Goal: Task Accomplishment & Management: Manage account settings

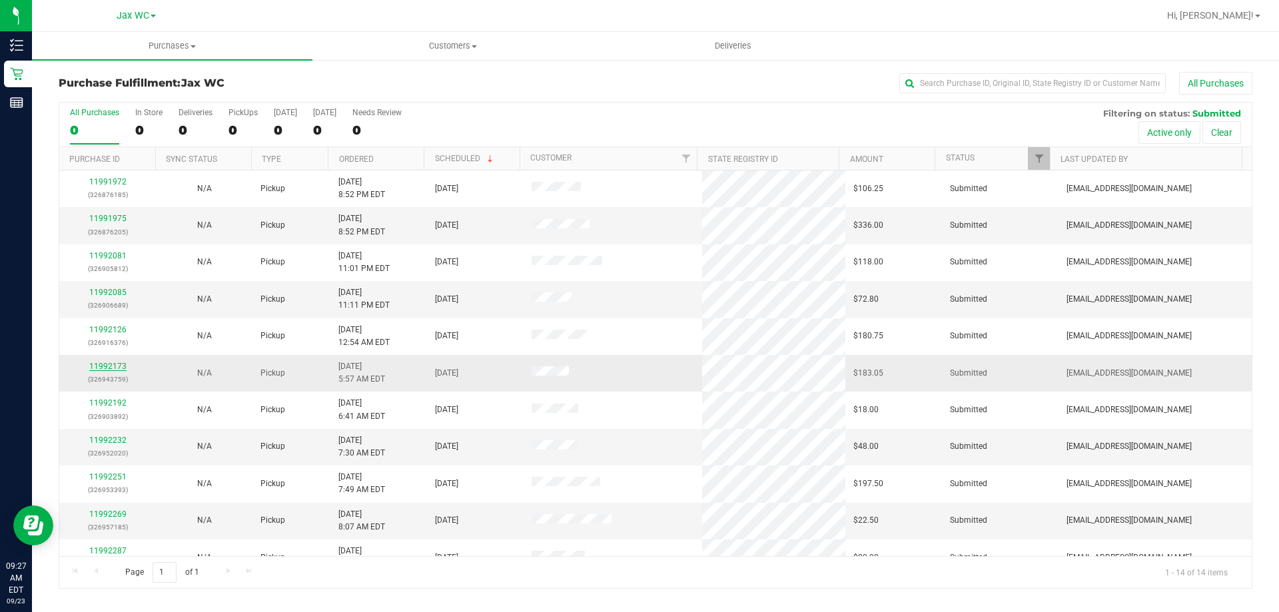
click at [93, 367] on link "11992173" at bounding box center [107, 366] width 37 height 9
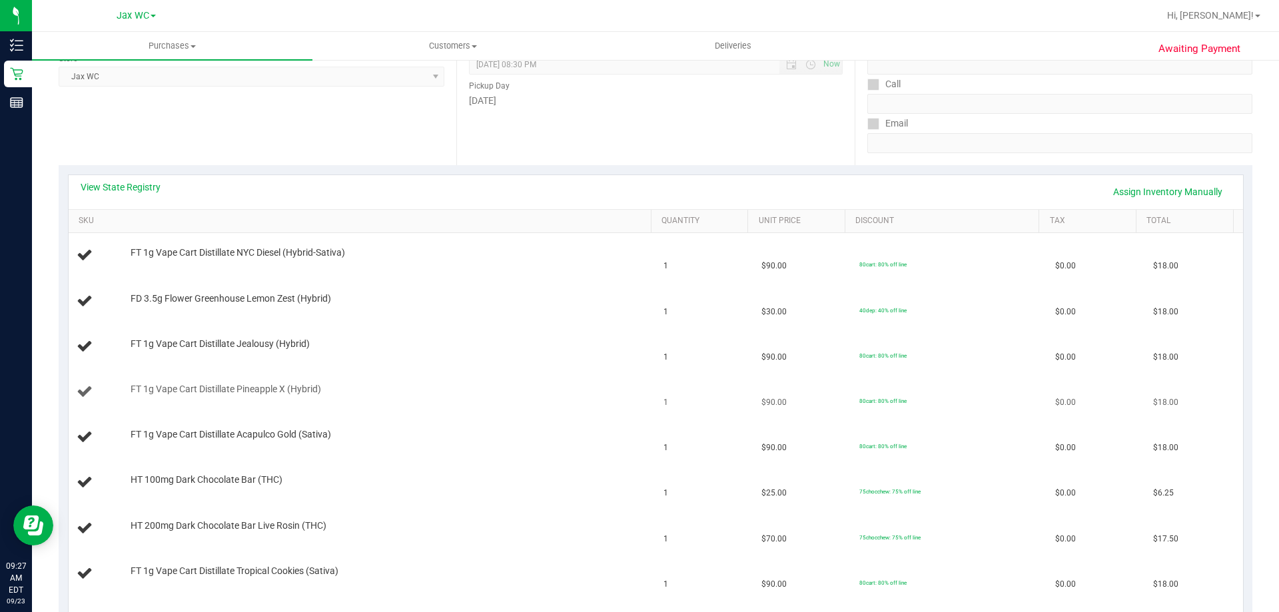
scroll to position [266, 0]
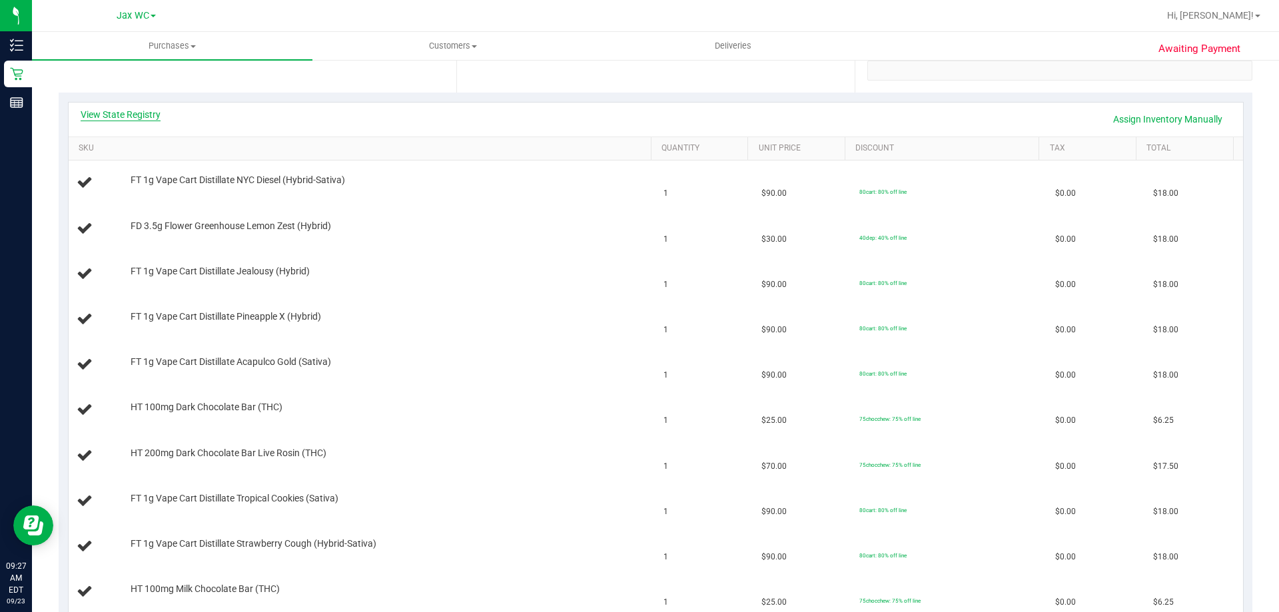
click at [153, 119] on link "View State Registry" at bounding box center [121, 114] width 80 height 13
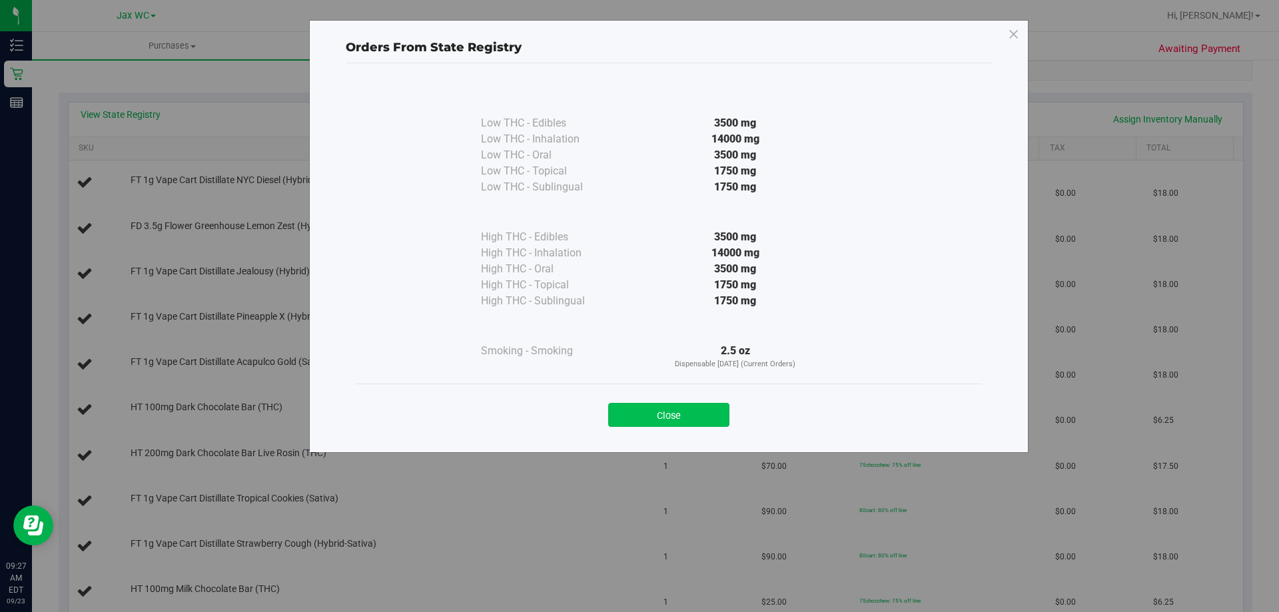
click at [700, 408] on button "Close" at bounding box center [668, 415] width 121 height 24
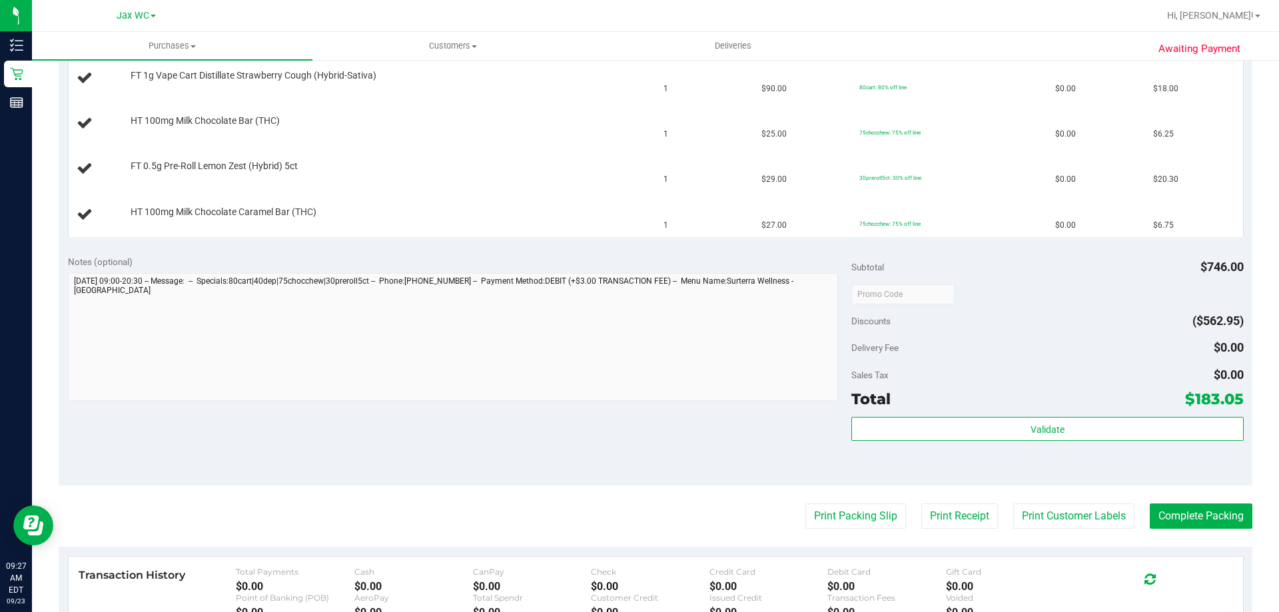
scroll to position [799, 0]
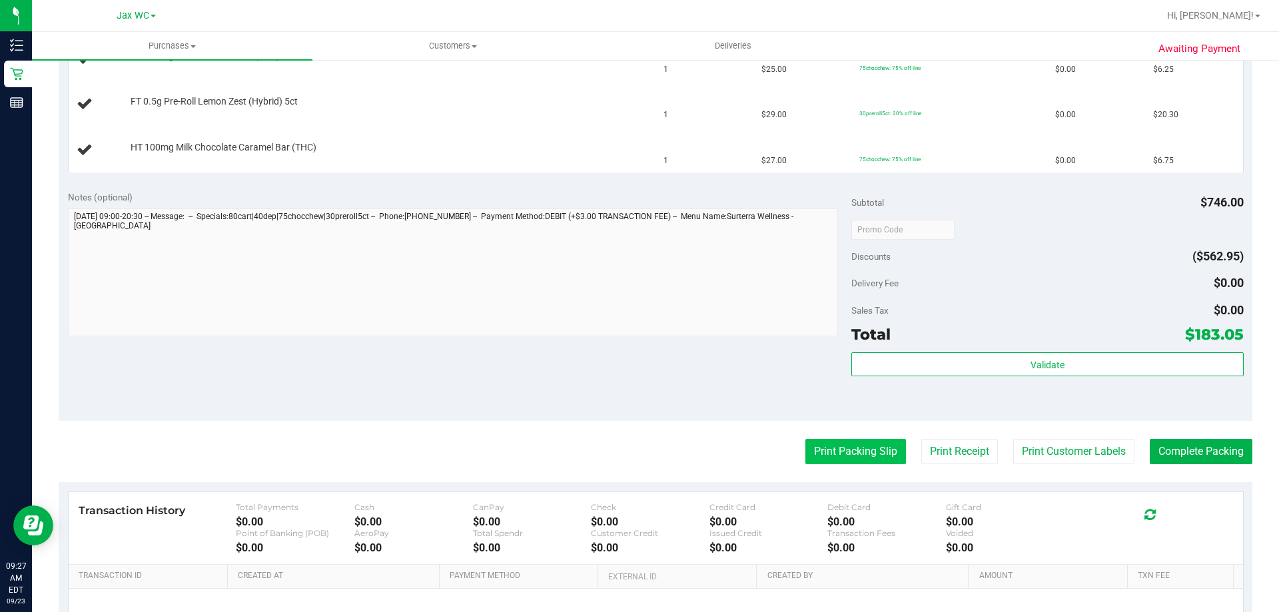
click at [849, 457] on button "Print Packing Slip" at bounding box center [855, 451] width 101 height 25
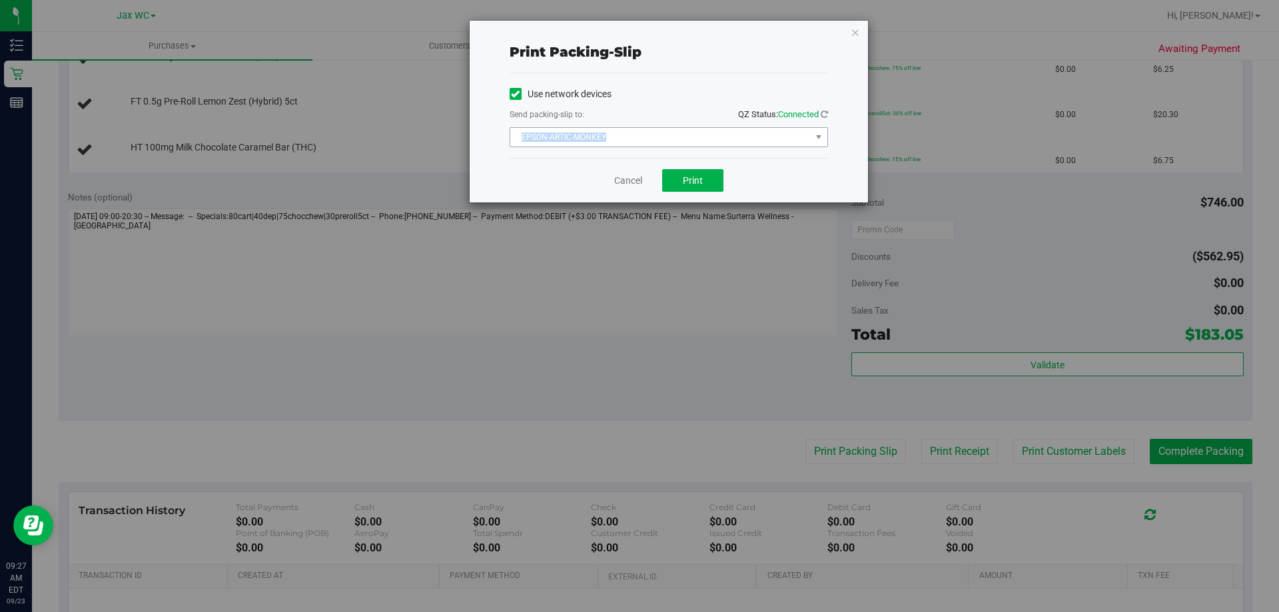
click at [686, 137] on div "Use network devices Send packing-slip to: QZ Status: Connected EPSON-ARTIC-MONK…" at bounding box center [669, 115] width 318 height 63
click at [677, 135] on span "EPSON-ARTIC-MONKEY" at bounding box center [660, 137] width 300 height 19
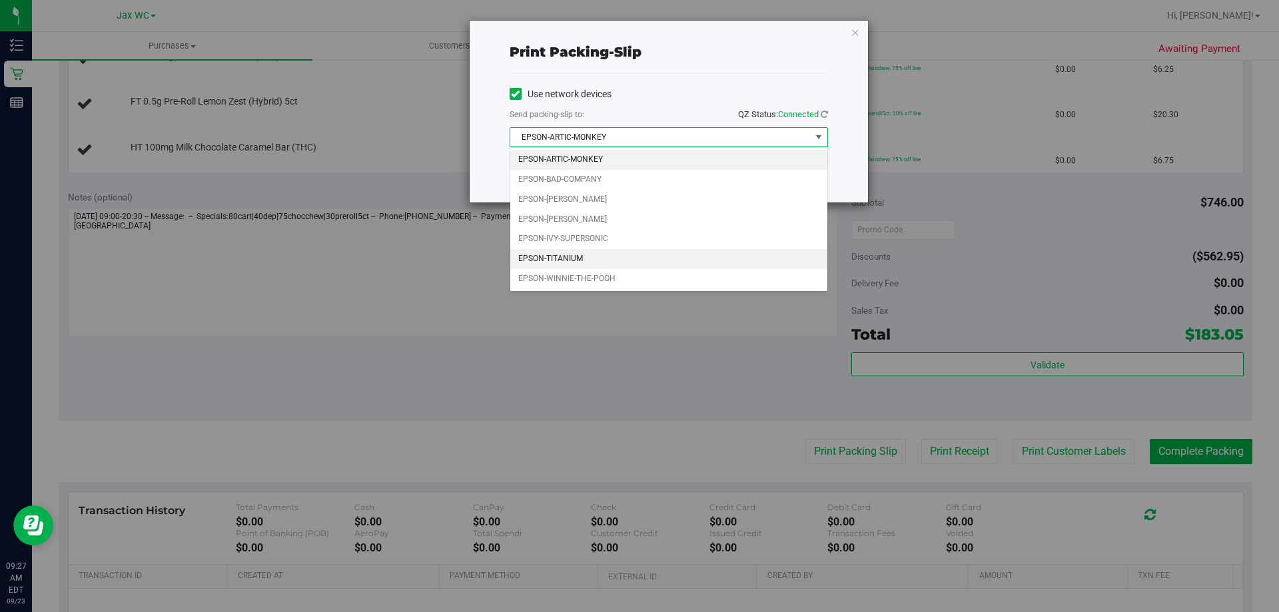
click at [603, 249] on li "EPSON-TITANIUM" at bounding box center [668, 259] width 317 height 20
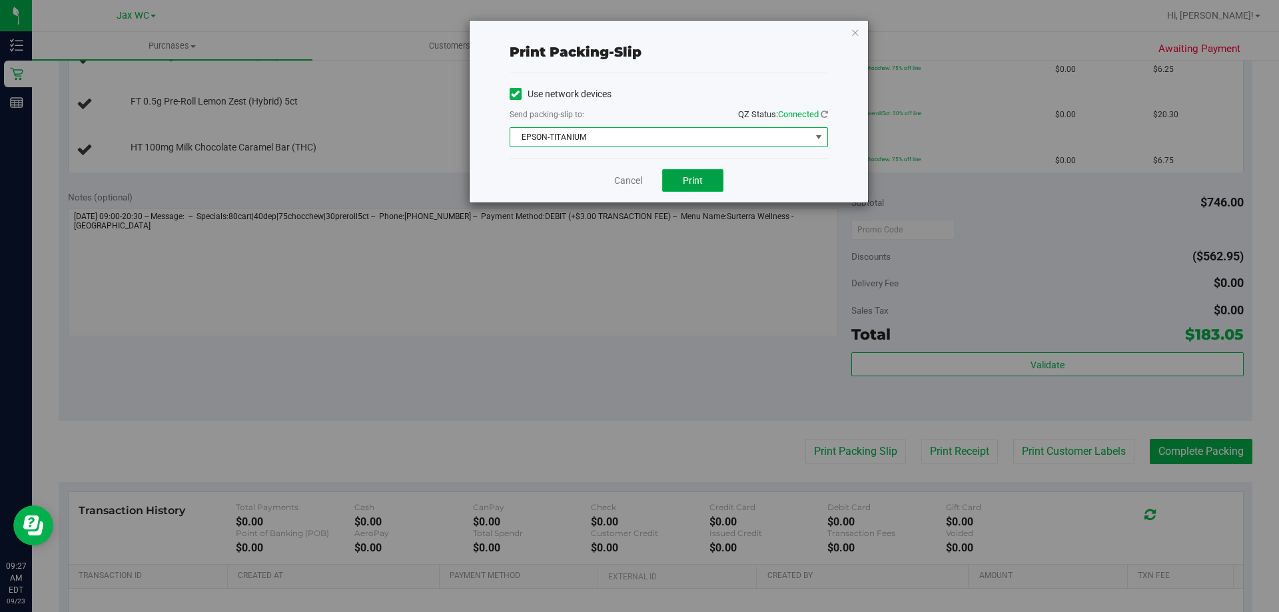
click at [694, 170] on button "Print" at bounding box center [692, 180] width 61 height 23
click at [853, 31] on icon "button" at bounding box center [855, 32] width 9 height 16
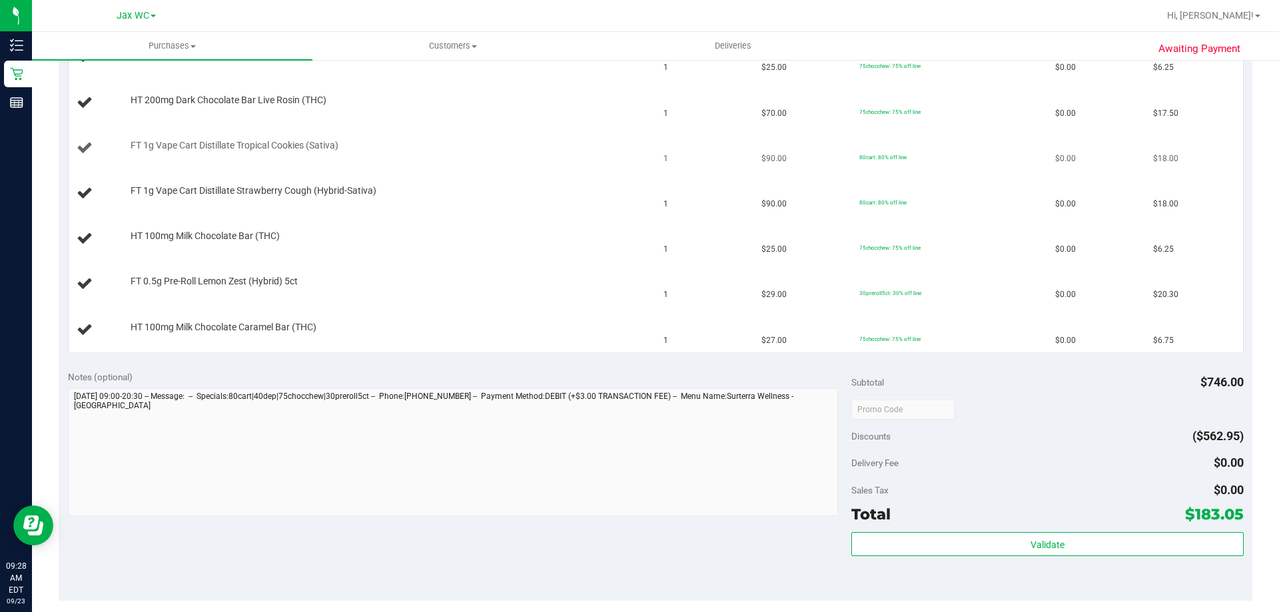
scroll to position [533, 0]
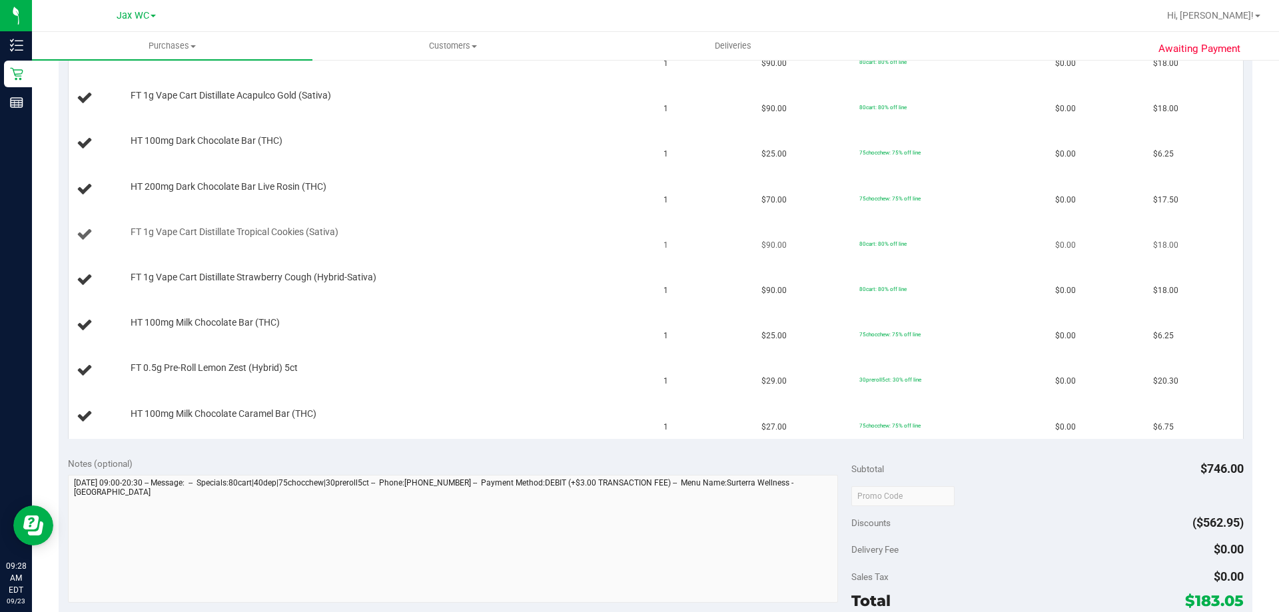
click at [465, 229] on div "FT 1g Vape Cart Distillate Tropical Cookies (Sativa)" at bounding box center [384, 232] width 521 height 13
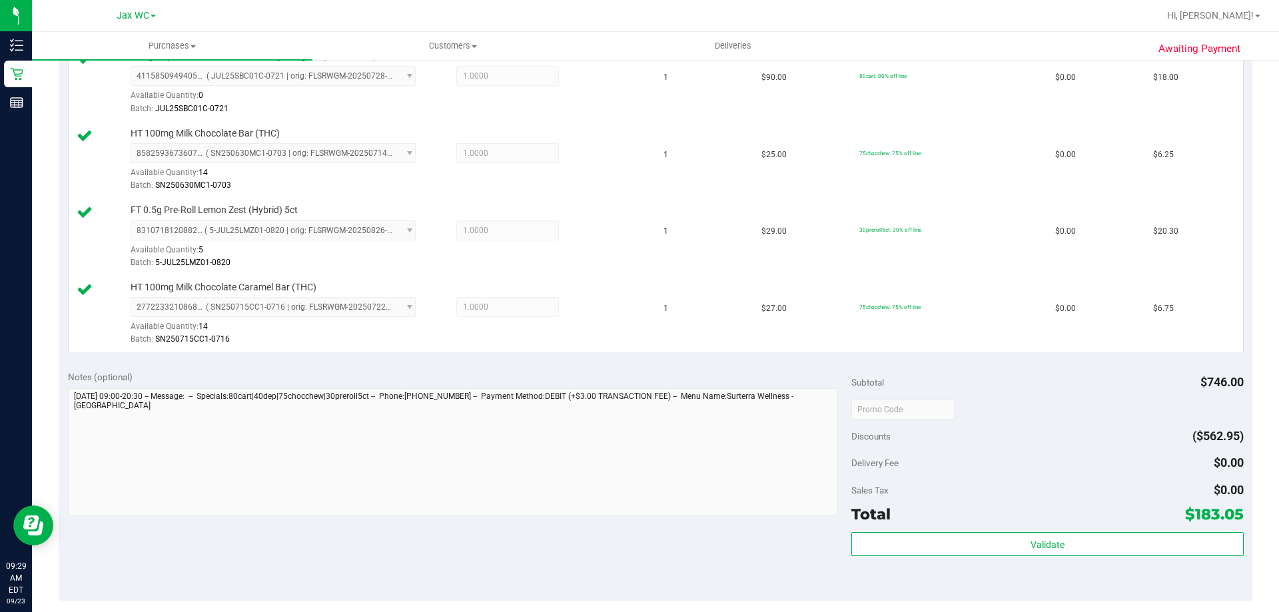
scroll to position [1132, 0]
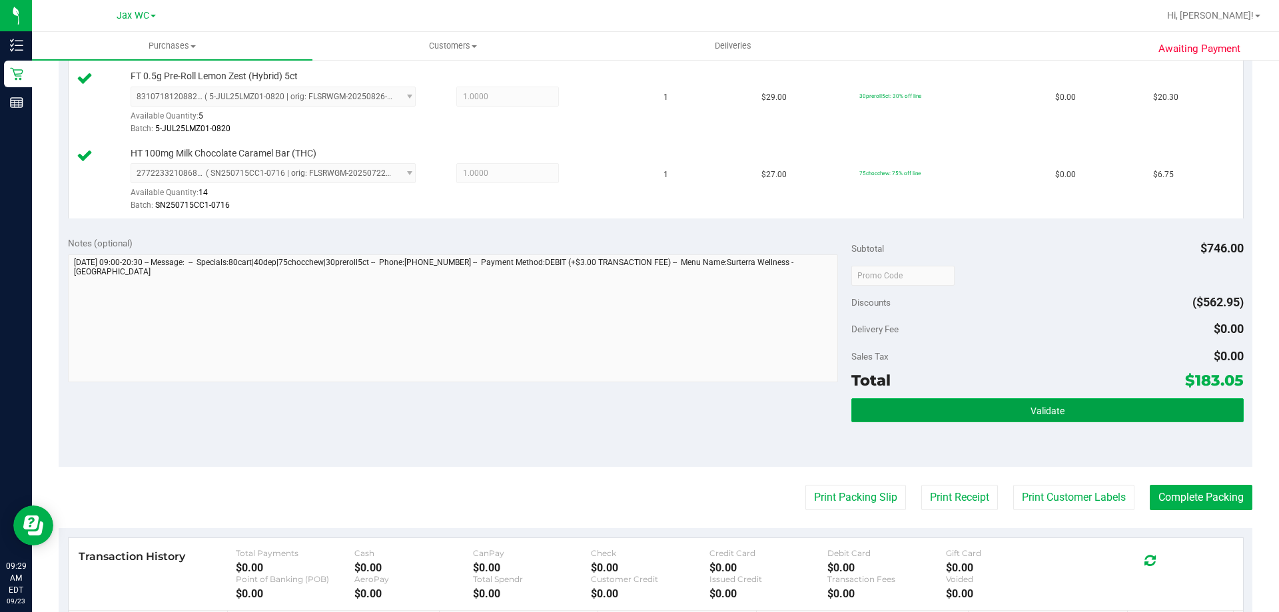
click at [1054, 421] on button "Validate" at bounding box center [1047, 410] width 392 height 24
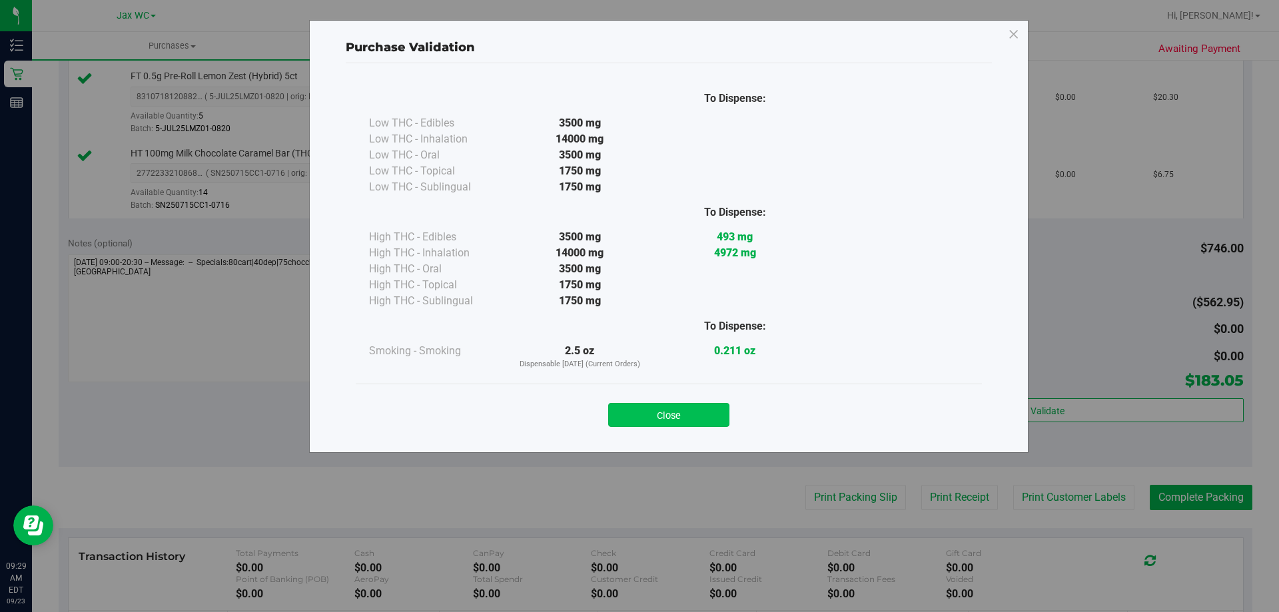
click at [711, 426] on button "Close" at bounding box center [668, 415] width 121 height 24
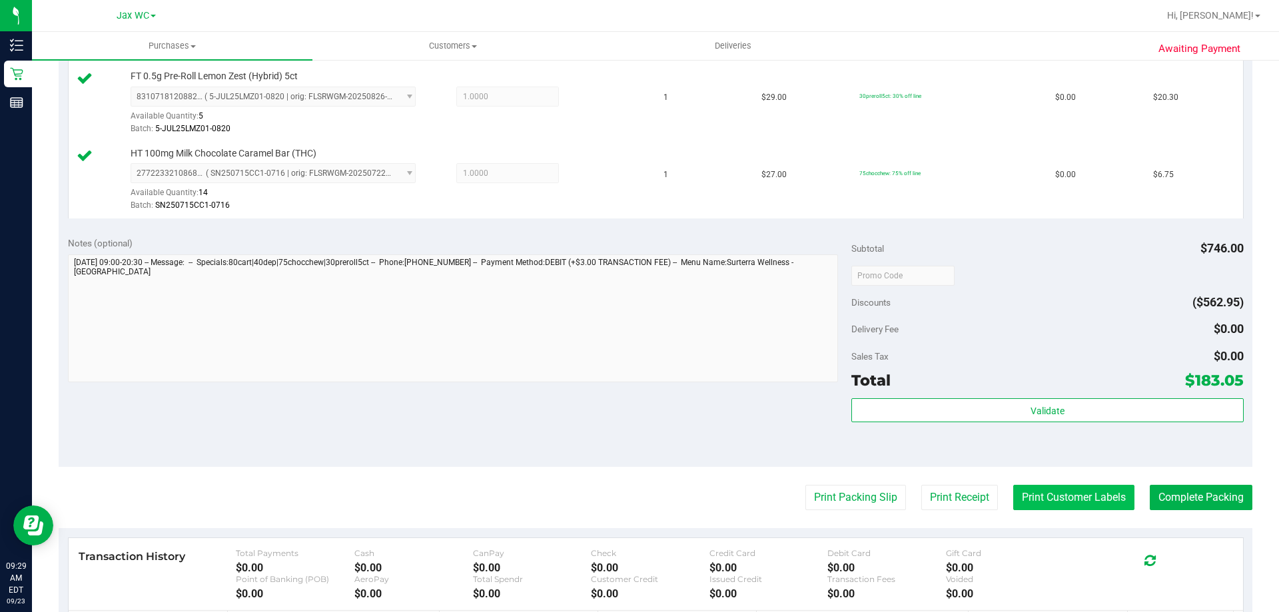
click at [1098, 504] on button "Print Customer Labels" at bounding box center [1073, 497] width 121 height 25
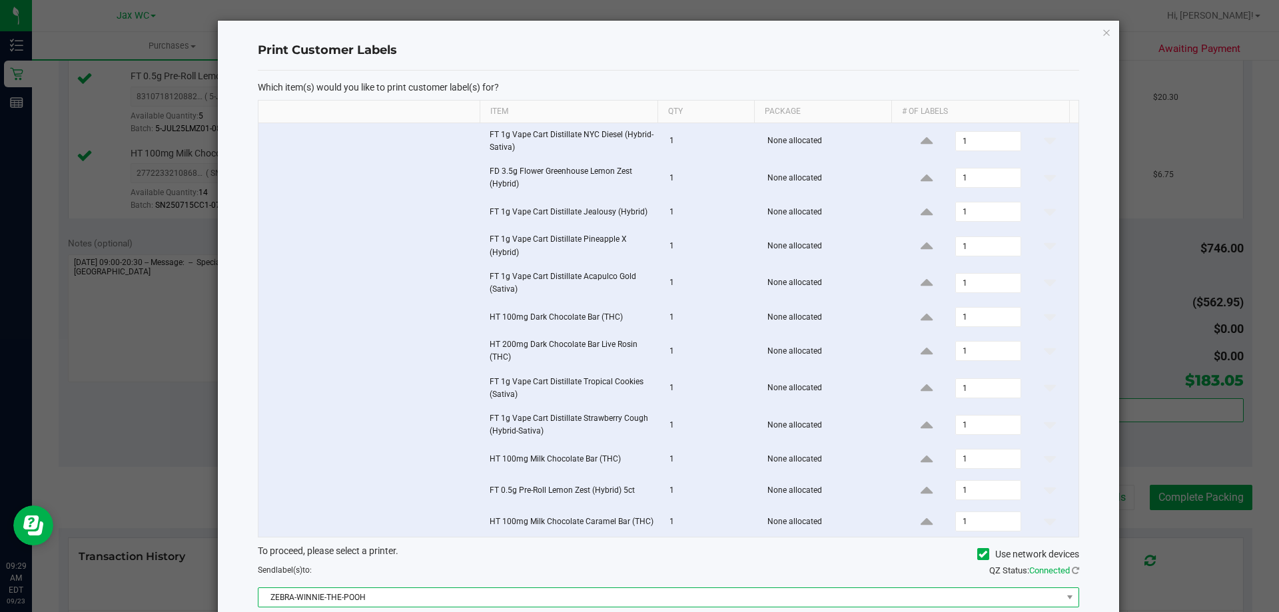
click at [737, 595] on span "ZEBRA-WINNIE-THE-POOH" at bounding box center [659, 597] width 803 height 19
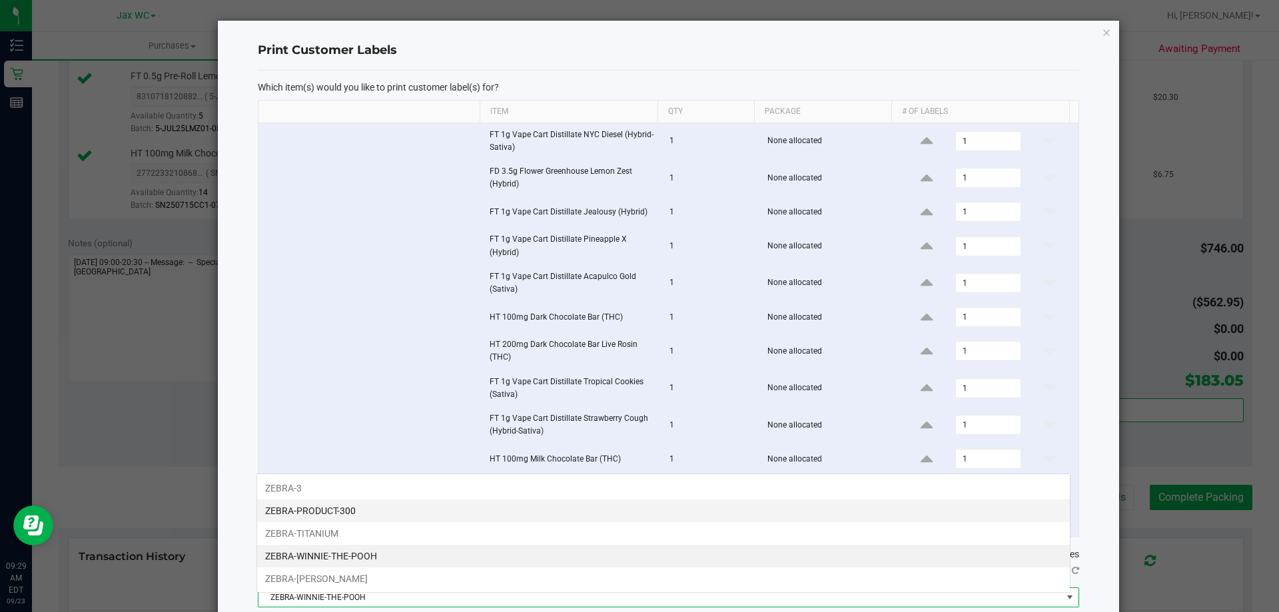
scroll to position [20, 814]
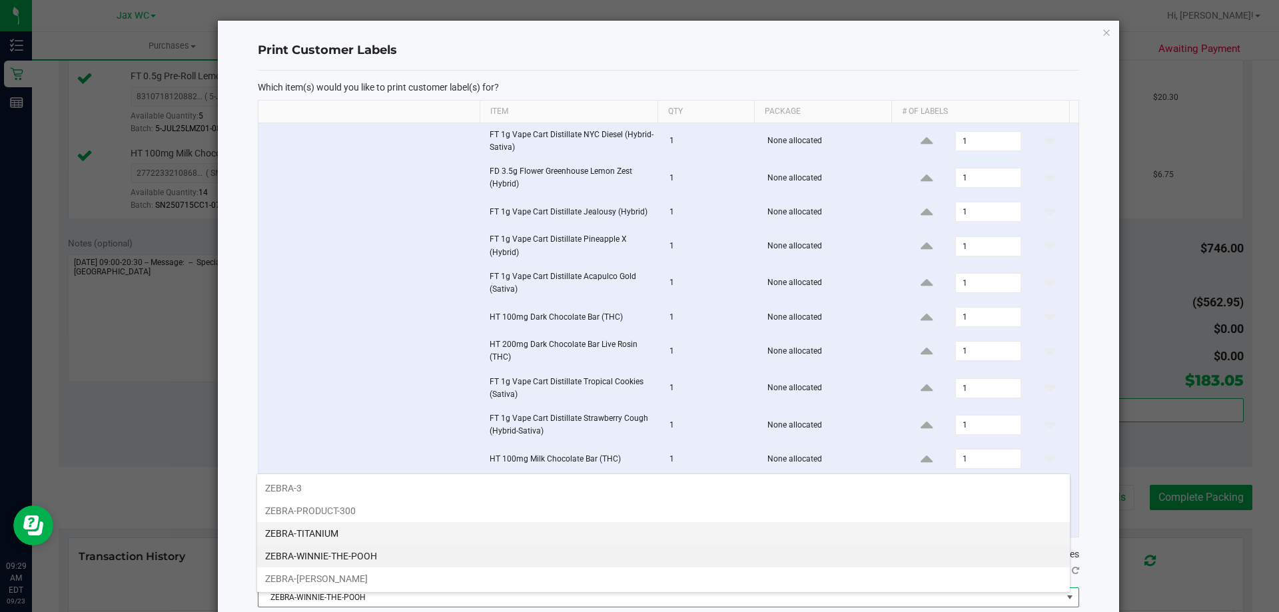
click at [311, 532] on li "ZEBRA-TITANIUM" at bounding box center [663, 533] width 813 height 23
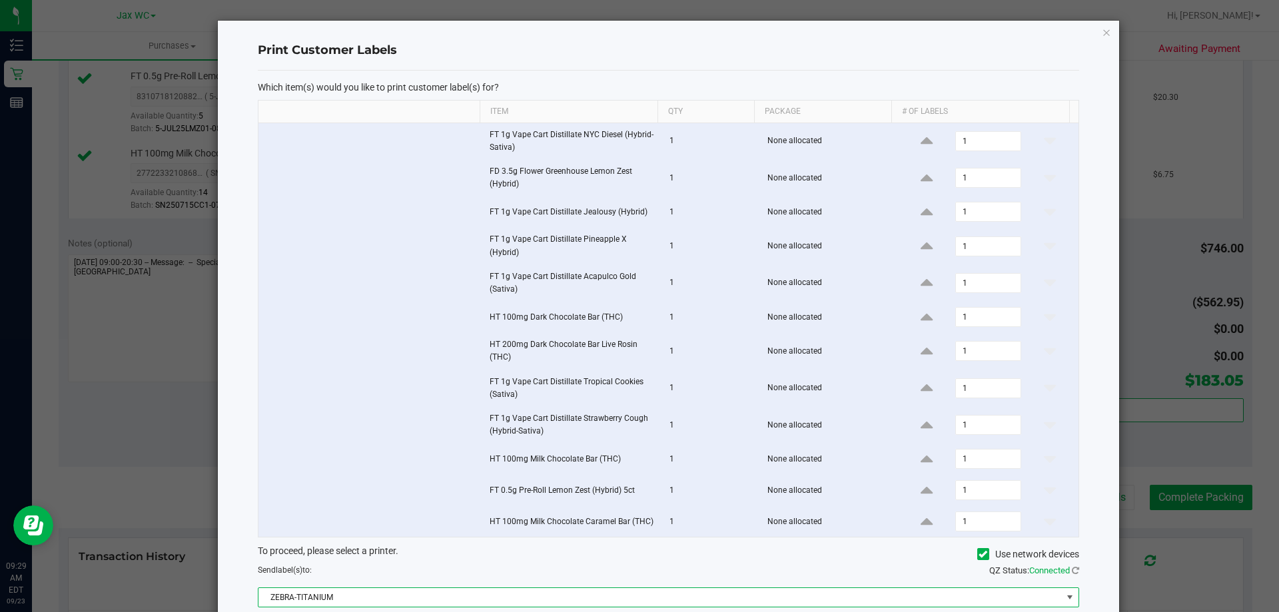
click at [330, 411] on td at bounding box center [369, 425] width 223 height 37
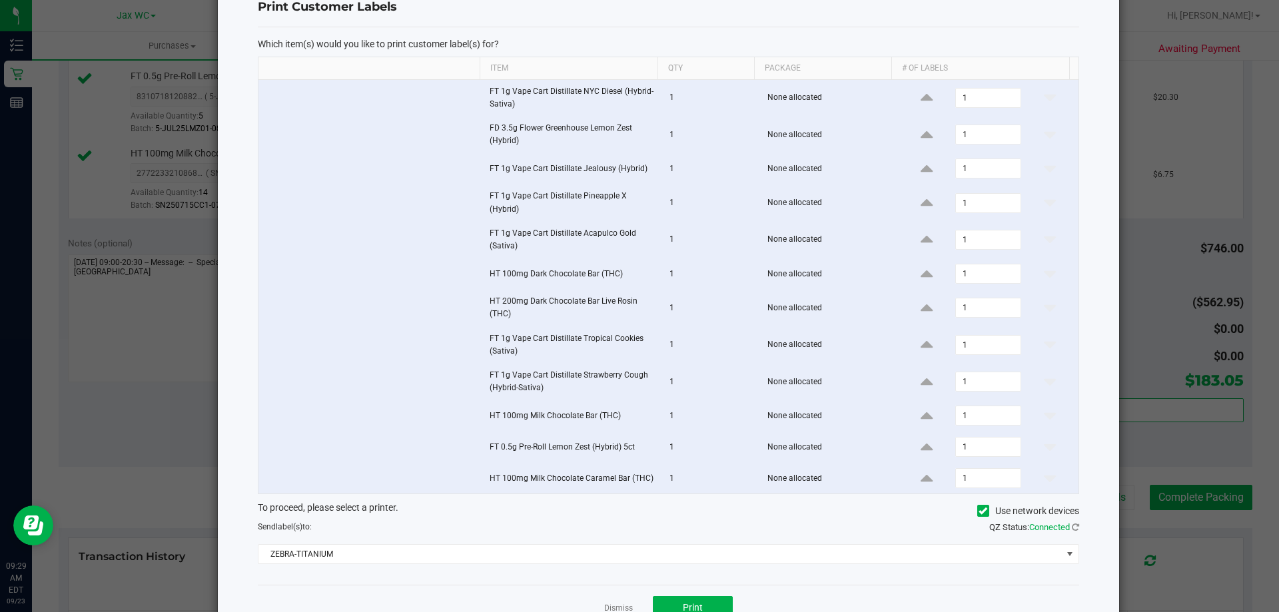
scroll to position [88, 0]
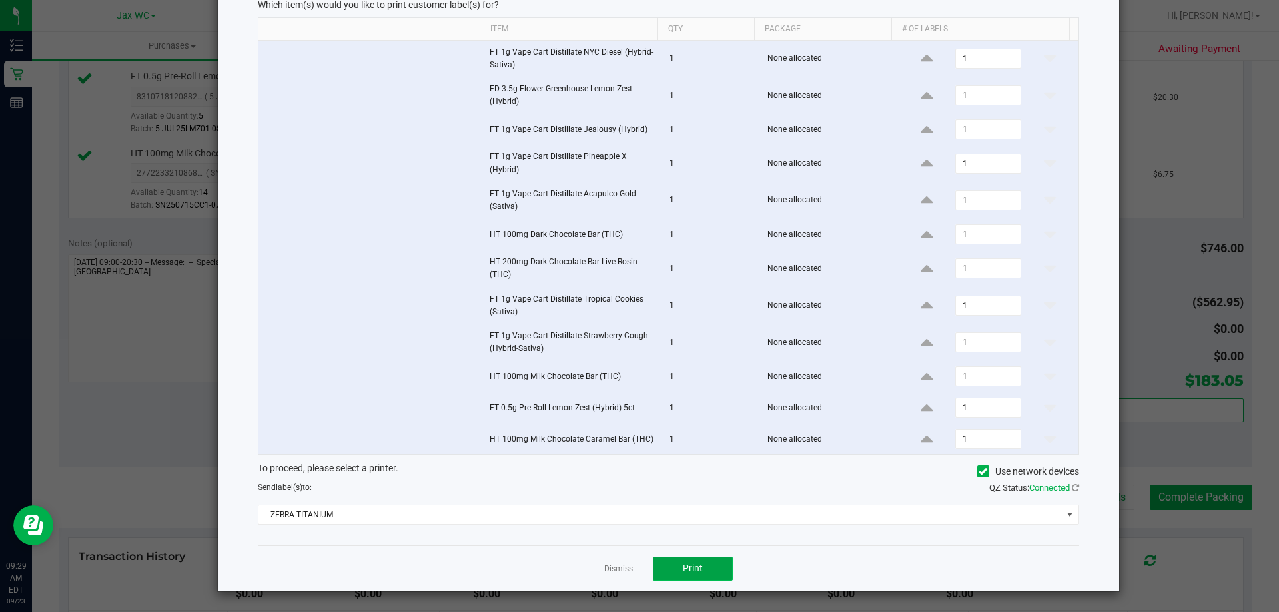
click at [721, 571] on button "Print" at bounding box center [693, 569] width 80 height 24
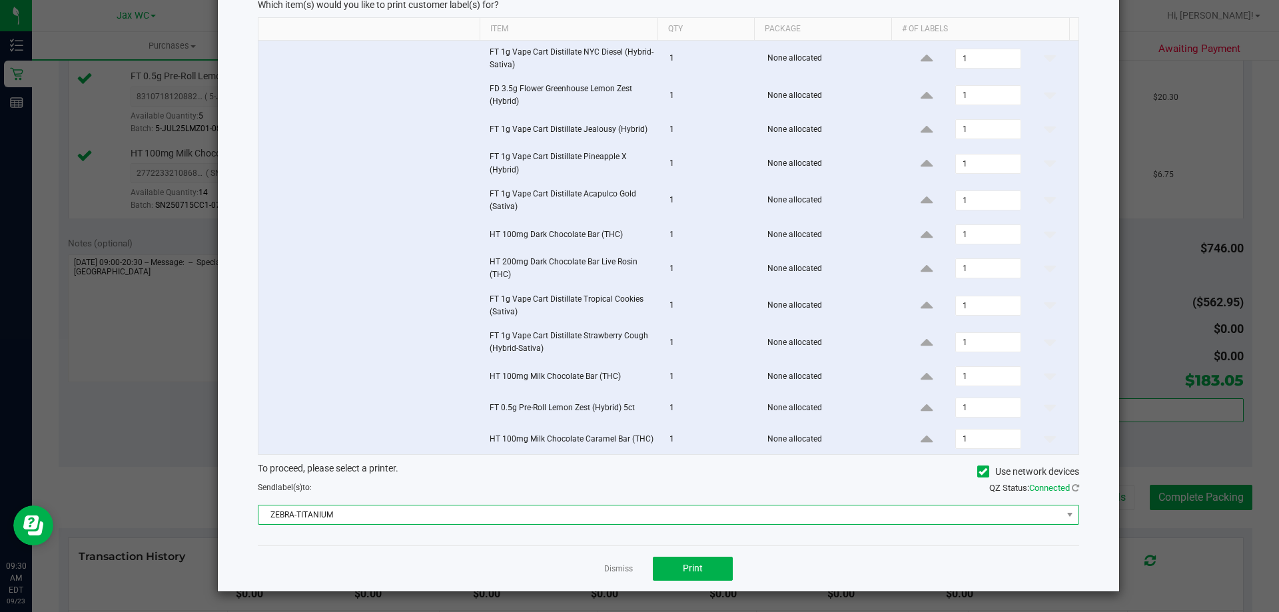
click at [463, 512] on span "ZEBRA-TITANIUM" at bounding box center [659, 515] width 803 height 19
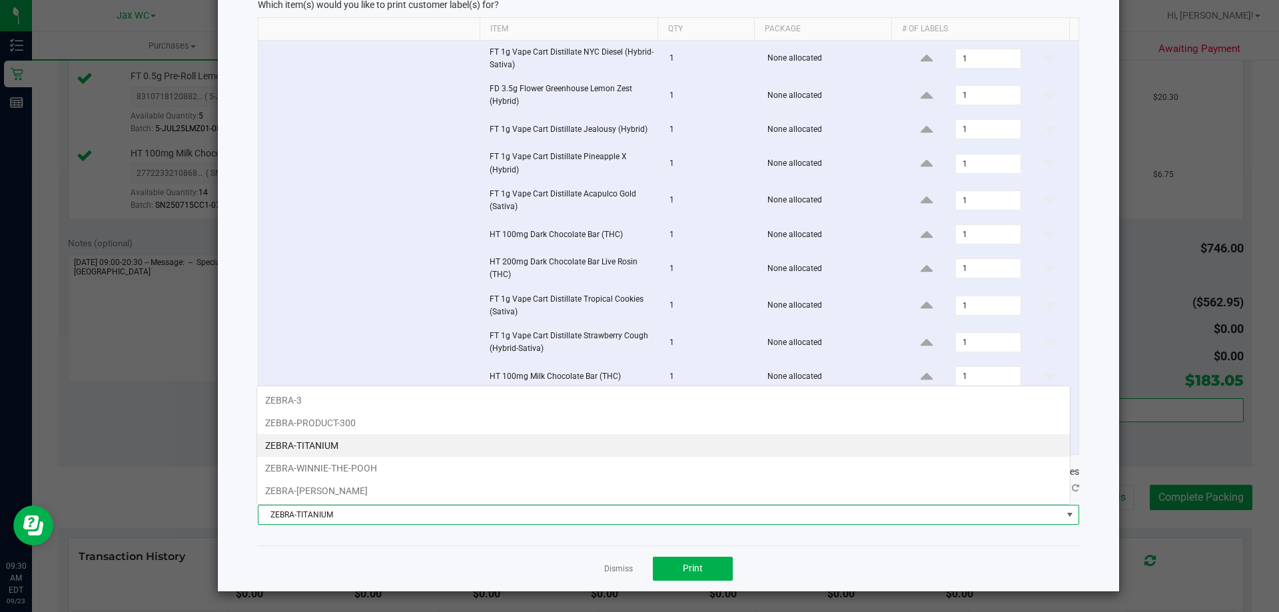
scroll to position [20, 814]
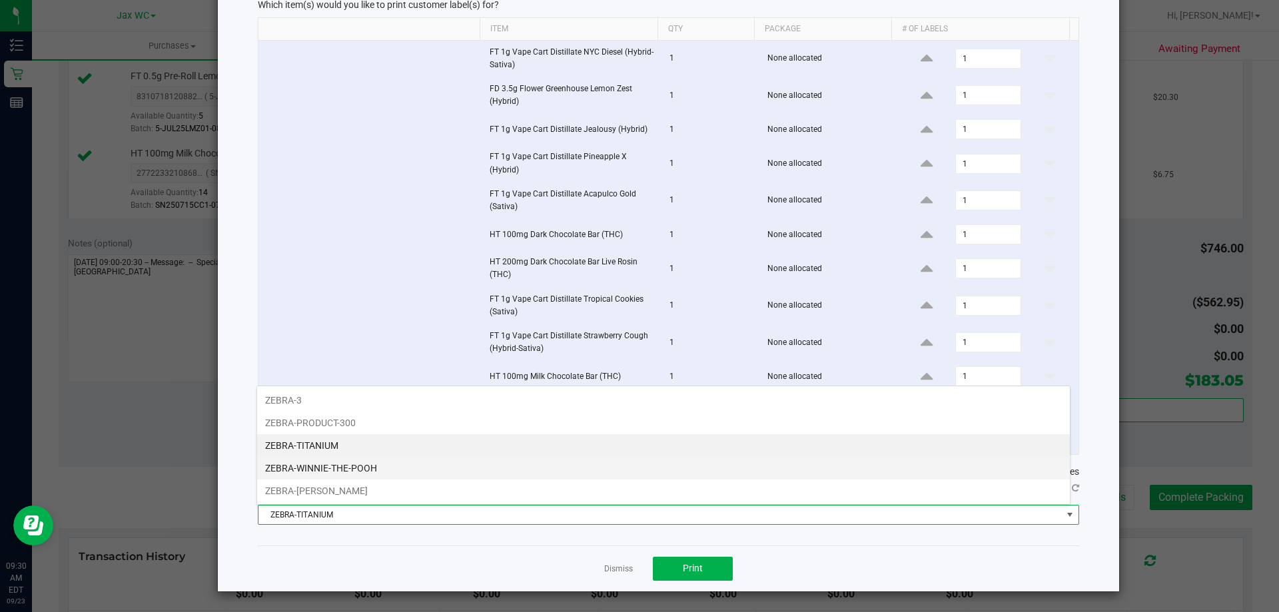
click at [299, 469] on li "ZEBRA-WINNIE-THE-POOH" at bounding box center [663, 468] width 813 height 23
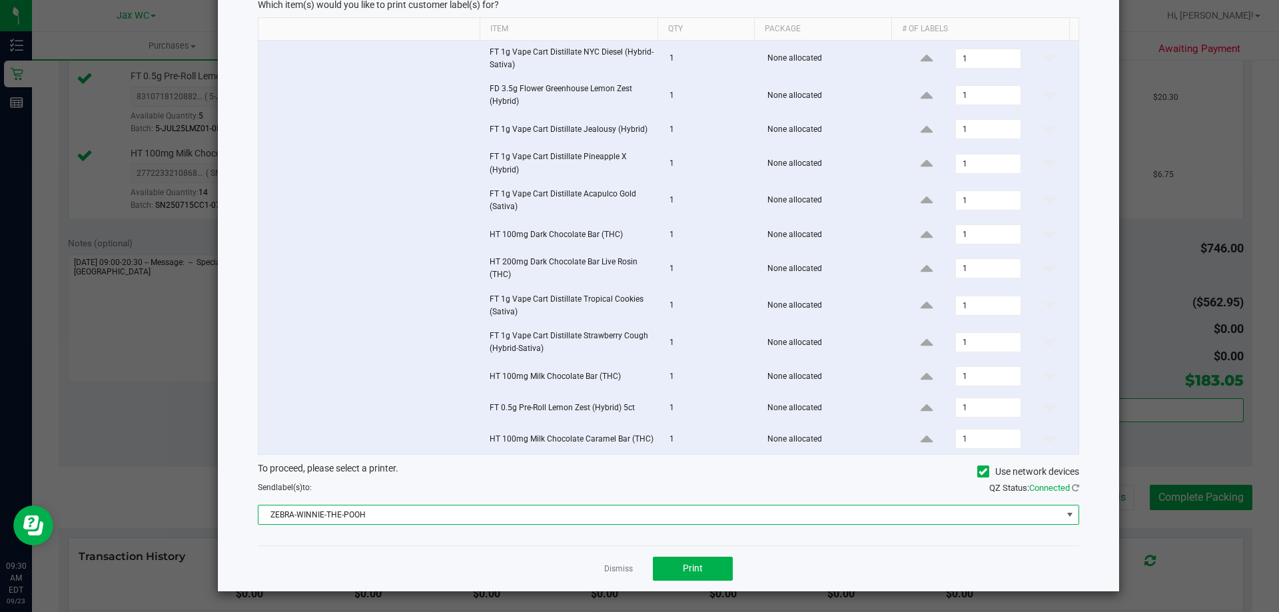
click at [428, 545] on div "Which item(s) would you like to print customer label(s) for? Item Qty Package #…" at bounding box center [668, 266] width 821 height 557
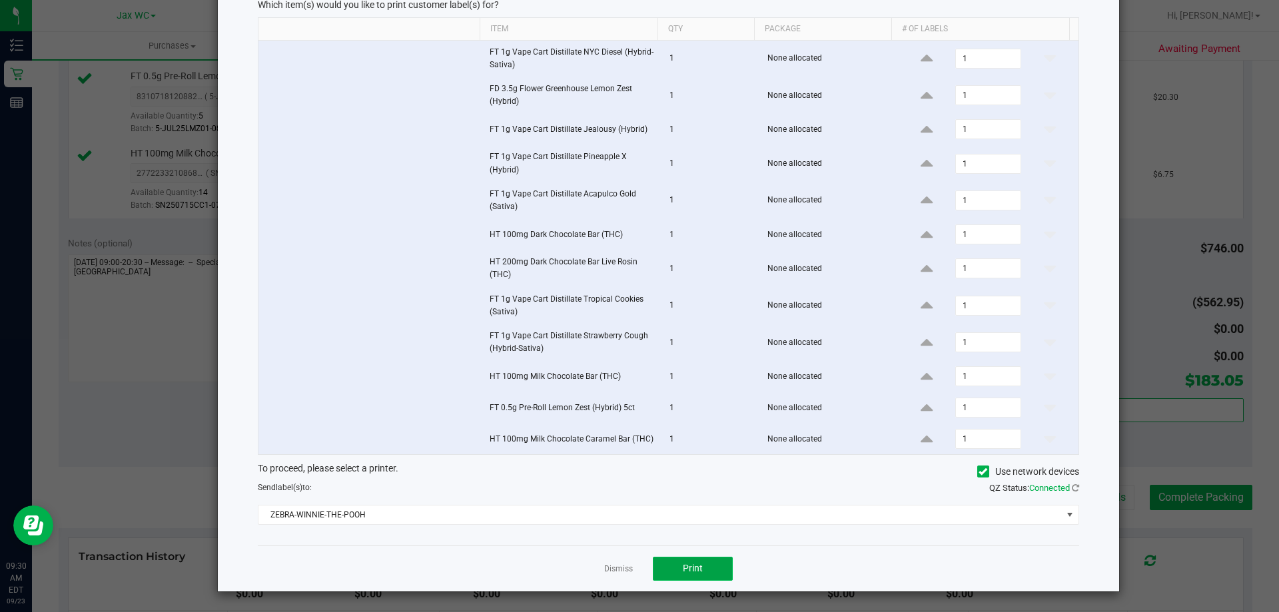
click at [680, 579] on button "Print" at bounding box center [693, 569] width 80 height 24
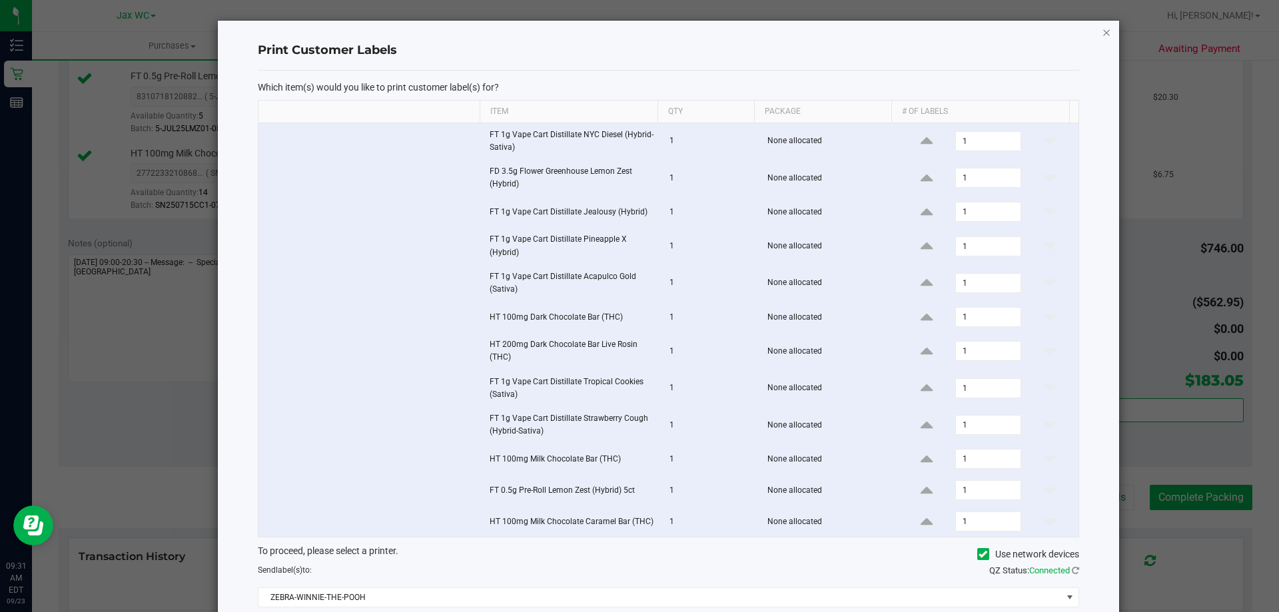
click at [1102, 34] on icon "button" at bounding box center [1106, 32] width 9 height 16
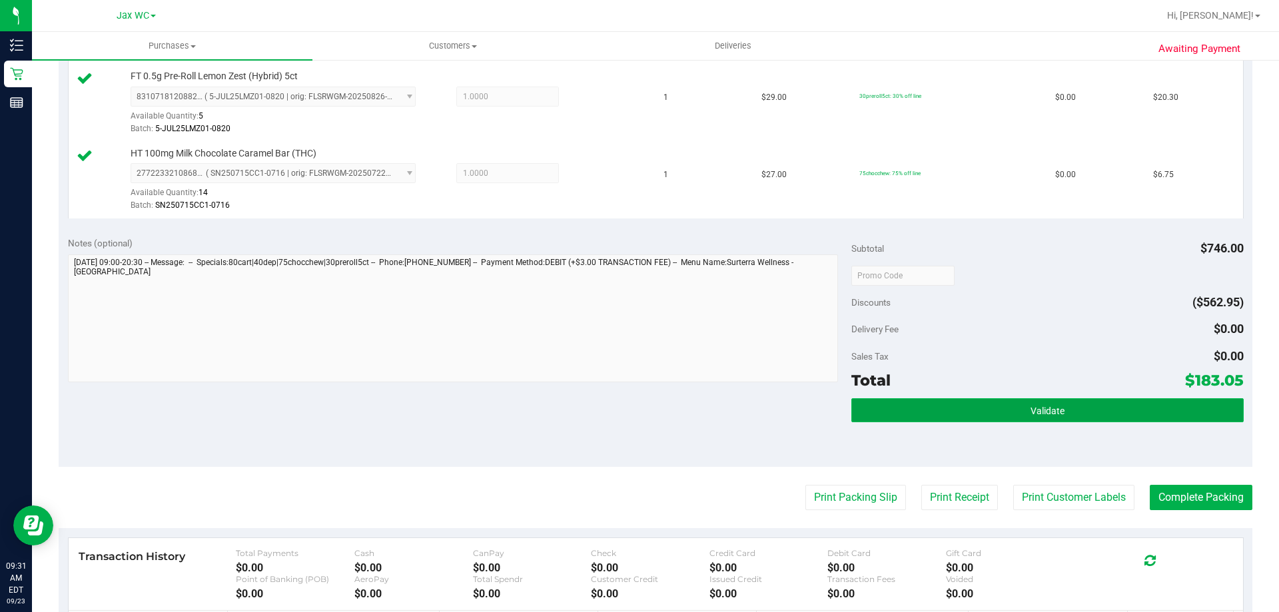
click at [1142, 414] on button "Validate" at bounding box center [1047, 410] width 392 height 24
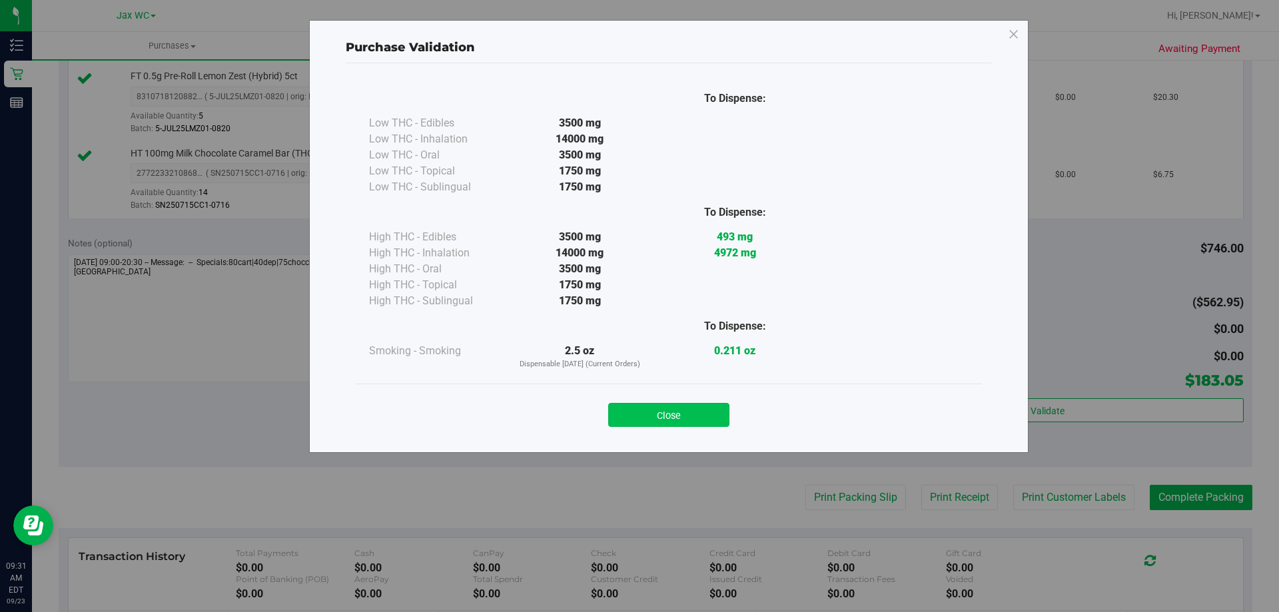
click at [714, 418] on button "Close" at bounding box center [668, 415] width 121 height 24
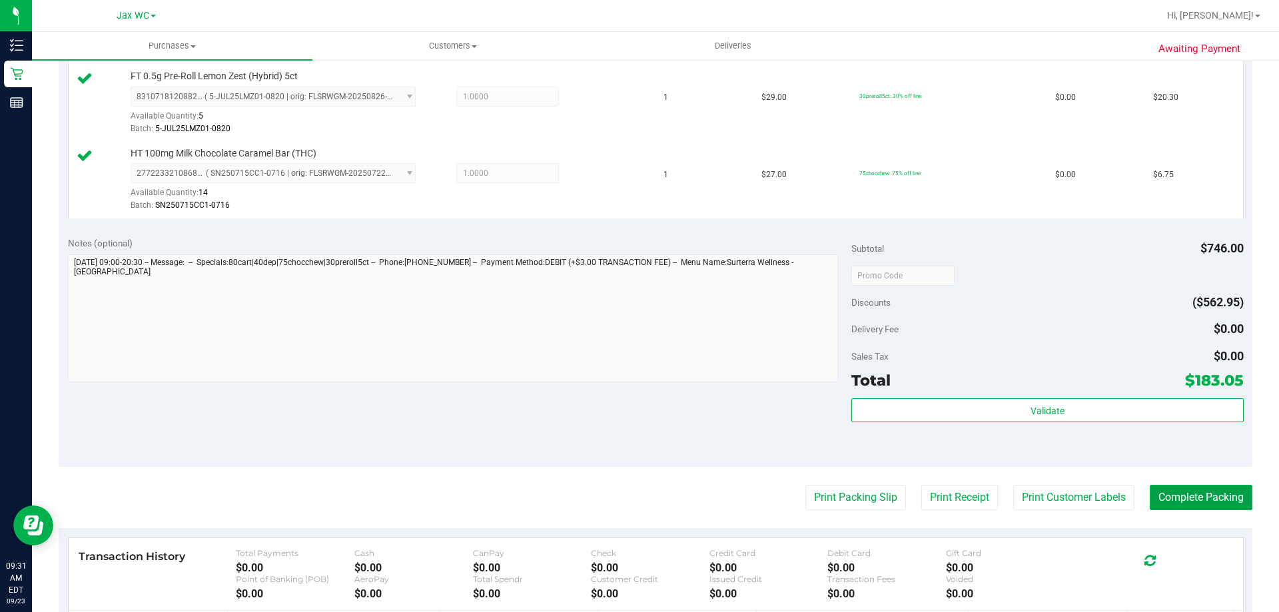
click at [1183, 500] on button "Complete Packing" at bounding box center [1201, 497] width 103 height 25
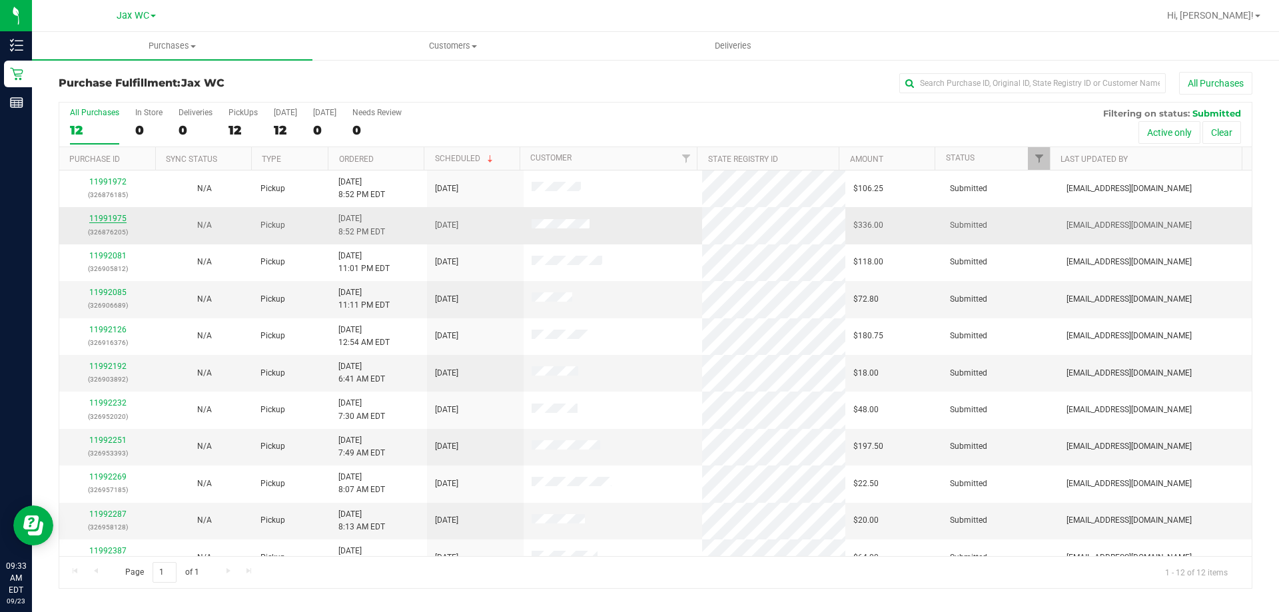
click at [112, 220] on link "11991975" at bounding box center [107, 218] width 37 height 9
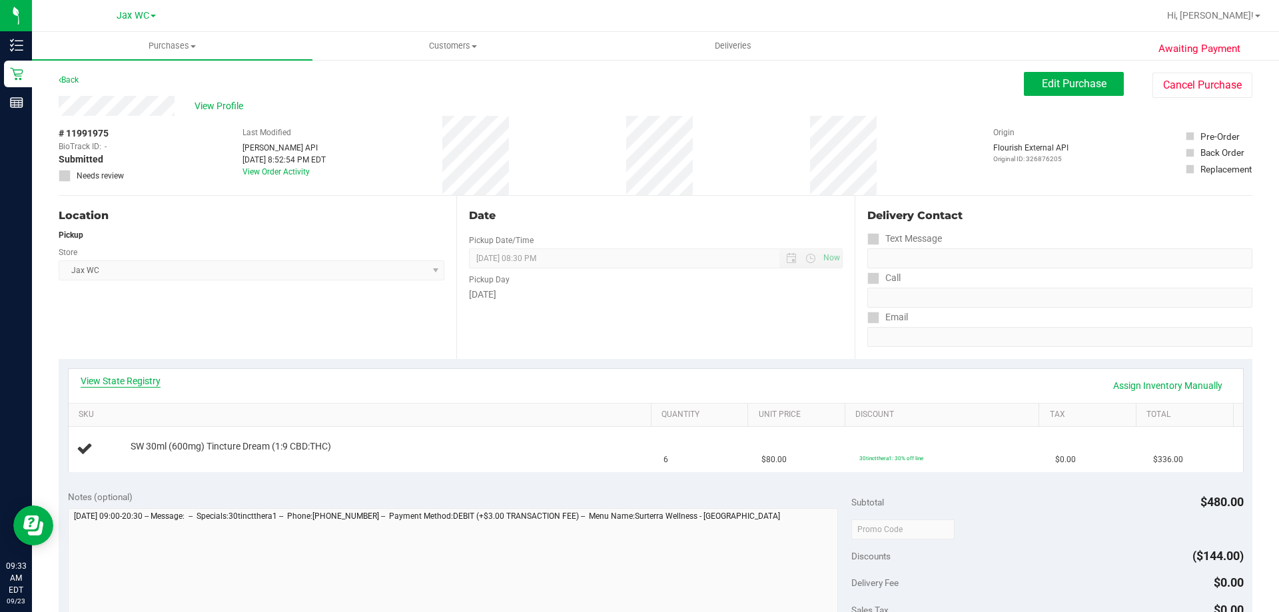
click at [120, 380] on link "View State Registry" at bounding box center [121, 380] width 80 height 13
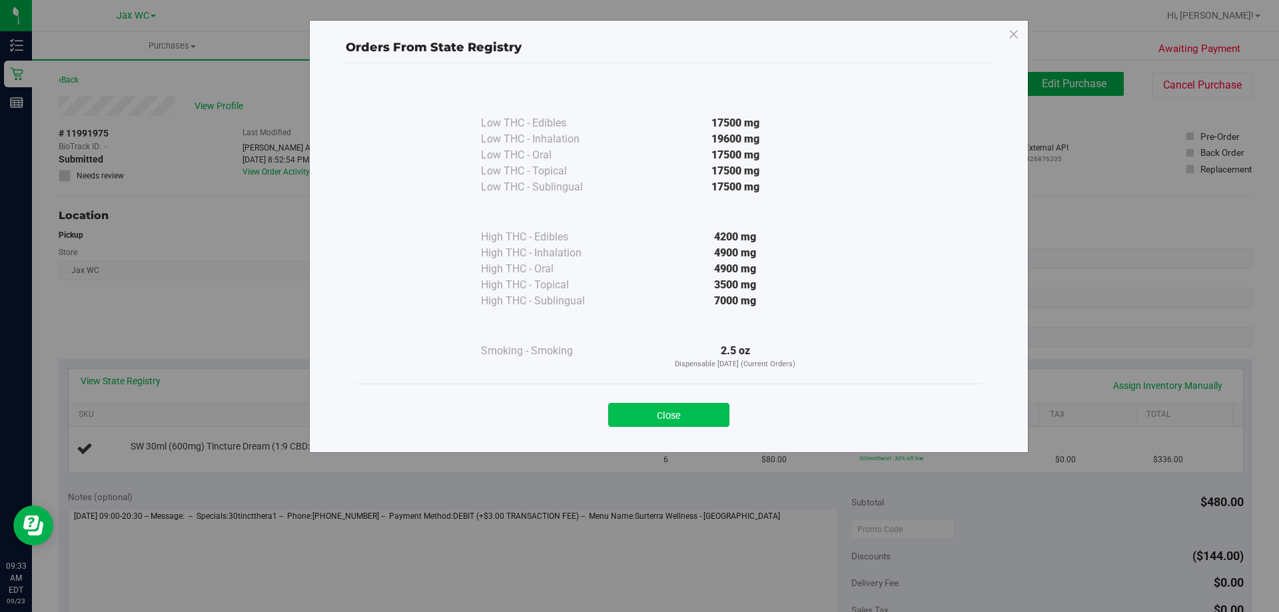
click at [670, 413] on button "Close" at bounding box center [668, 415] width 121 height 24
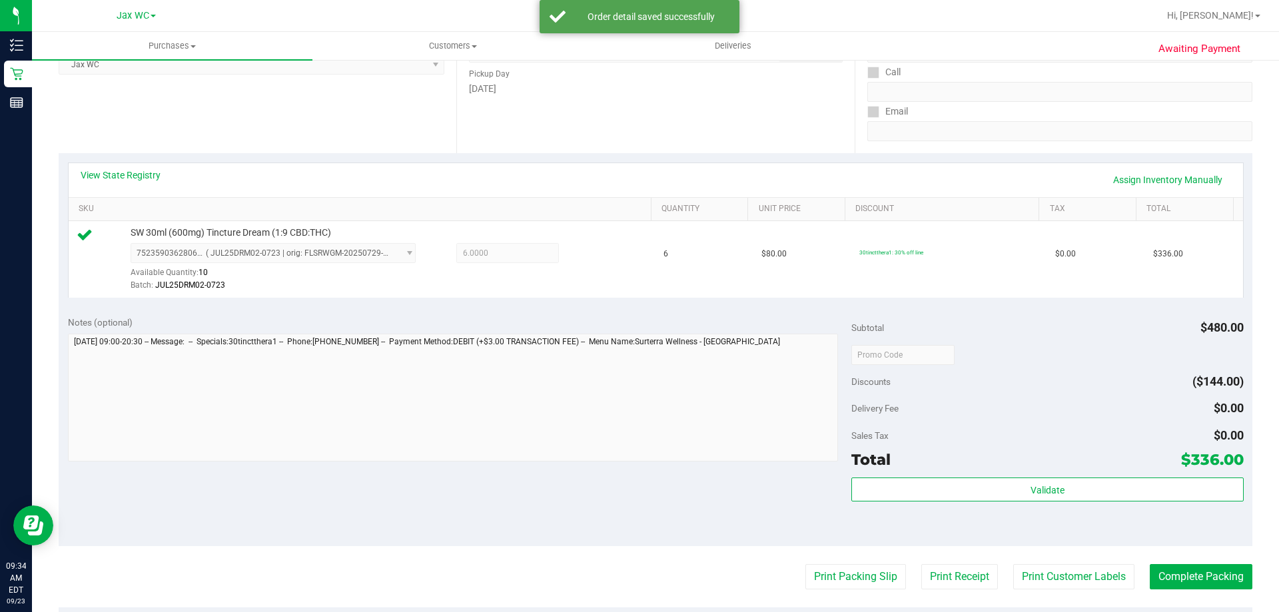
scroll to position [266, 0]
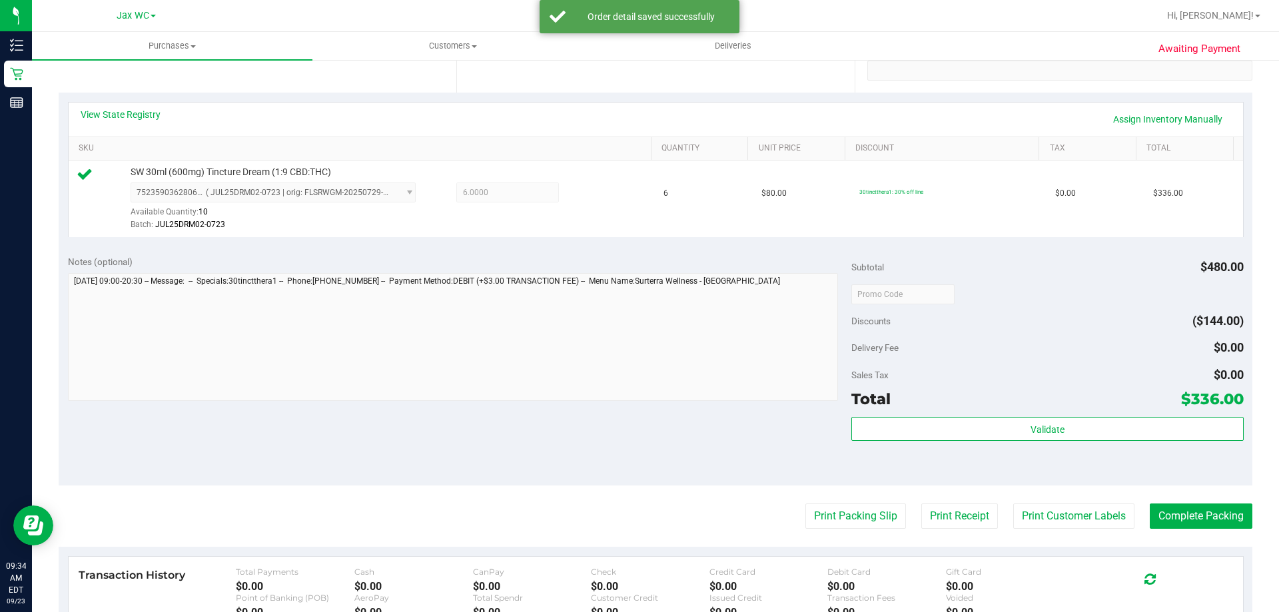
click at [1057, 442] on div "Validate" at bounding box center [1047, 447] width 392 height 60
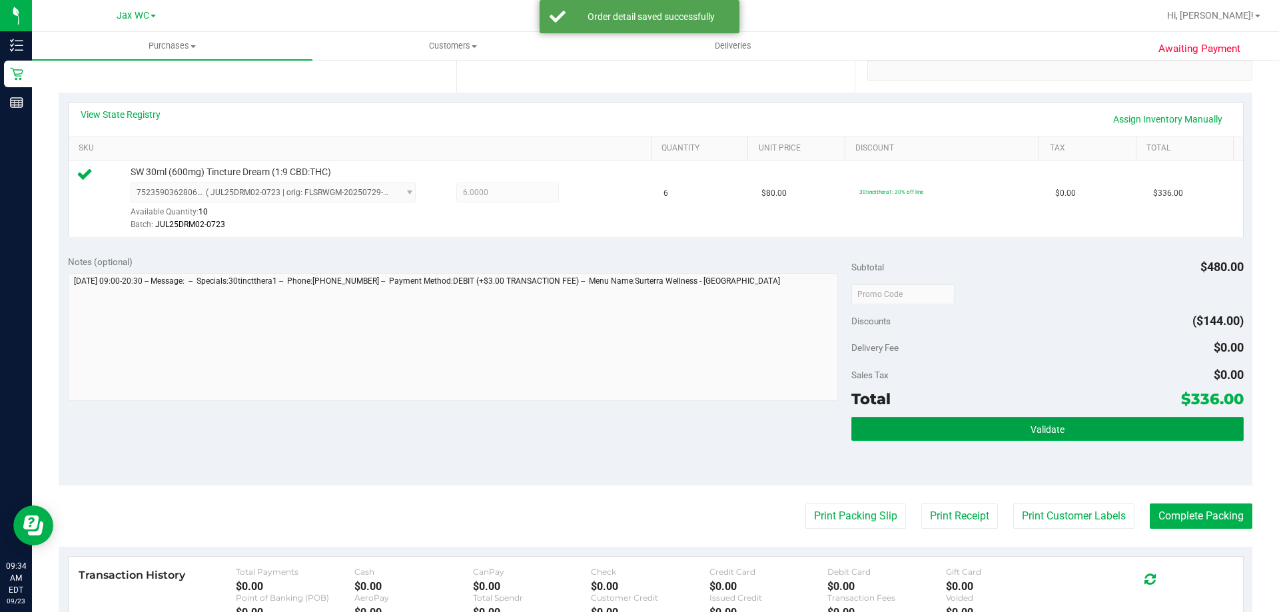
click at [1056, 432] on button "Validate" at bounding box center [1047, 429] width 392 height 24
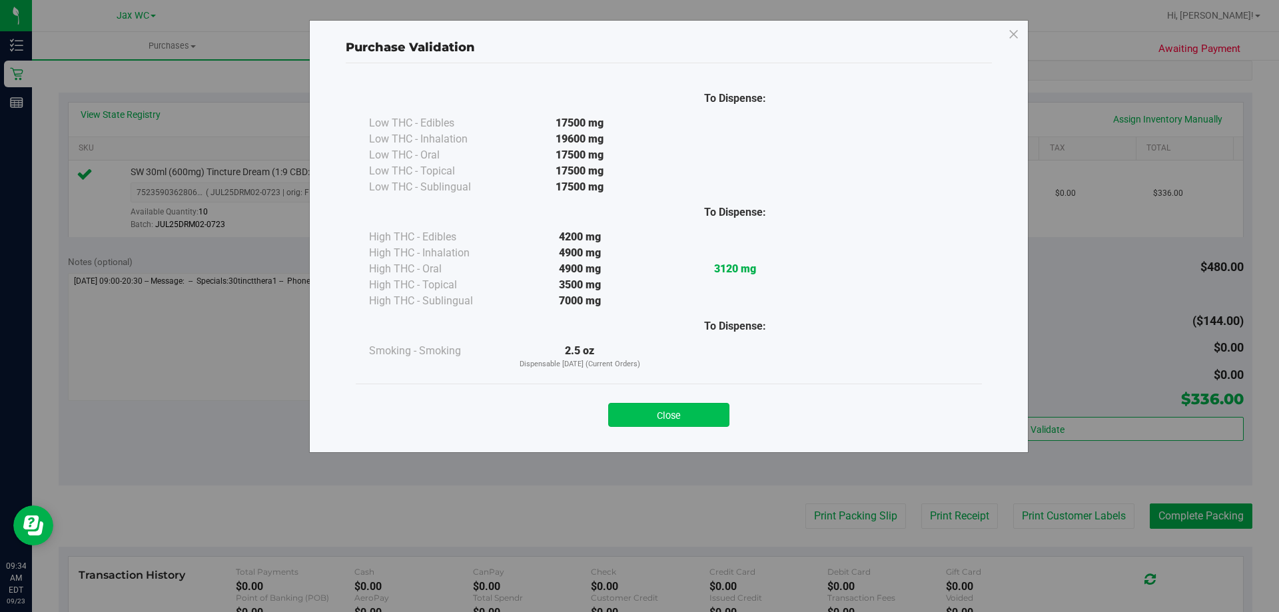
click at [681, 412] on button "Close" at bounding box center [668, 415] width 121 height 24
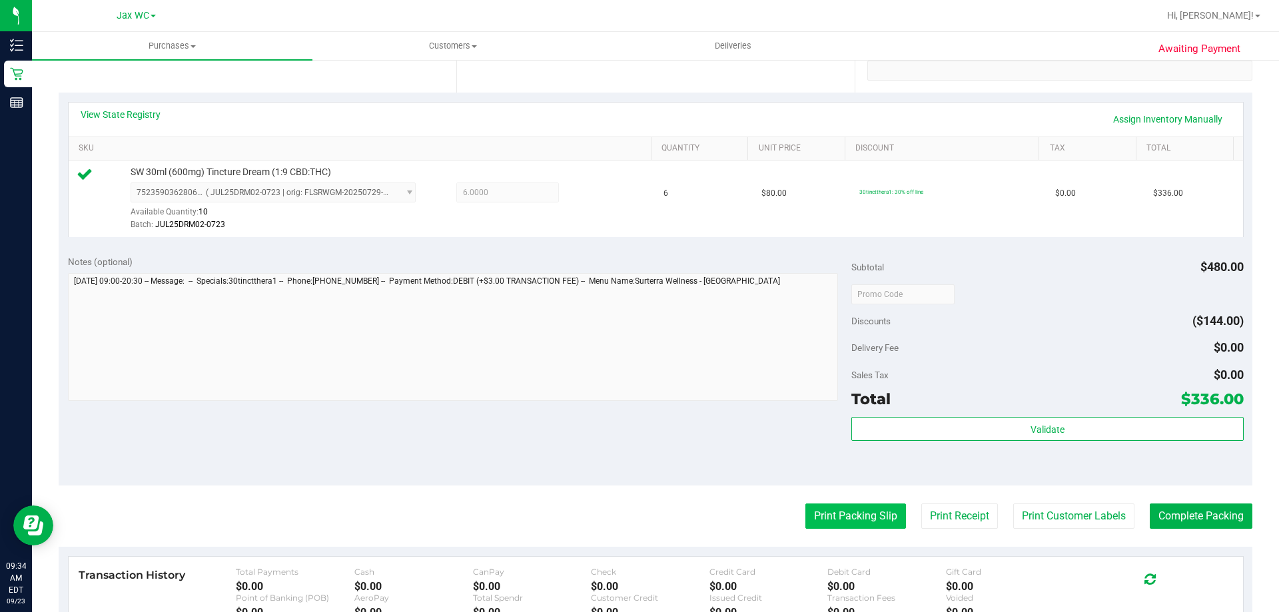
click at [844, 516] on button "Print Packing Slip" at bounding box center [855, 516] width 101 height 25
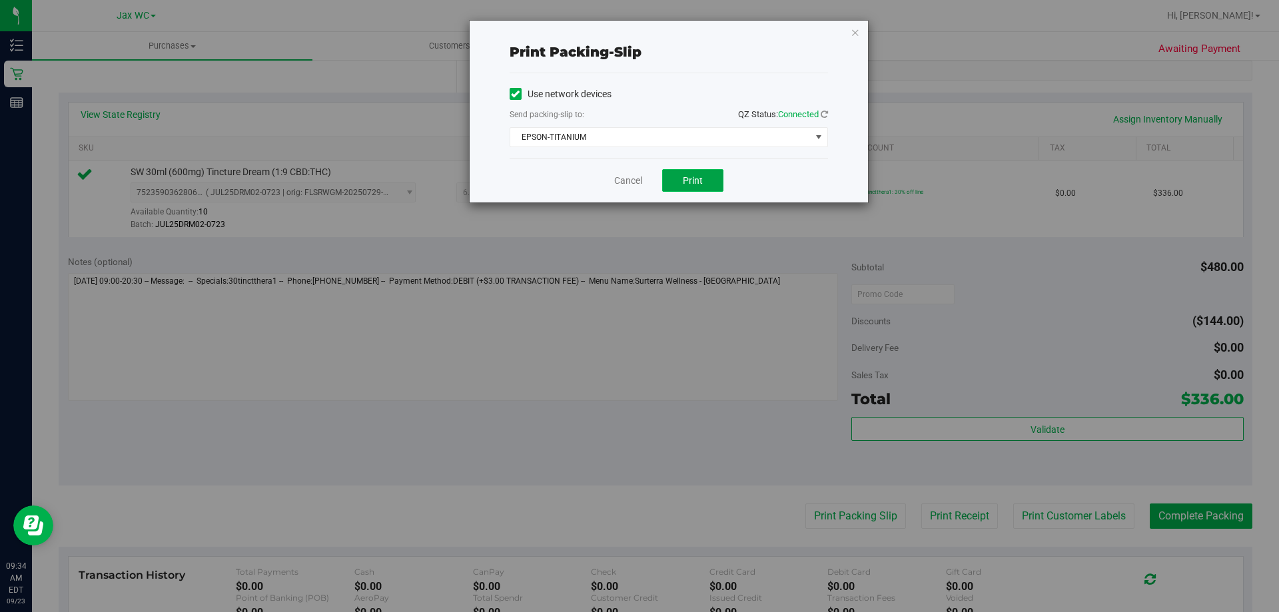
click at [690, 171] on button "Print" at bounding box center [692, 180] width 61 height 23
click at [858, 31] on icon "button" at bounding box center [855, 32] width 9 height 16
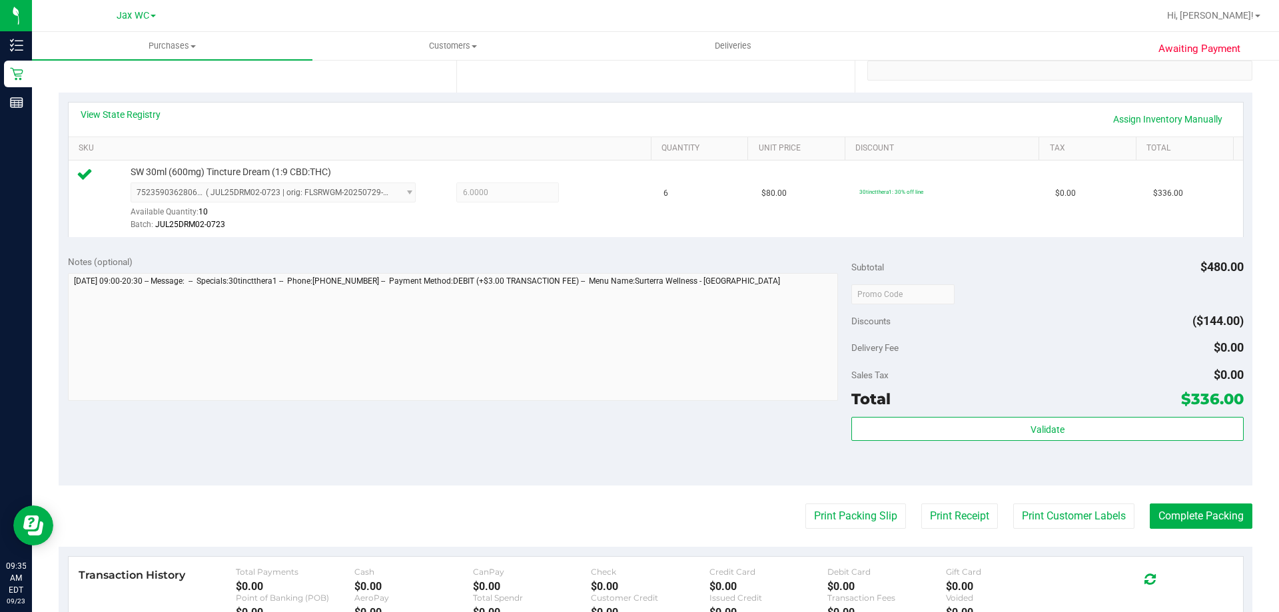
click at [1029, 408] on div "Total $336.00" at bounding box center [1047, 399] width 392 height 24
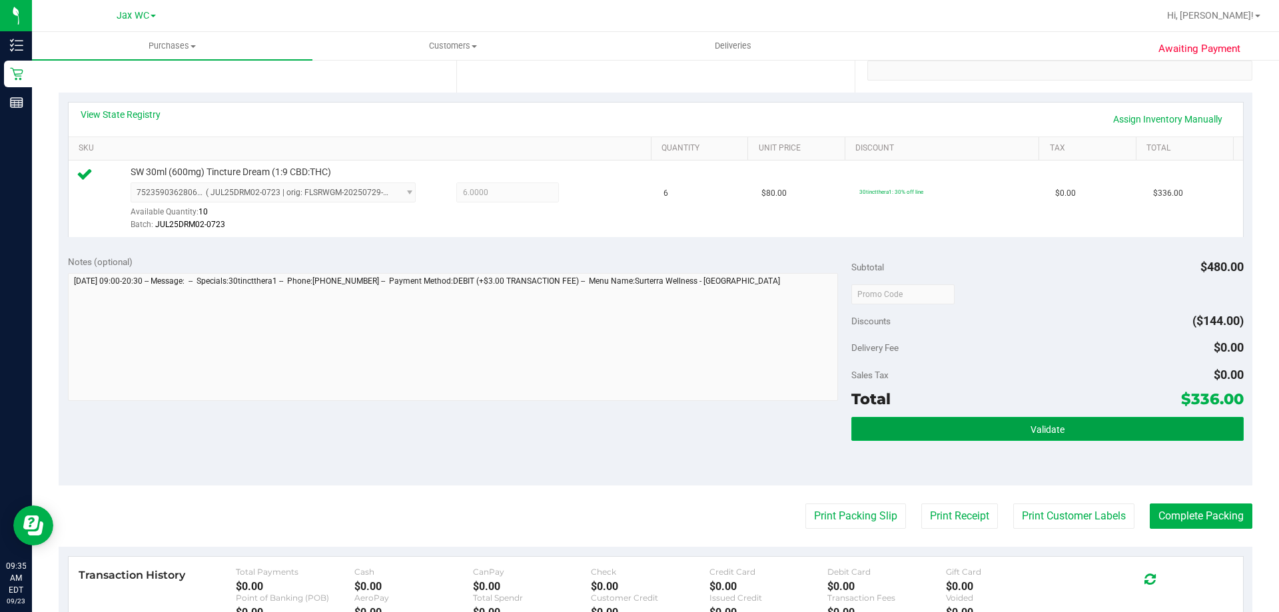
click at [1030, 428] on span "Validate" at bounding box center [1047, 429] width 34 height 11
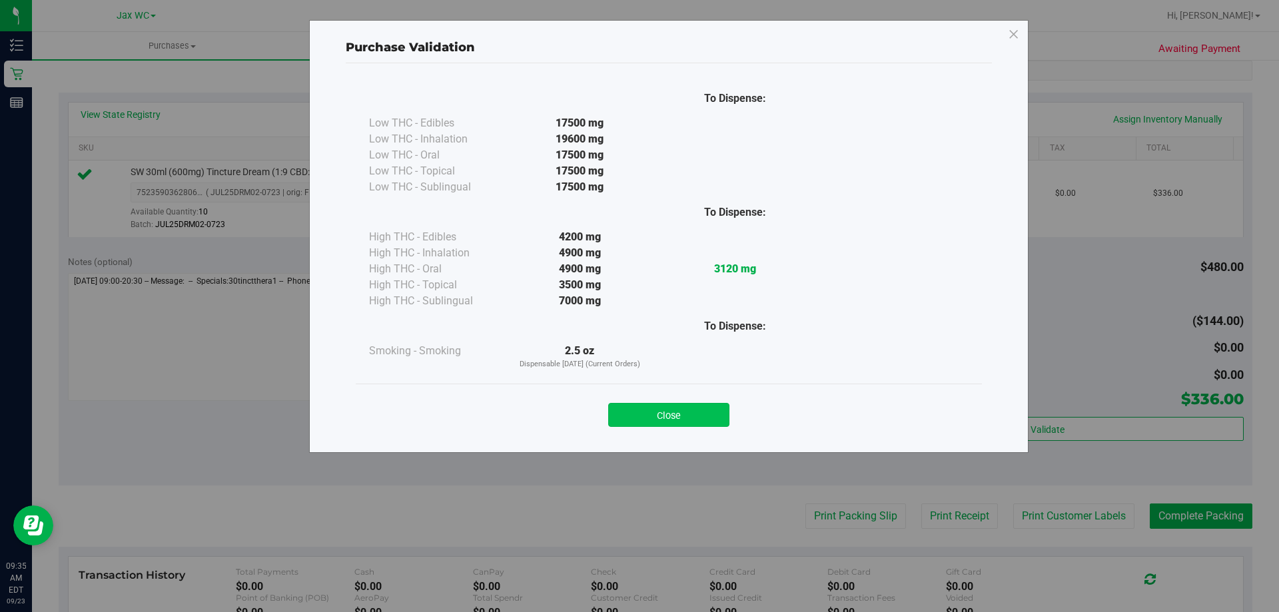
drag, startPoint x: 657, startPoint y: 400, endPoint x: 654, endPoint y: 406, distance: 6.9
click at [657, 402] on div "Close" at bounding box center [669, 410] width 606 height 33
click at [657, 420] on button "Close" at bounding box center [668, 415] width 121 height 24
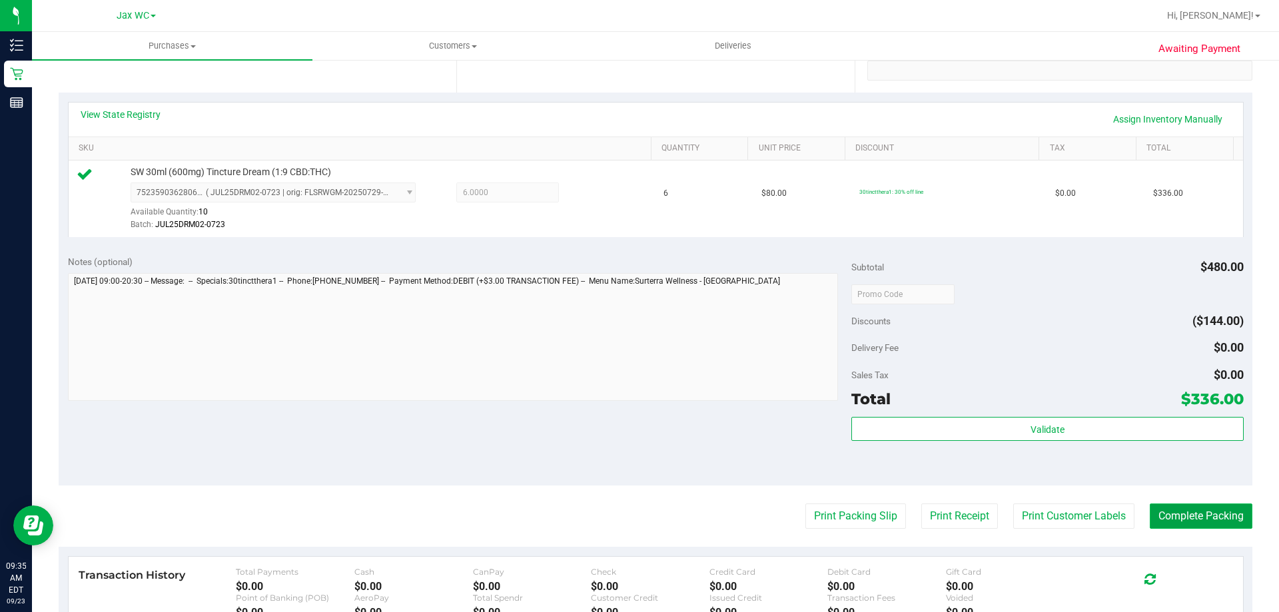
click at [1183, 505] on button "Complete Packing" at bounding box center [1201, 516] width 103 height 25
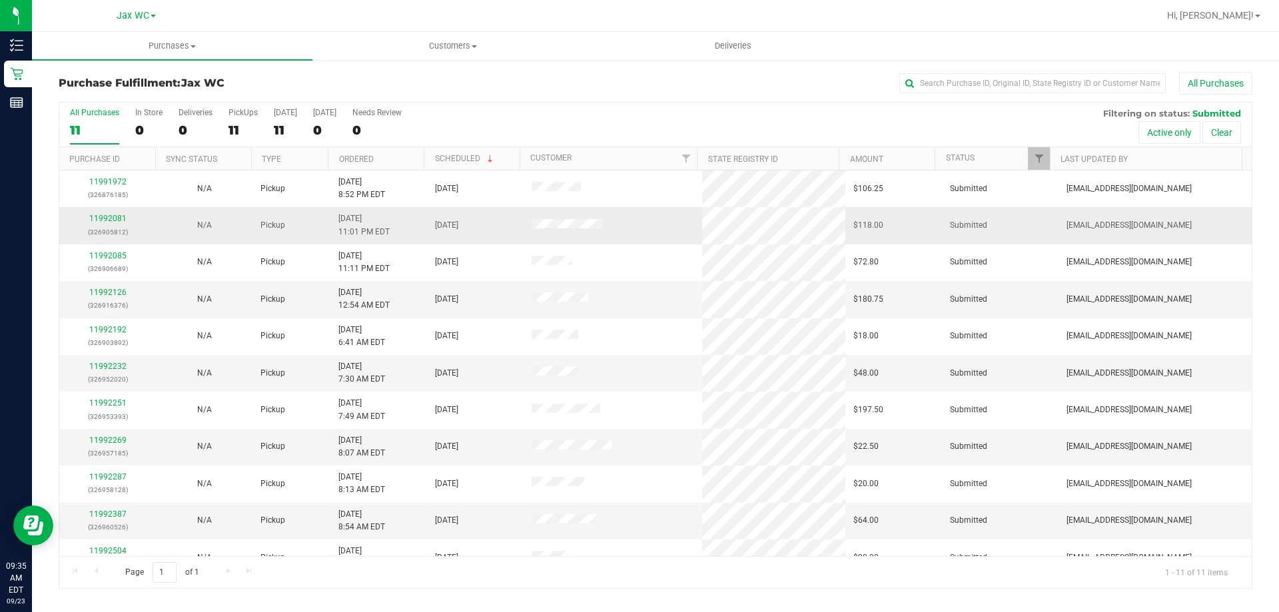
click at [81, 220] on div "11992081 (326905812)" at bounding box center [107, 224] width 81 height 25
click at [101, 222] on link "11992081" at bounding box center [107, 218] width 37 height 9
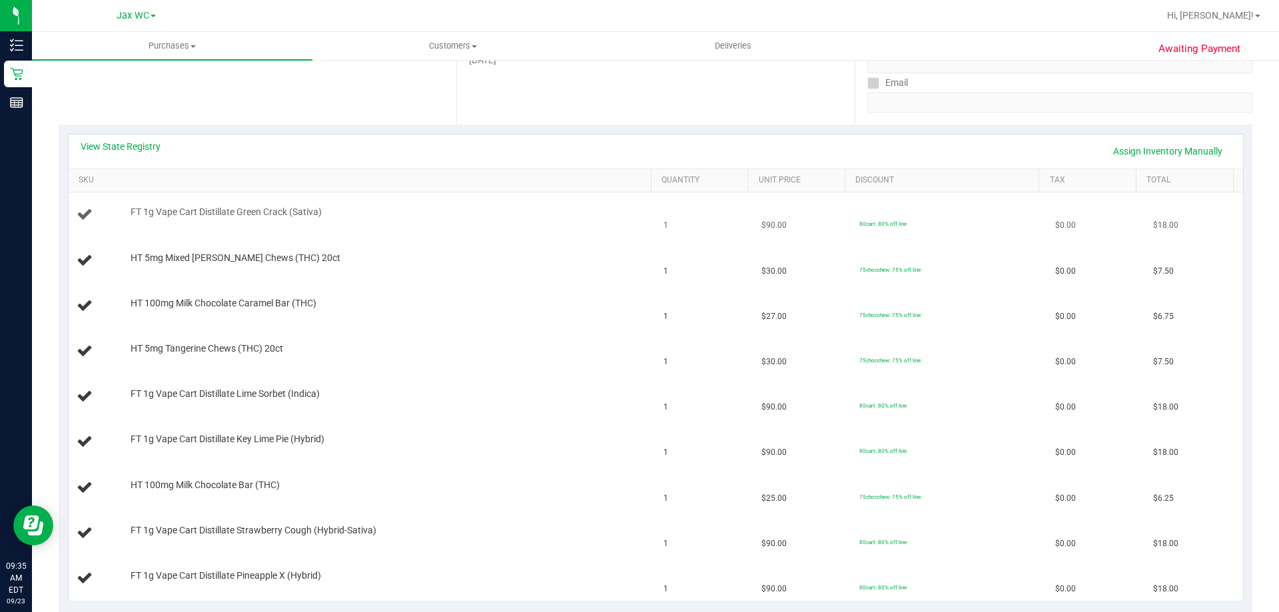
scroll to position [200, 0]
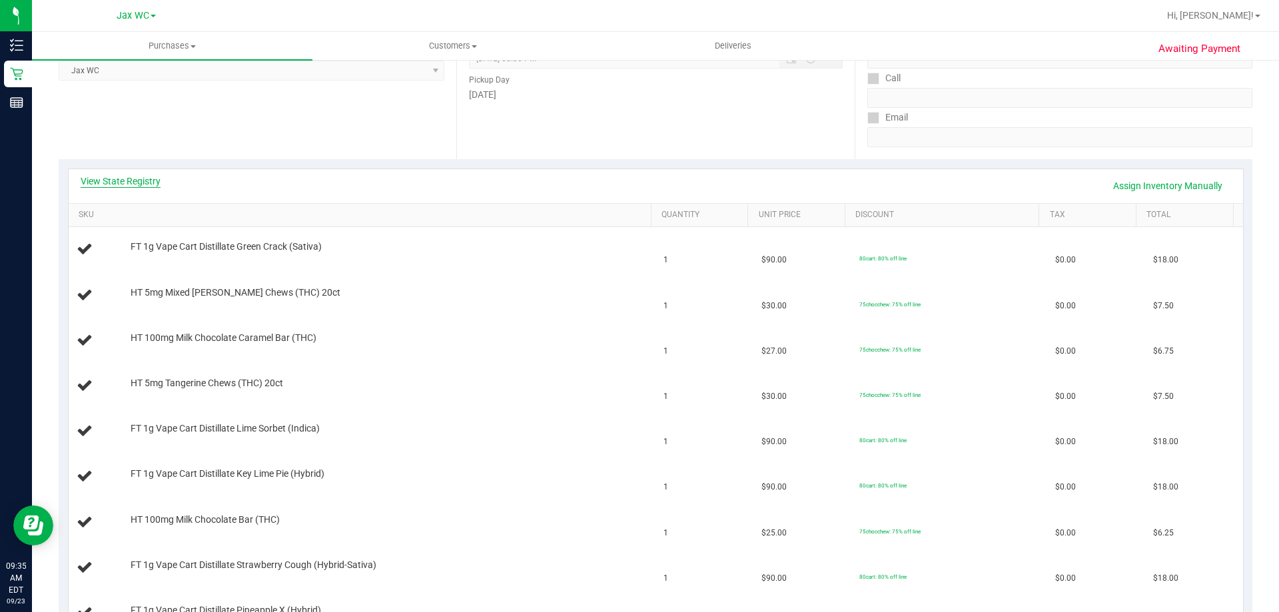
click at [141, 180] on link "View State Registry" at bounding box center [121, 181] width 80 height 13
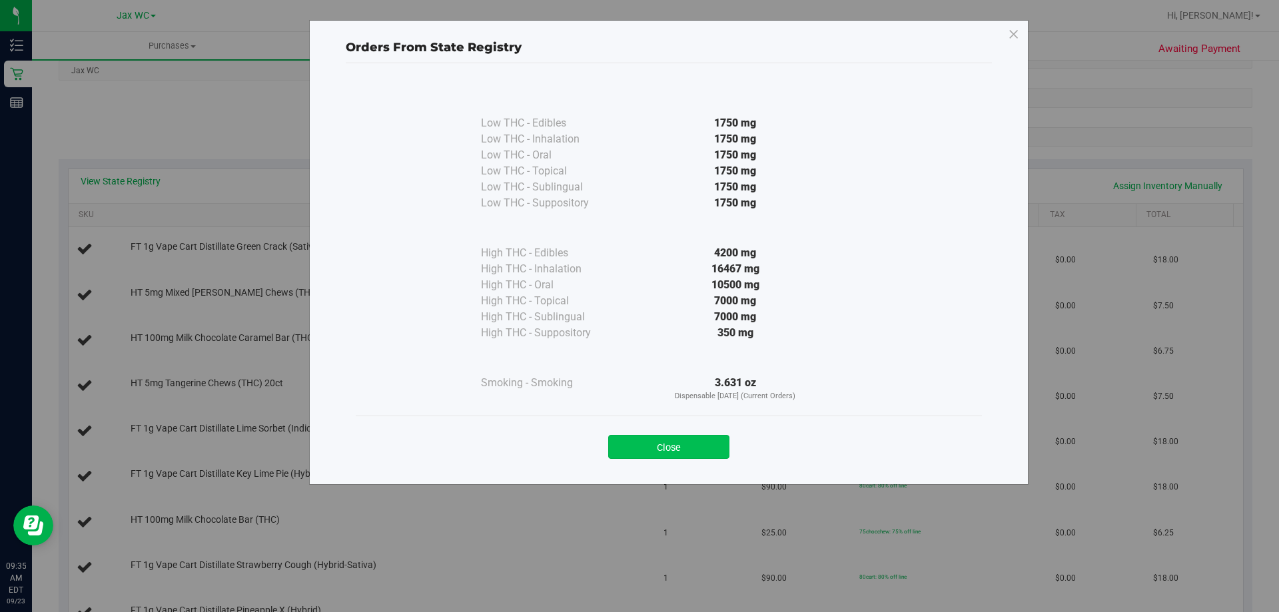
click at [684, 444] on button "Close" at bounding box center [668, 447] width 121 height 24
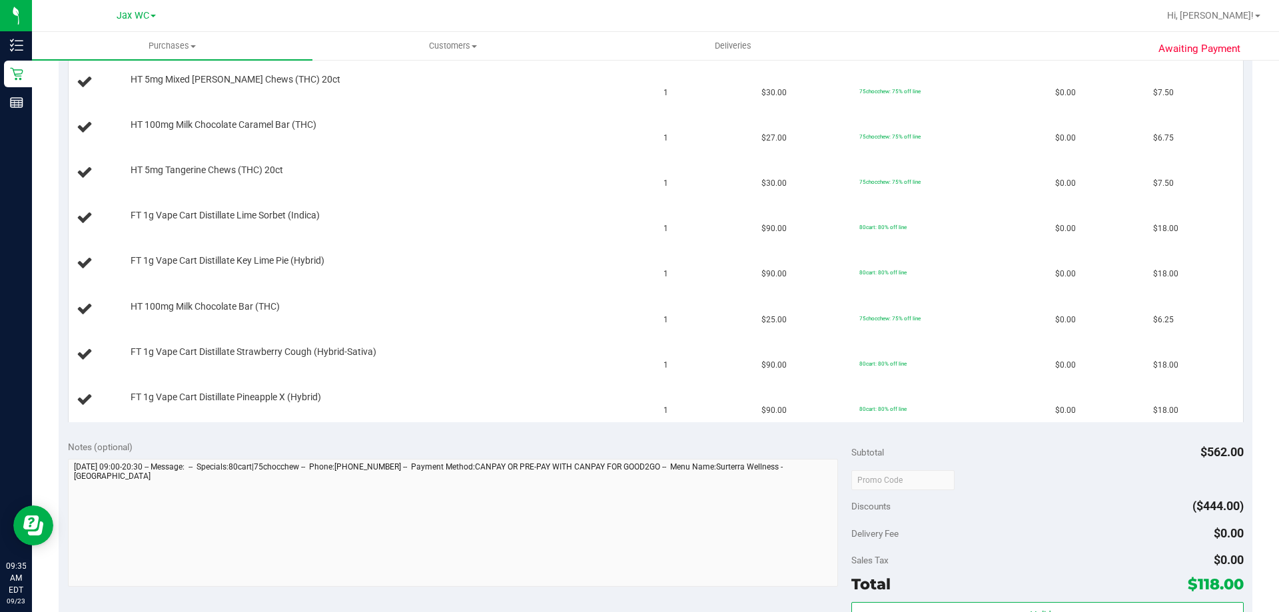
scroll to position [533, 0]
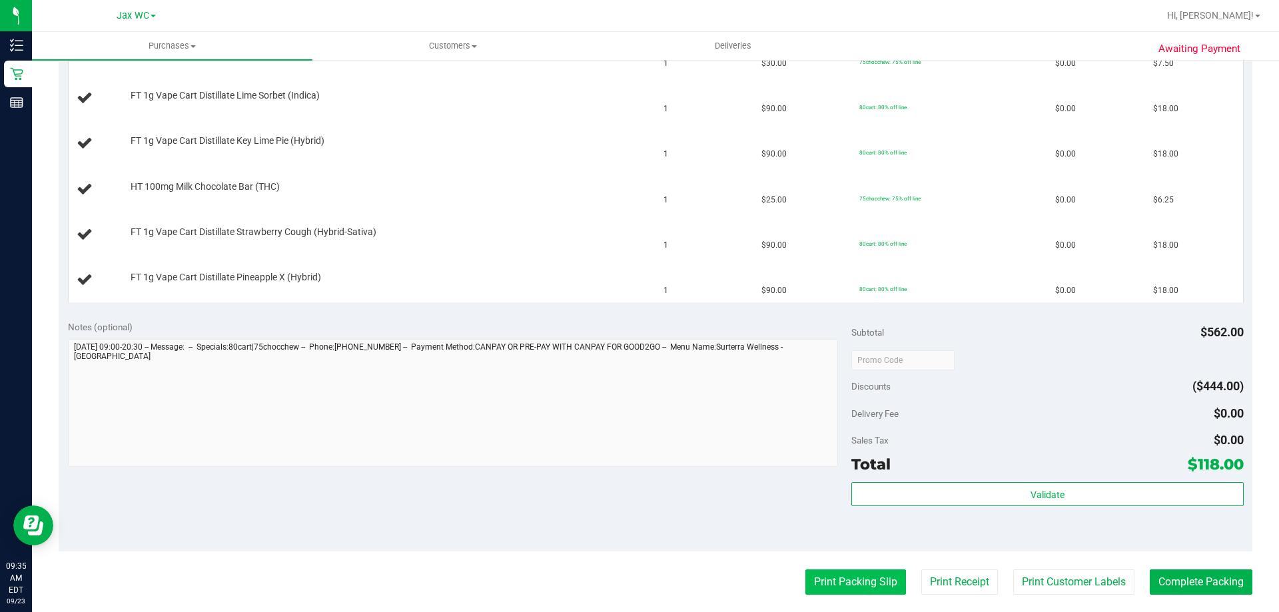
click at [851, 591] on button "Print Packing Slip" at bounding box center [855, 581] width 101 height 25
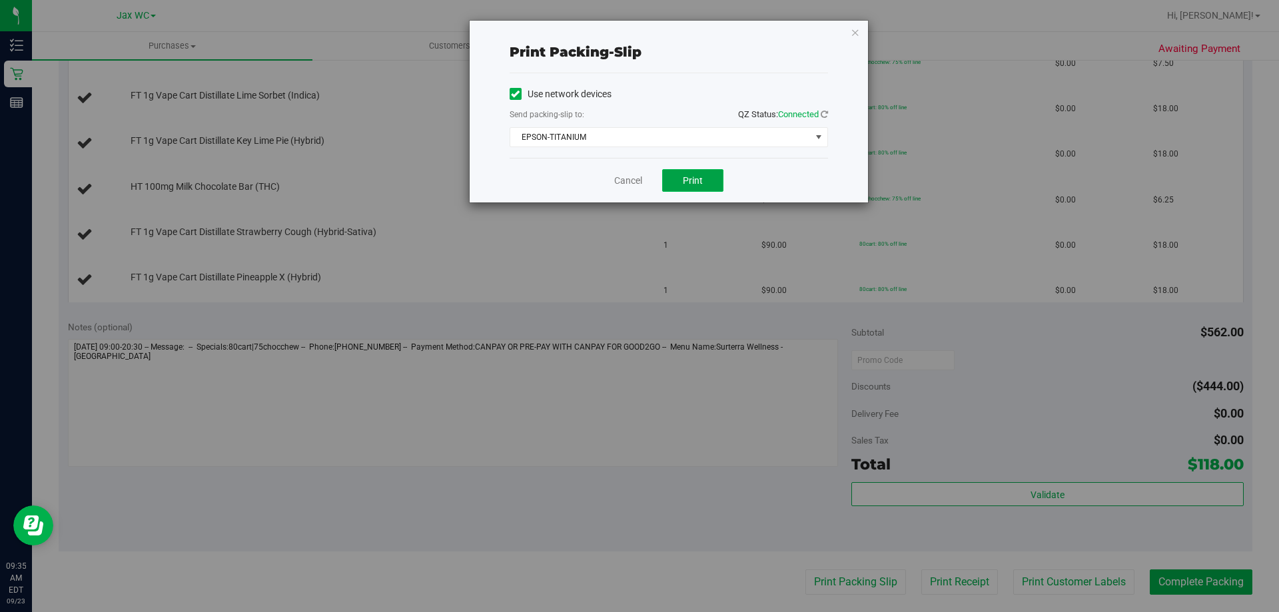
click at [679, 177] on button "Print" at bounding box center [692, 180] width 61 height 23
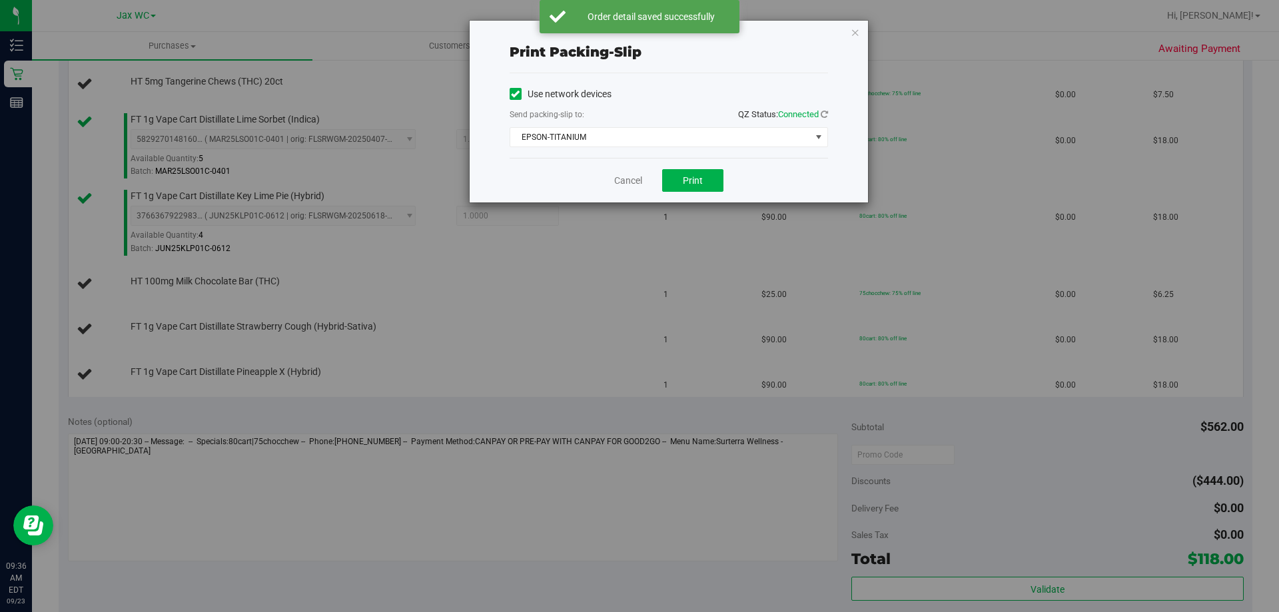
click at [853, 33] on icon "button" at bounding box center [855, 32] width 9 height 16
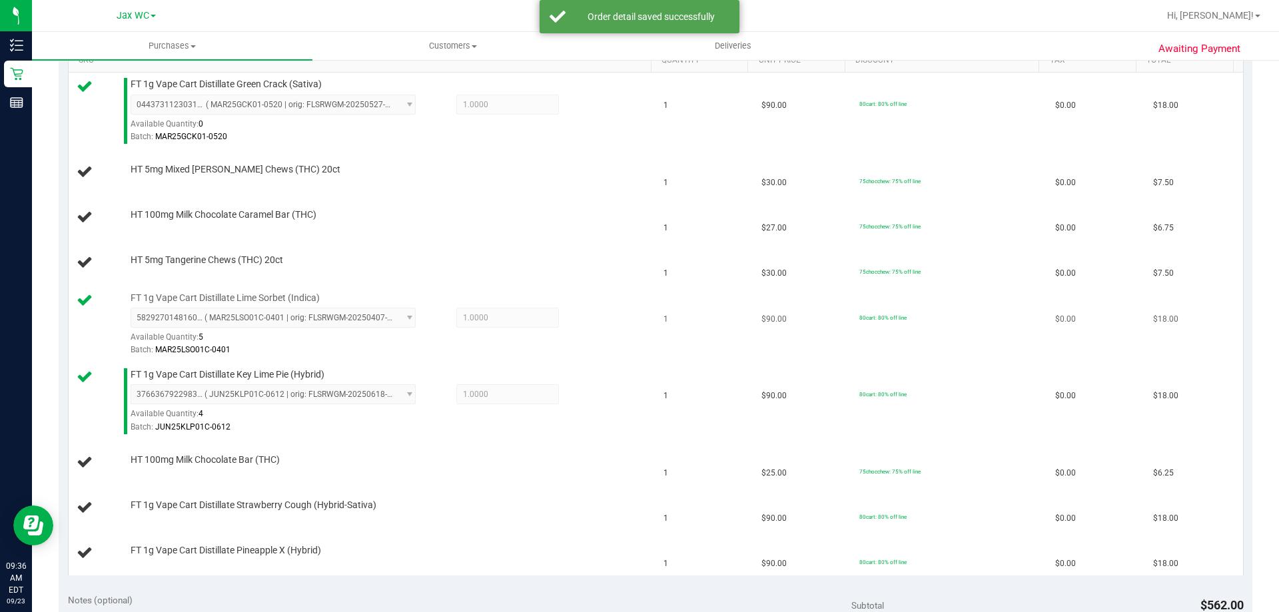
click at [543, 303] on div "FT 1g Vape Cart Distillate Lime Sorbet (Indica) 5829270148160835 ( MAR25LSO01C-…" at bounding box center [384, 325] width 521 height 66
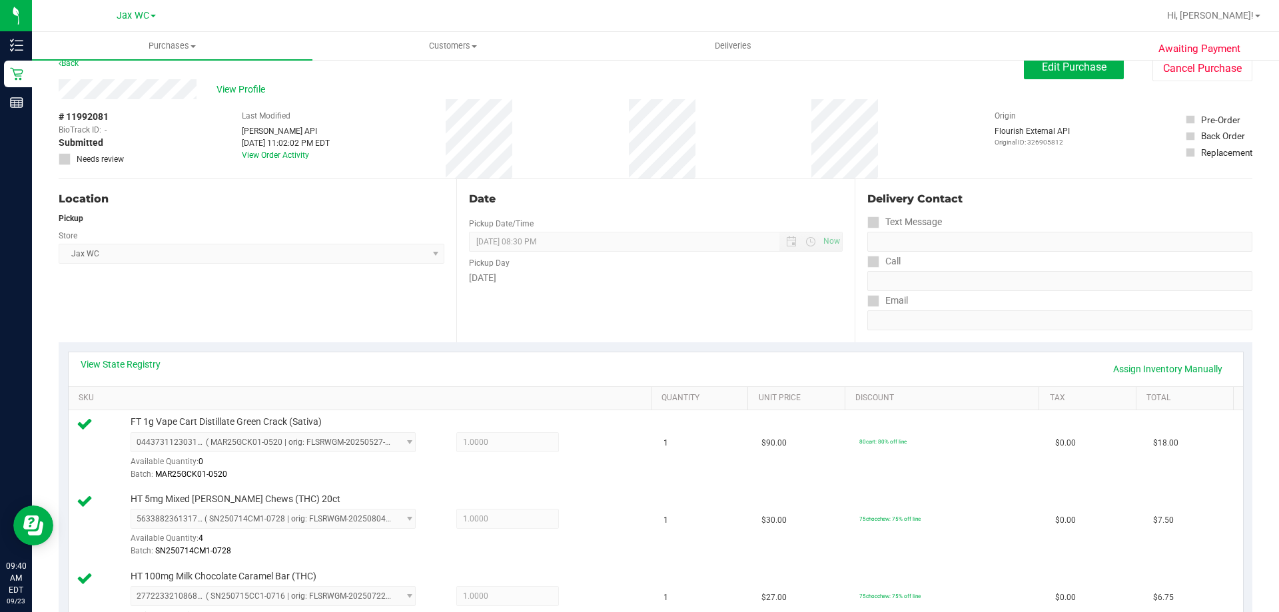
scroll to position [0, 0]
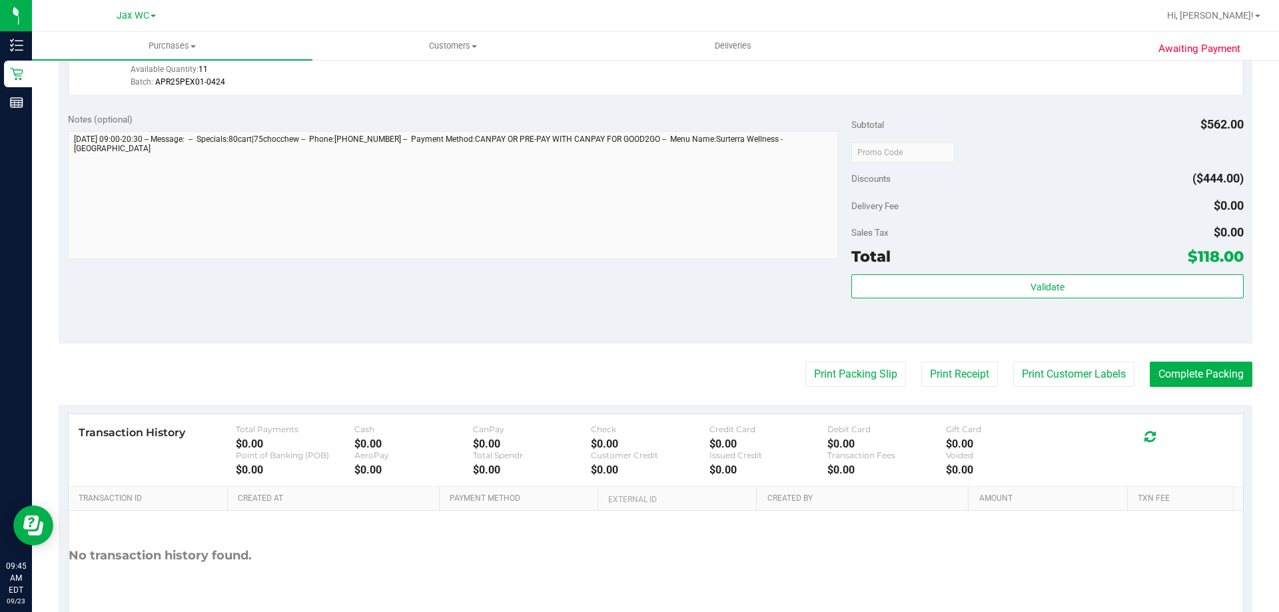
scroll to position [1132, 0]
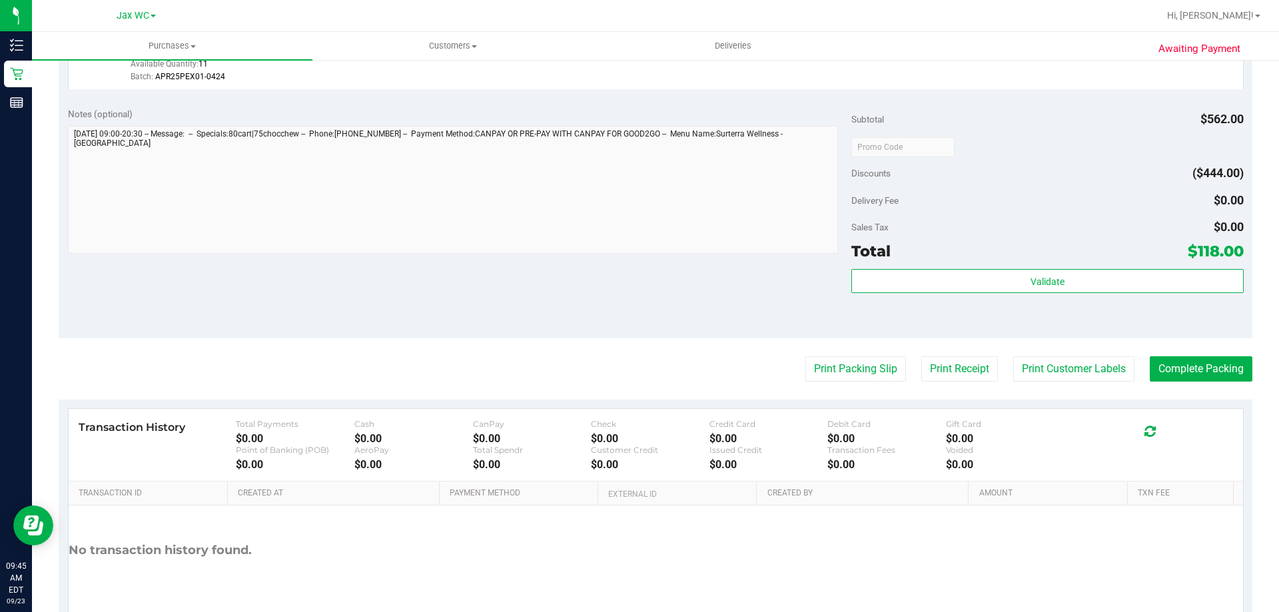
click at [980, 296] on div "Validate" at bounding box center [1047, 299] width 392 height 60
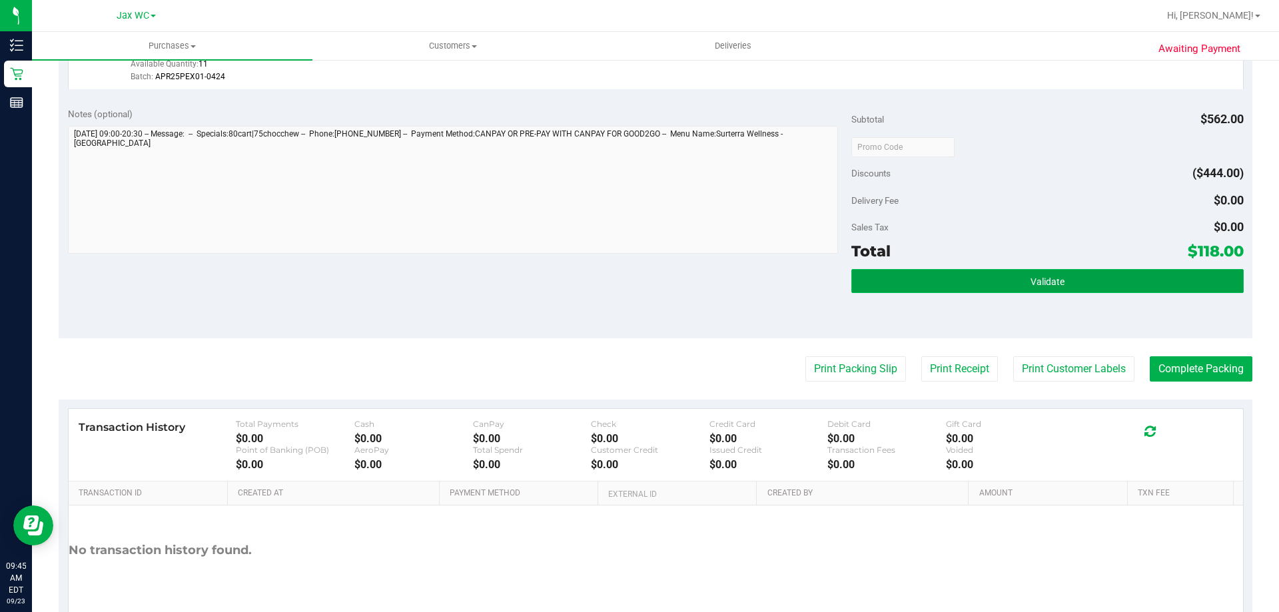
click at [979, 290] on button "Validate" at bounding box center [1047, 281] width 392 height 24
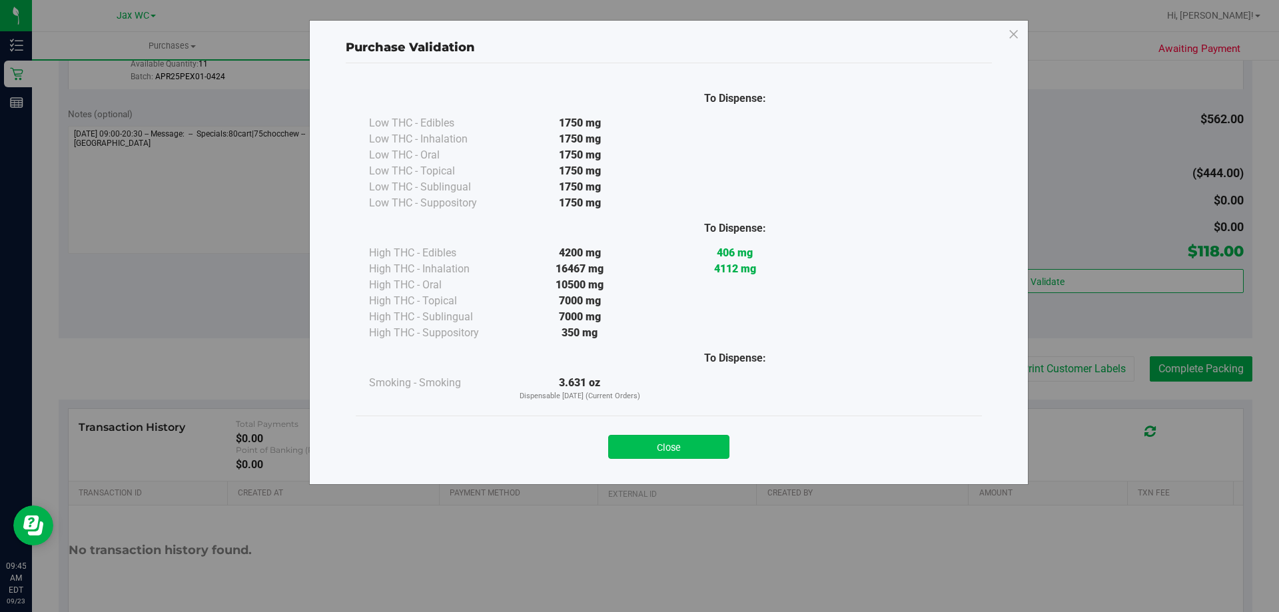
click at [691, 438] on button "Close" at bounding box center [668, 447] width 121 height 24
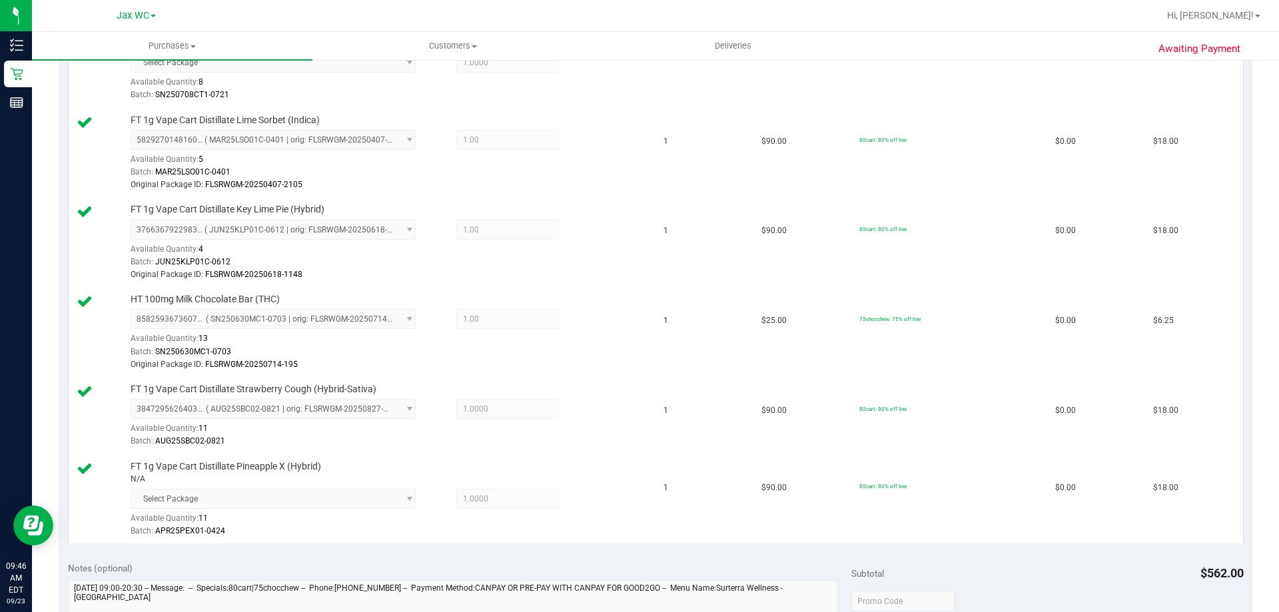
scroll to position [866, 0]
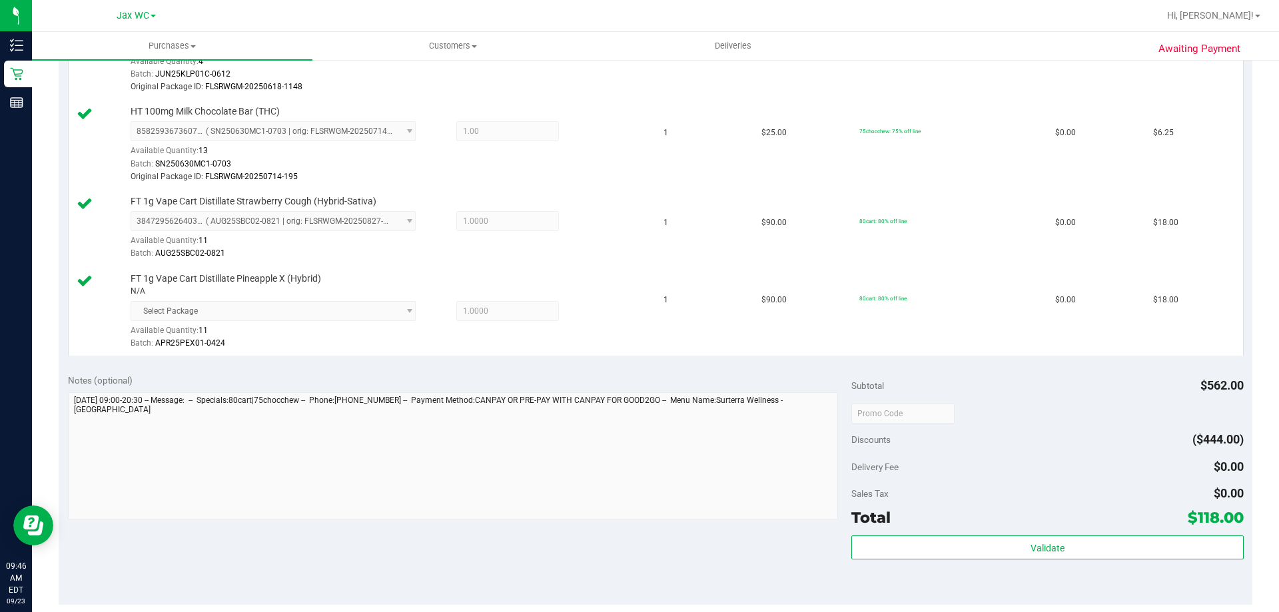
click at [1010, 531] on div "Subtotal $562.00 Discounts ($444.00) Delivery Fee $0.00 Sales Tax $0.00 Total $…" at bounding box center [1047, 485] width 392 height 222
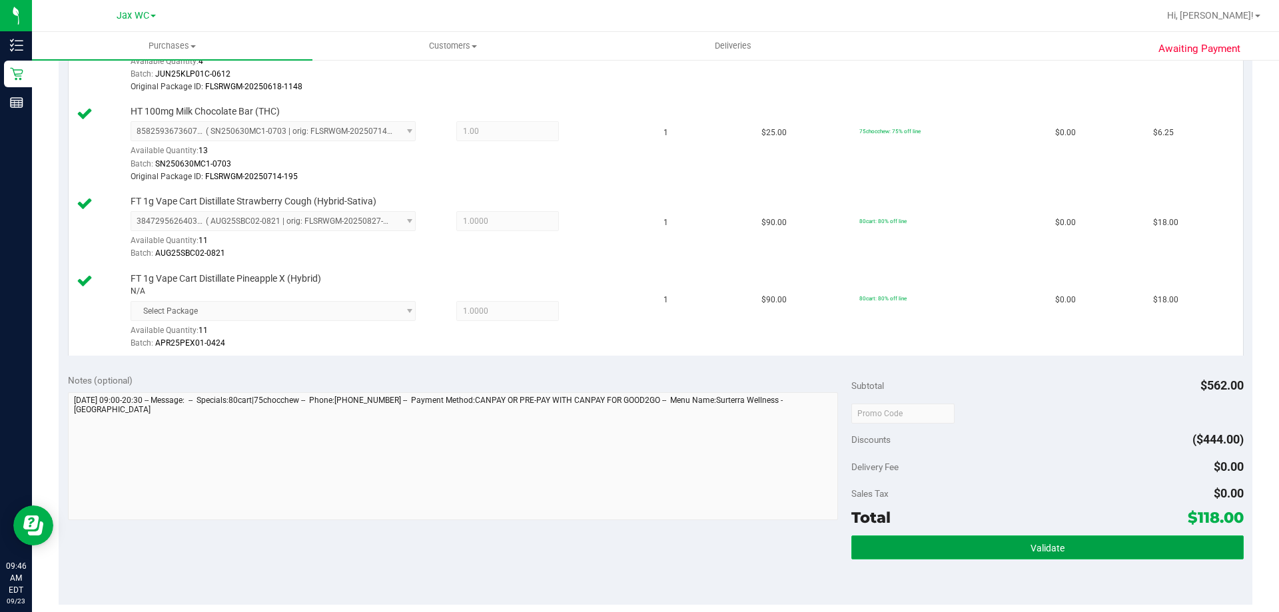
click at [1011, 544] on button "Validate" at bounding box center [1047, 547] width 392 height 24
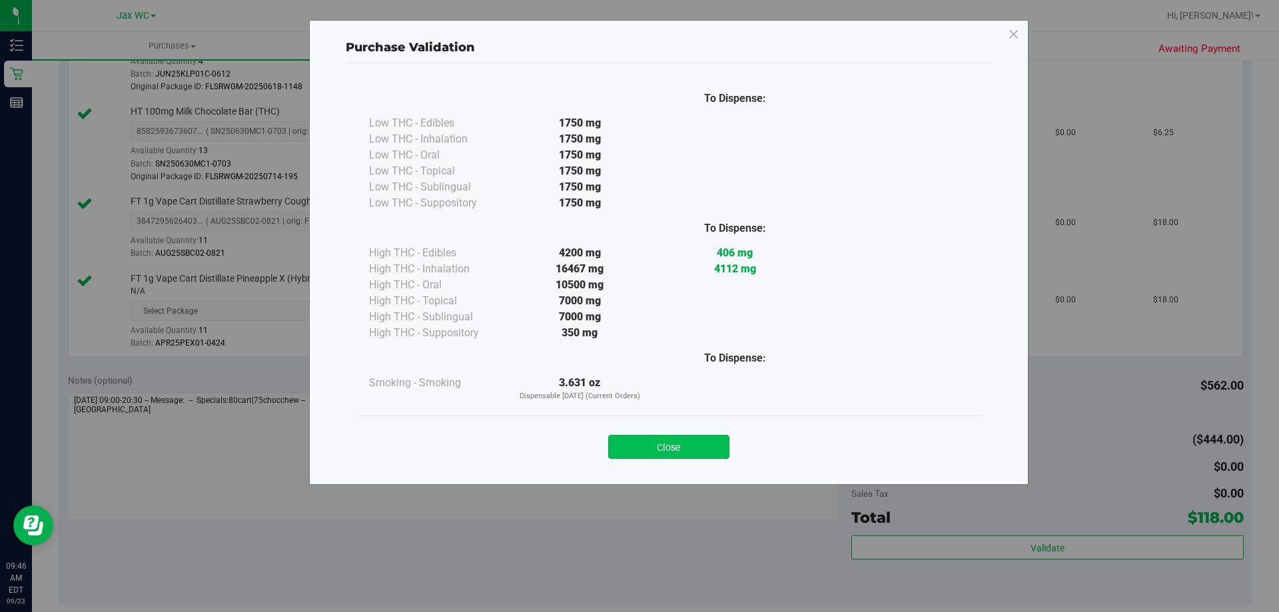
click at [647, 440] on button "Close" at bounding box center [668, 447] width 121 height 24
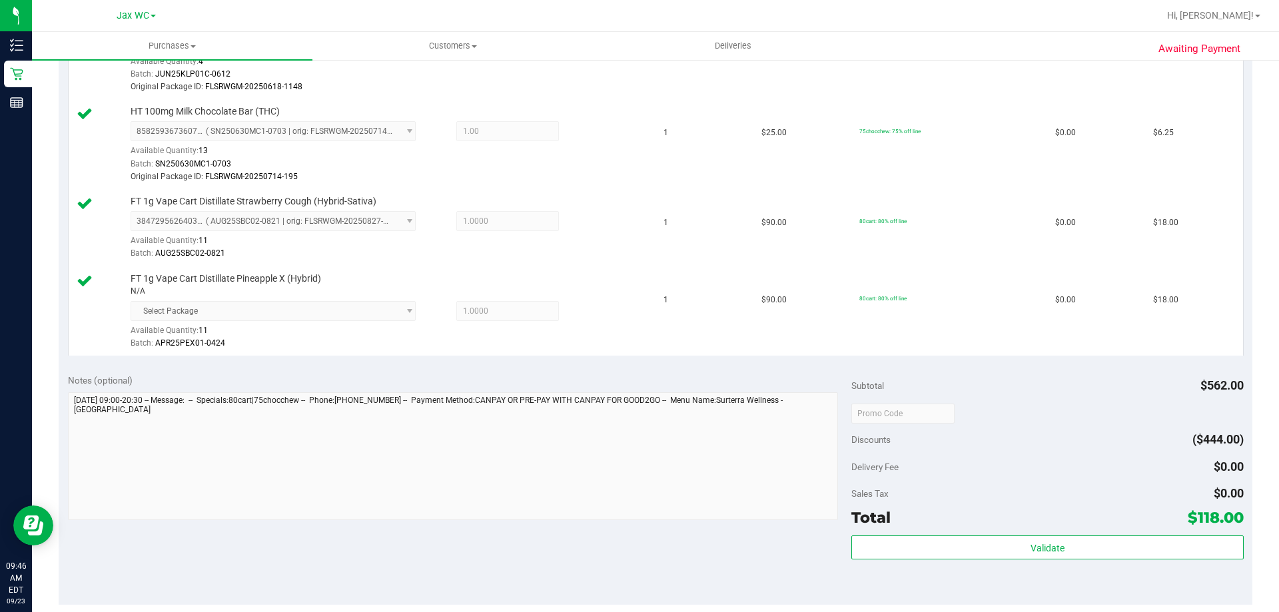
scroll to position [1196, 0]
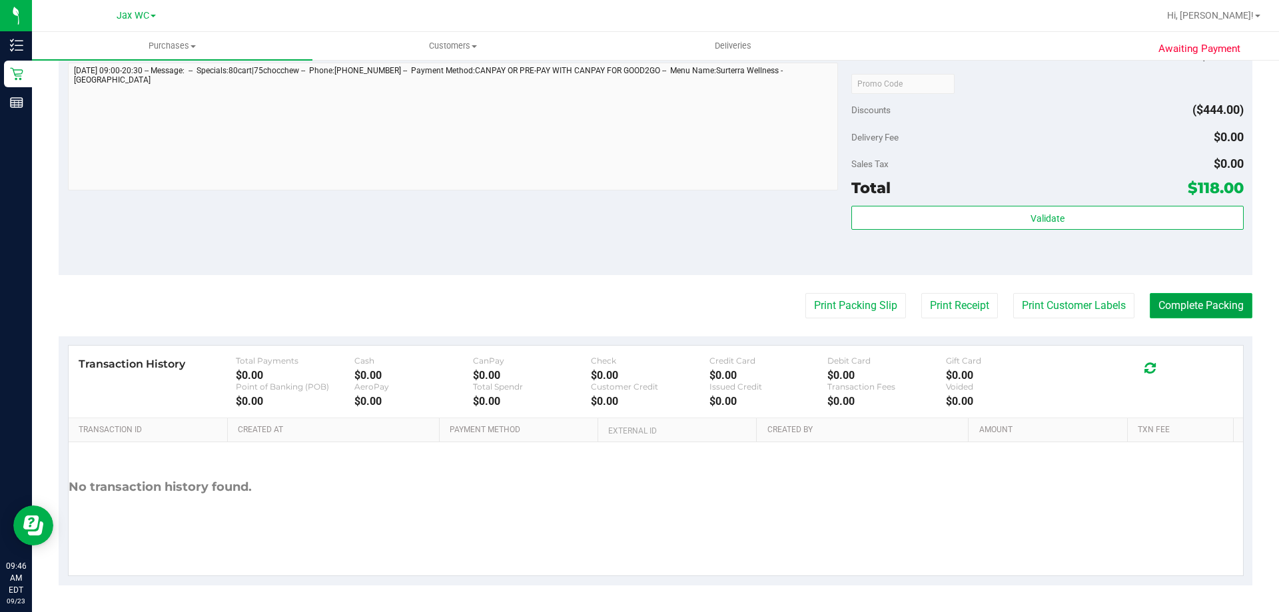
click at [1212, 303] on button "Complete Packing" at bounding box center [1201, 305] width 103 height 25
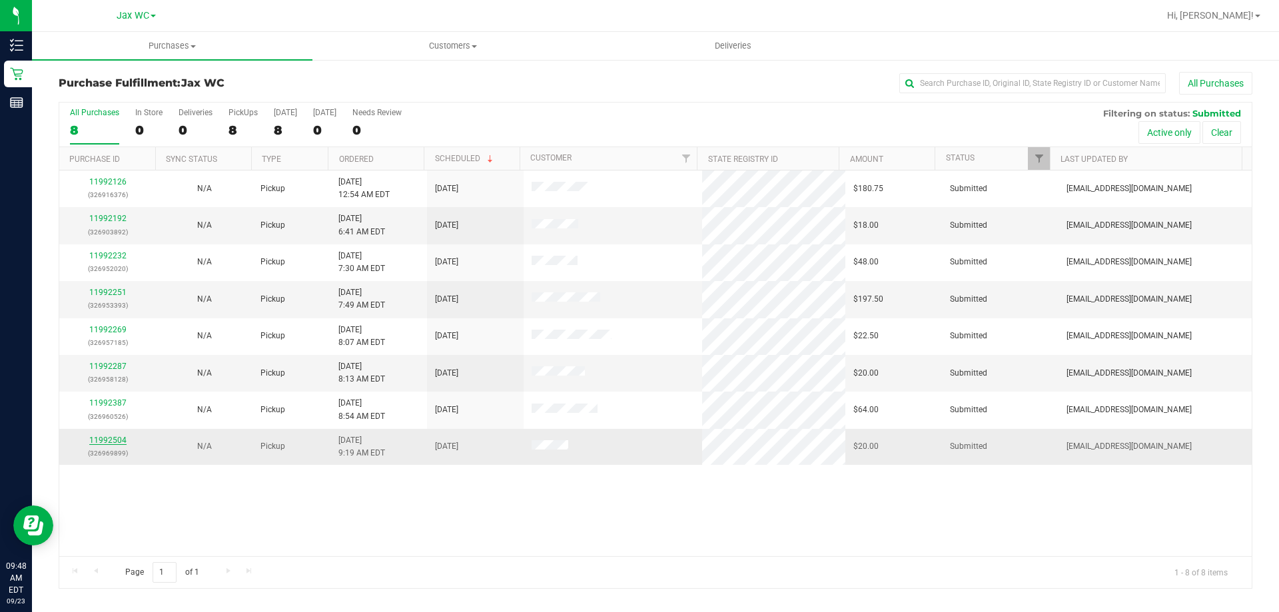
click at [120, 438] on link "11992504" at bounding box center [107, 440] width 37 height 9
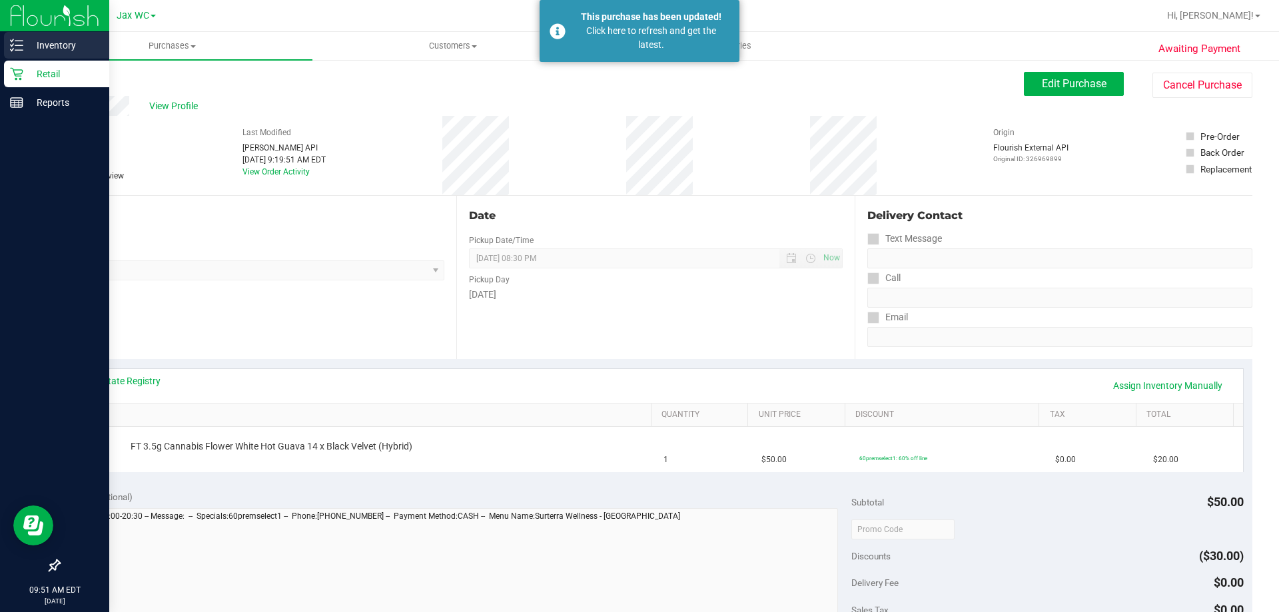
click at [28, 48] on p "Inventory" at bounding box center [63, 45] width 80 height 16
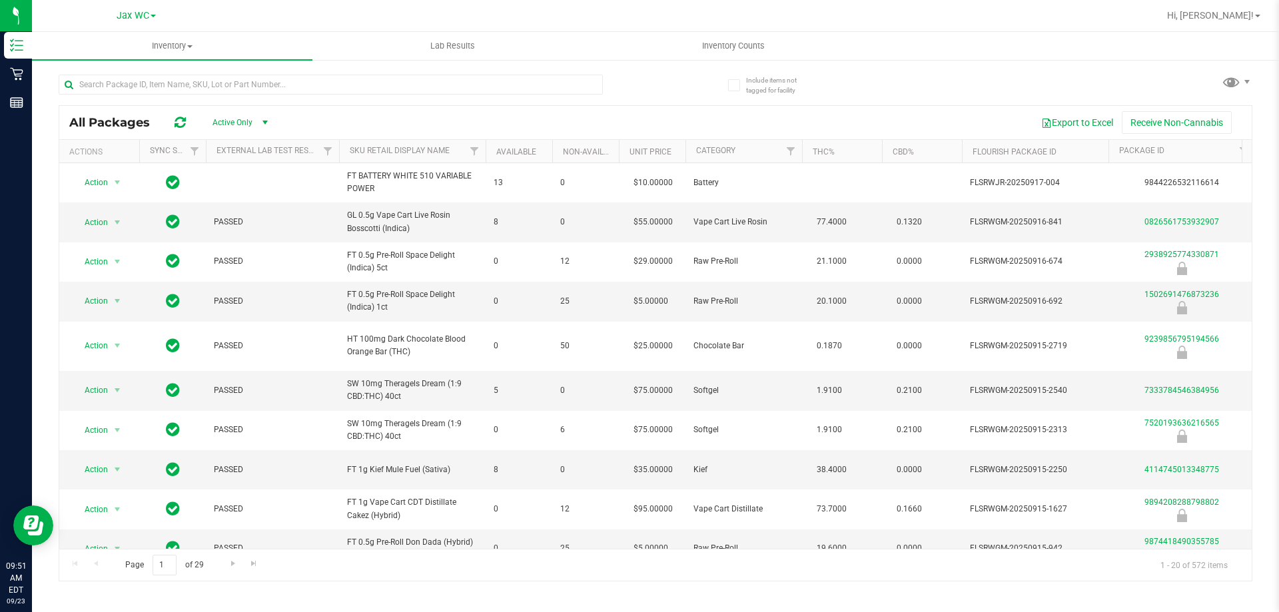
click at [139, 63] on div at bounding box center [357, 84] width 597 height 43
click at [133, 77] on input "text" at bounding box center [331, 85] width 544 height 20
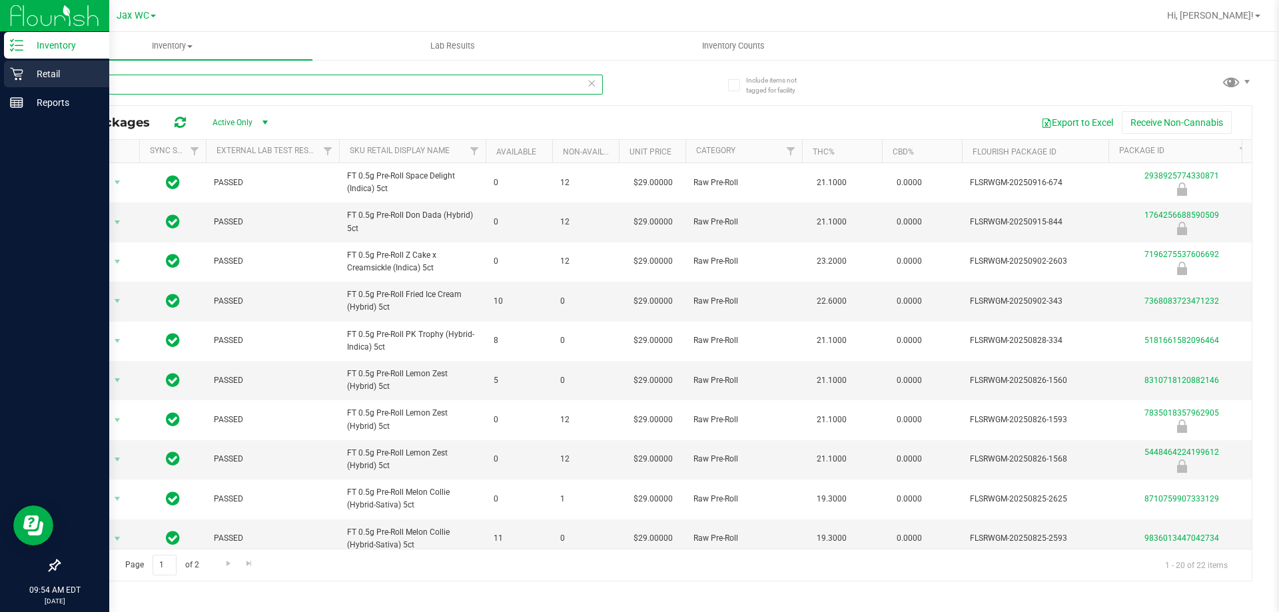
type input "5ct"
click at [8, 80] on div "Retail" at bounding box center [56, 74] width 105 height 27
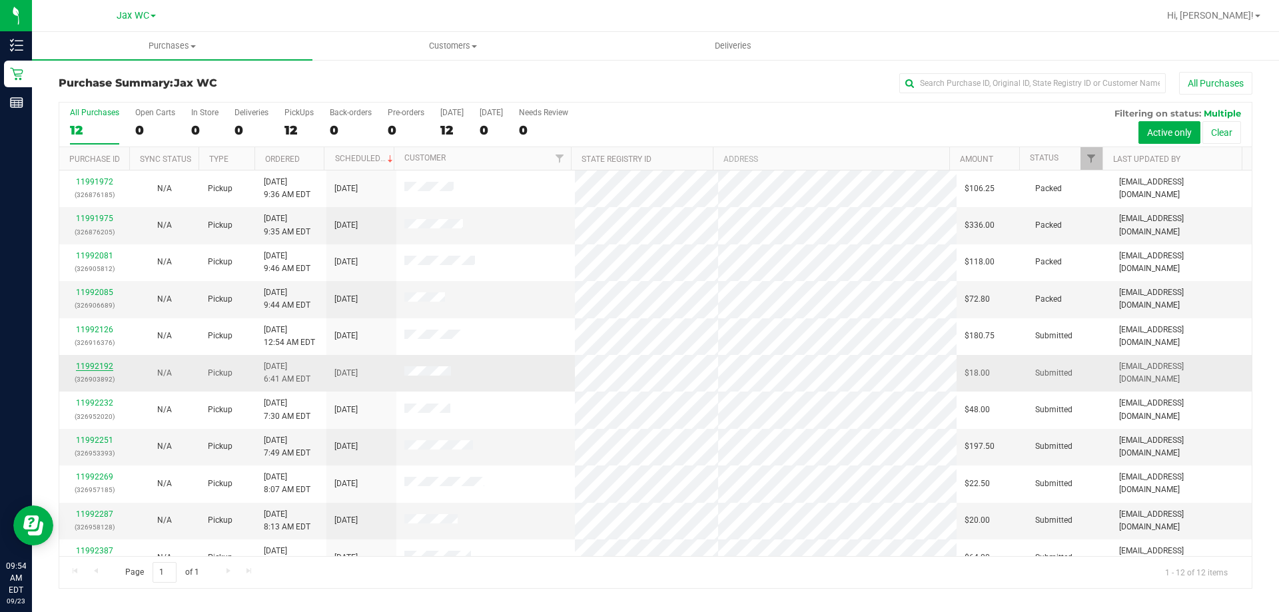
click at [104, 362] on link "11992192" at bounding box center [94, 366] width 37 height 9
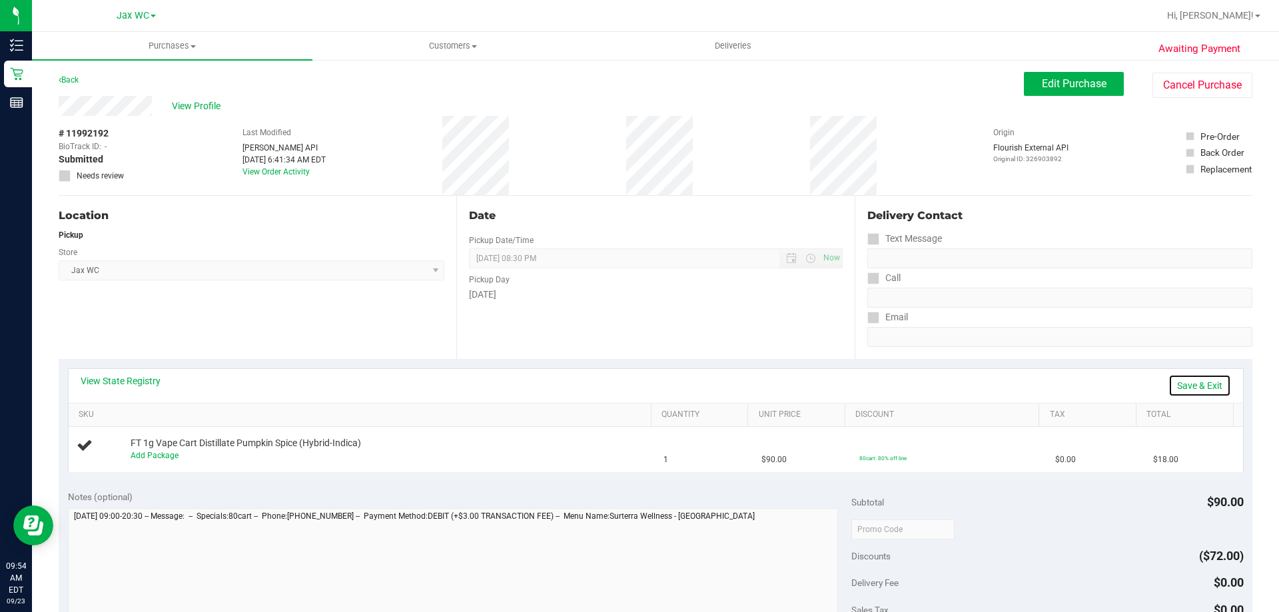
click at [1198, 389] on link "Save & Exit" at bounding box center [1199, 385] width 63 height 23
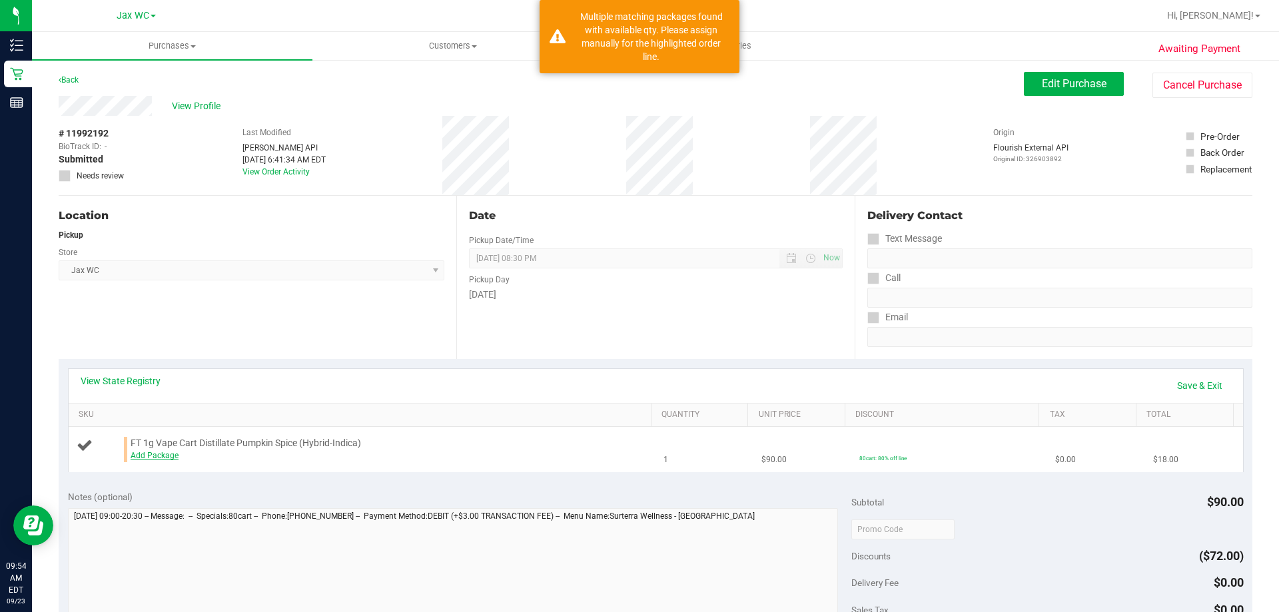
click at [165, 457] on link "Add Package" at bounding box center [155, 455] width 48 height 9
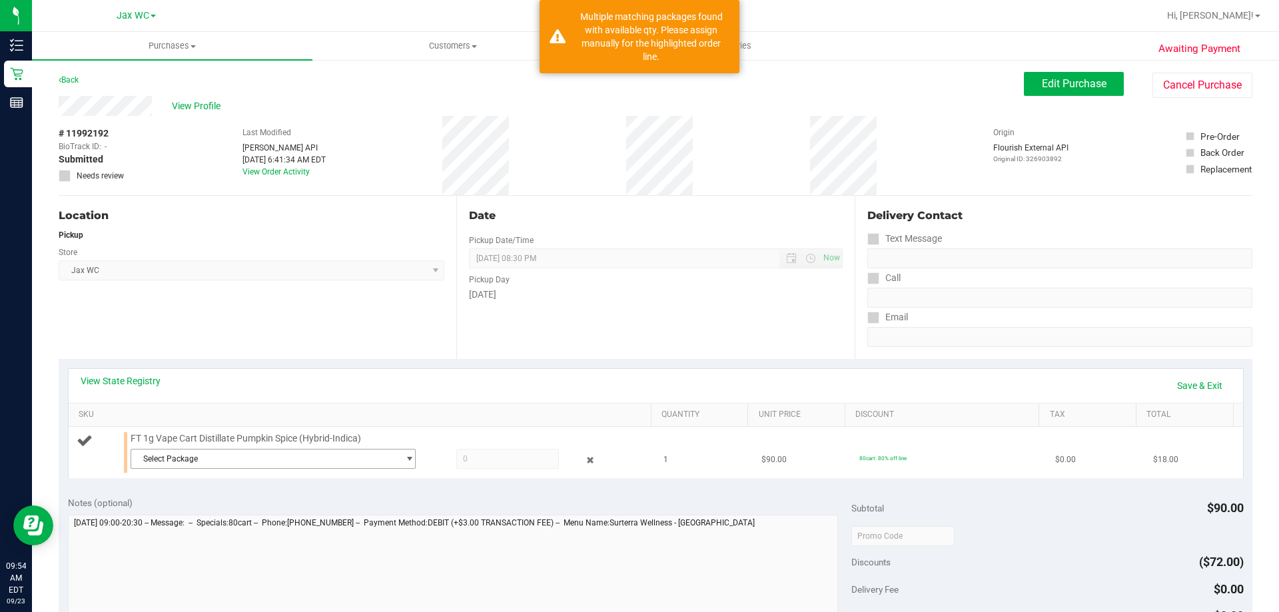
click at [284, 458] on span "Select Package" at bounding box center [264, 459] width 267 height 19
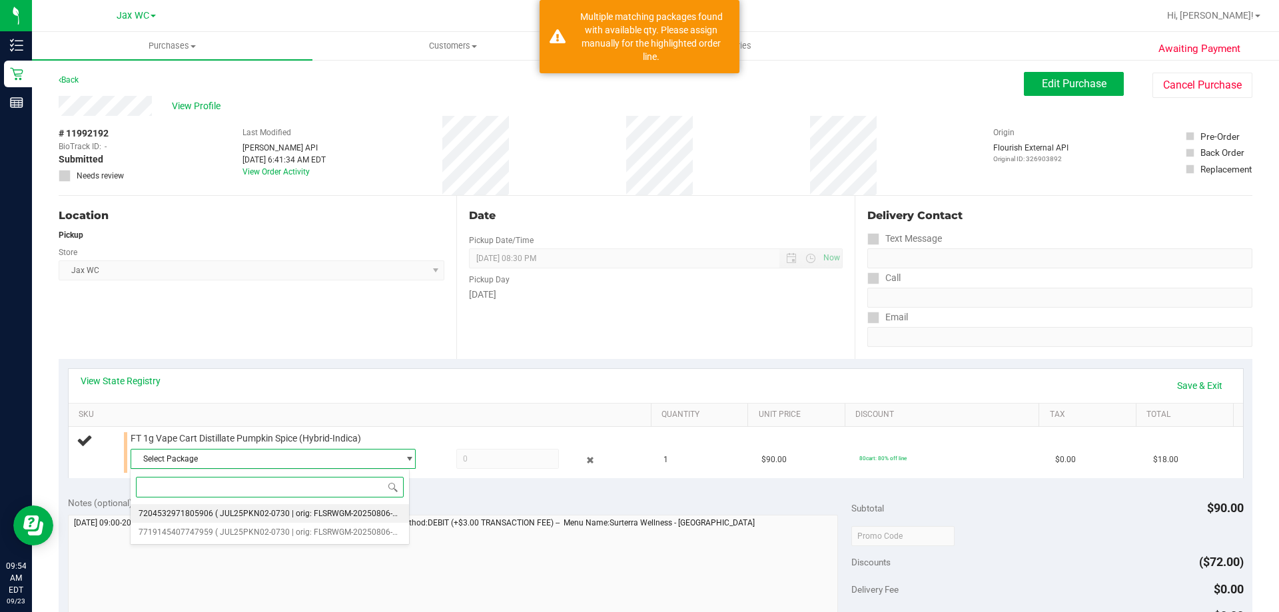
click at [276, 512] on span "( JUL25PKN02-0730 | orig: FLSRWGM-20250806-812 )" at bounding box center [313, 513] width 196 height 9
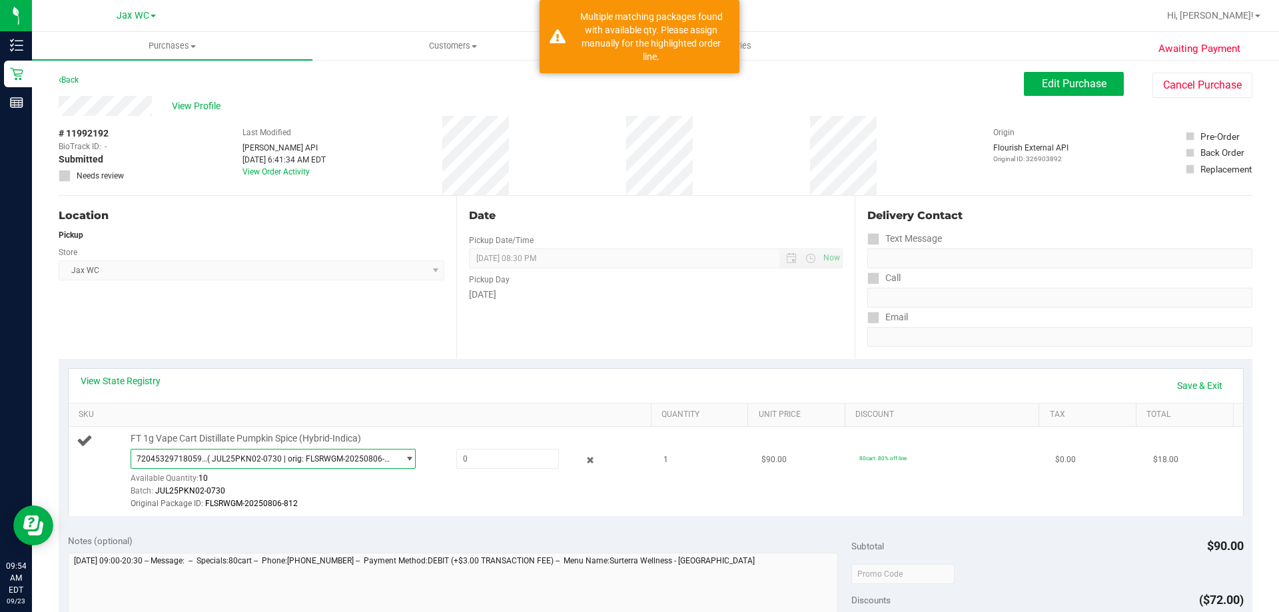
click at [246, 458] on span "( JUL25PKN02-0730 | orig: FLSRWGM-20250806-812 )" at bounding box center [300, 458] width 186 height 9
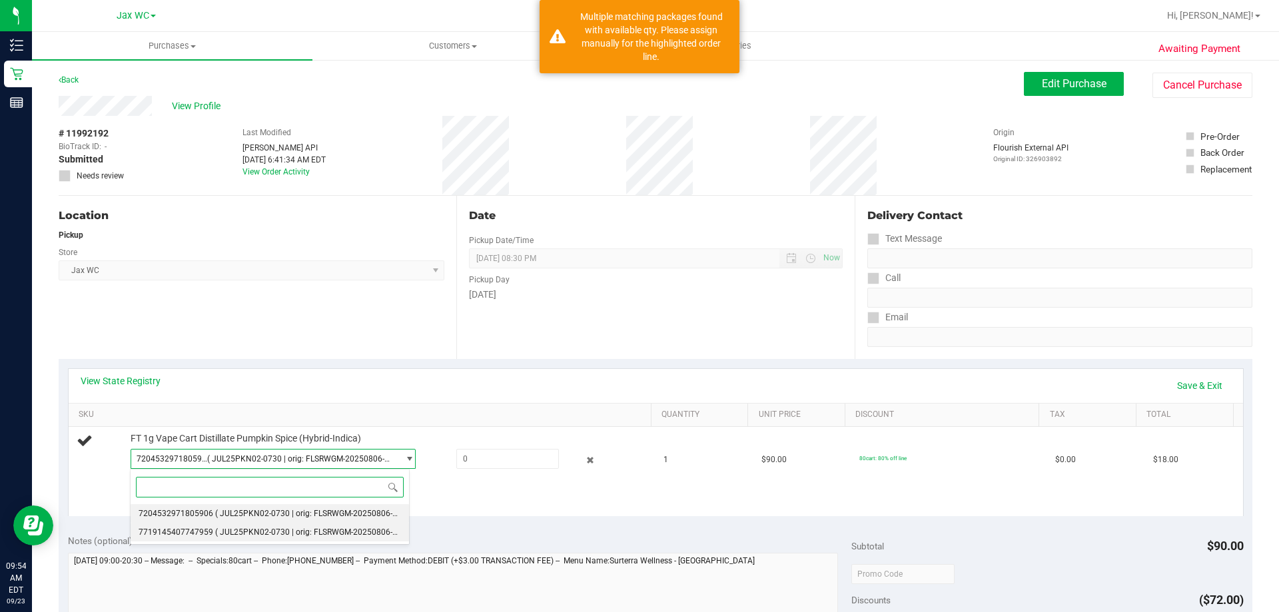
click at [242, 524] on li "7719145407747959 ( JUL25PKN02-0730 | orig: FLSRWGM-20250806-806 )" at bounding box center [270, 532] width 278 height 19
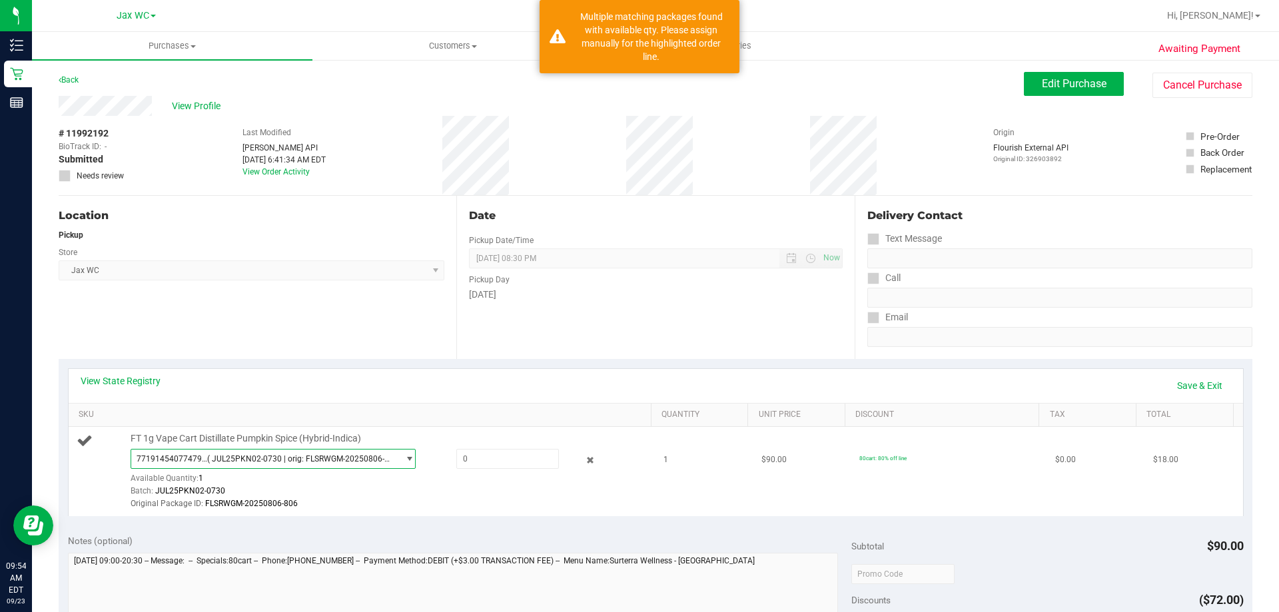
drag, startPoint x: 318, startPoint y: 499, endPoint x: 365, endPoint y: 488, distance: 48.0
click at [319, 499] on div "Original Package ID: FLSRWGM-20250806-806" at bounding box center [388, 504] width 514 height 13
click at [478, 466] on span at bounding box center [507, 459] width 103 height 20
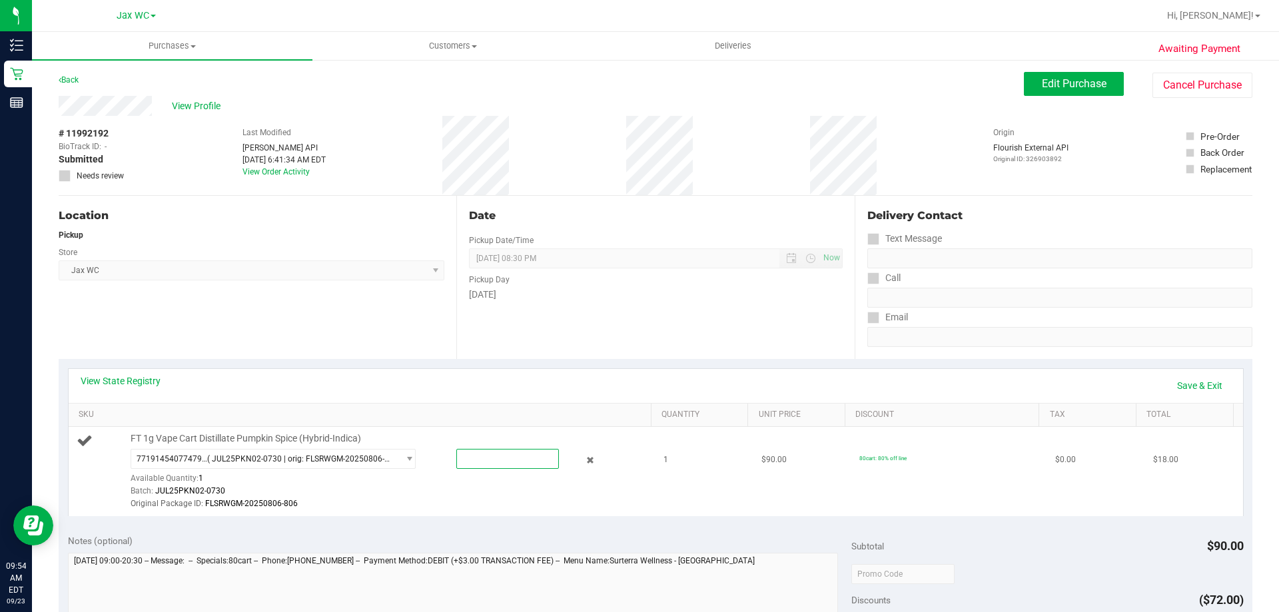
type input "1"
type input "1.0000"
click at [509, 404] on th "SKU" at bounding box center [360, 416] width 582 height 24
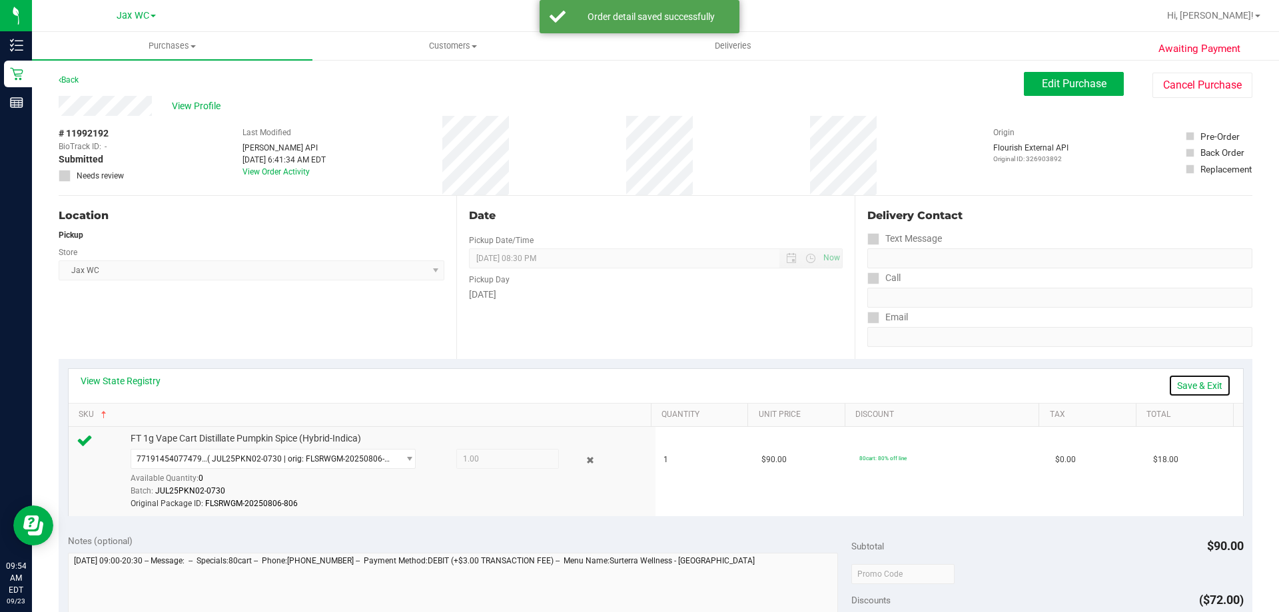
click at [1200, 379] on link "Save & Exit" at bounding box center [1199, 385] width 63 height 23
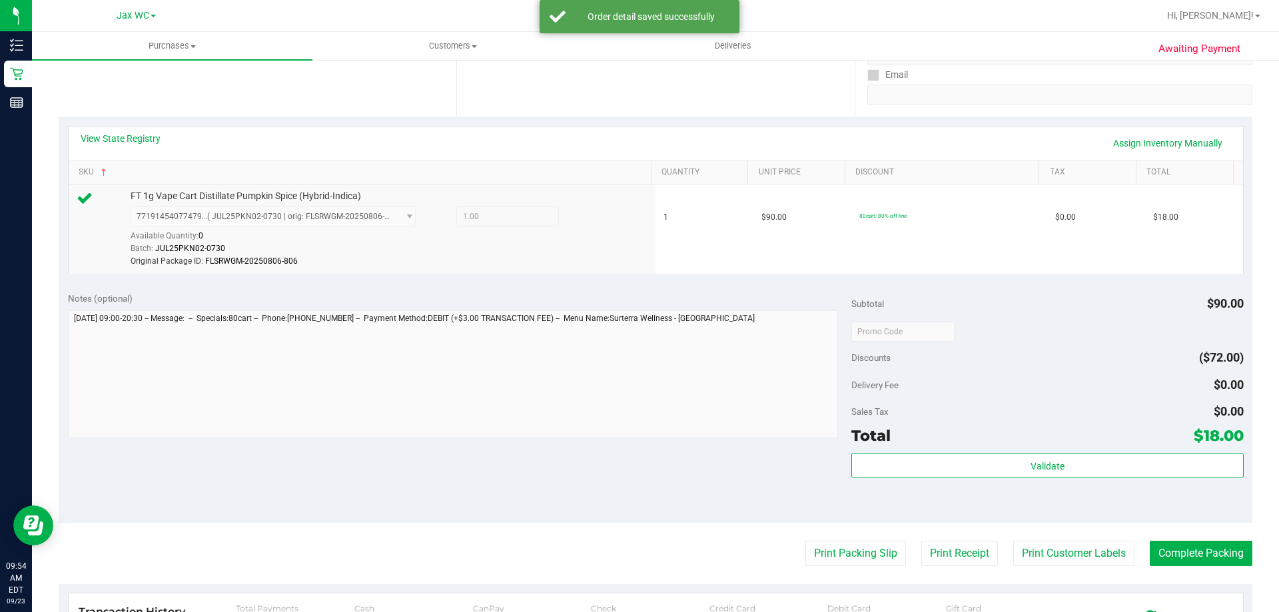
scroll to position [333, 0]
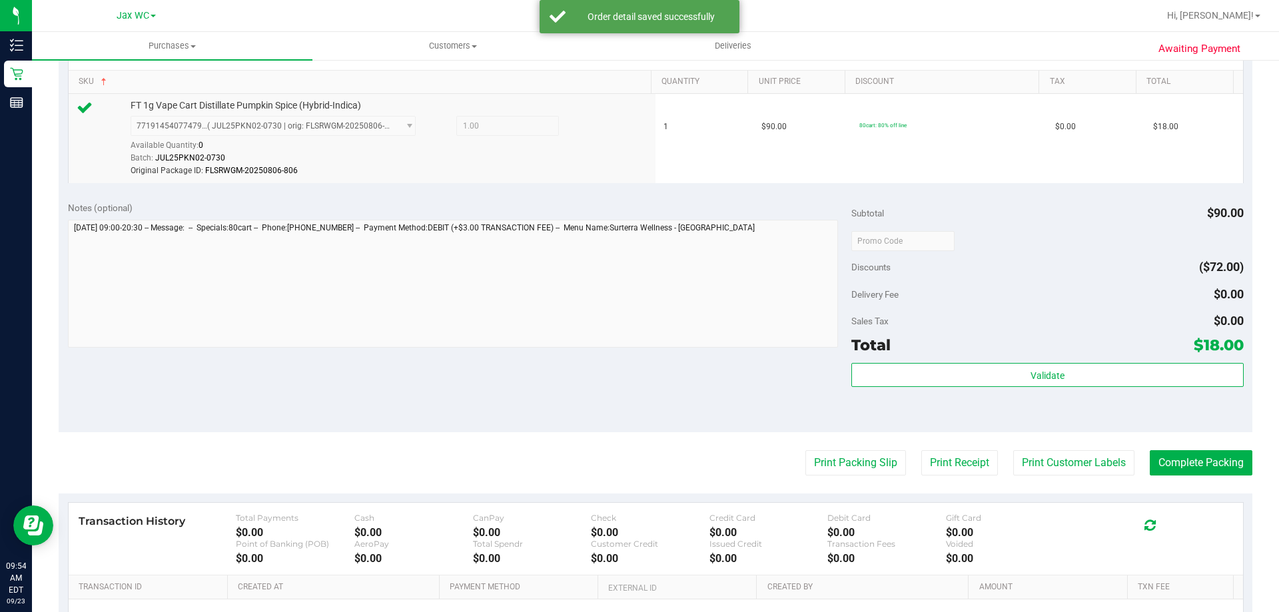
click at [985, 352] on div "Total $18.00" at bounding box center [1047, 345] width 392 height 24
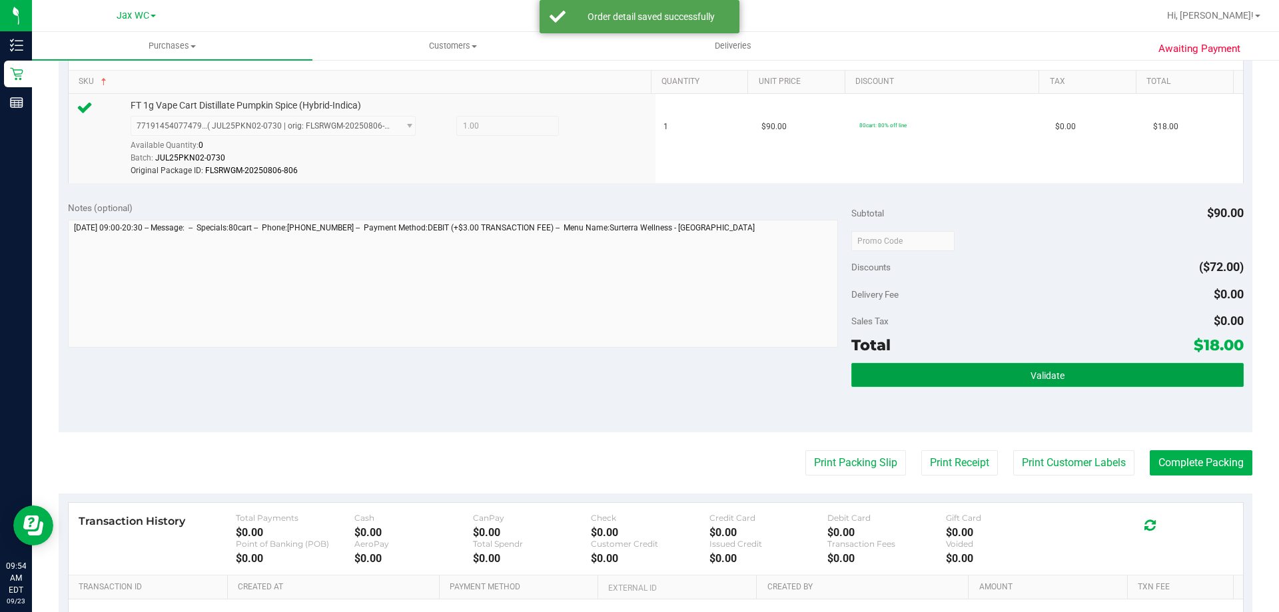
click at [990, 375] on button "Validate" at bounding box center [1047, 375] width 392 height 24
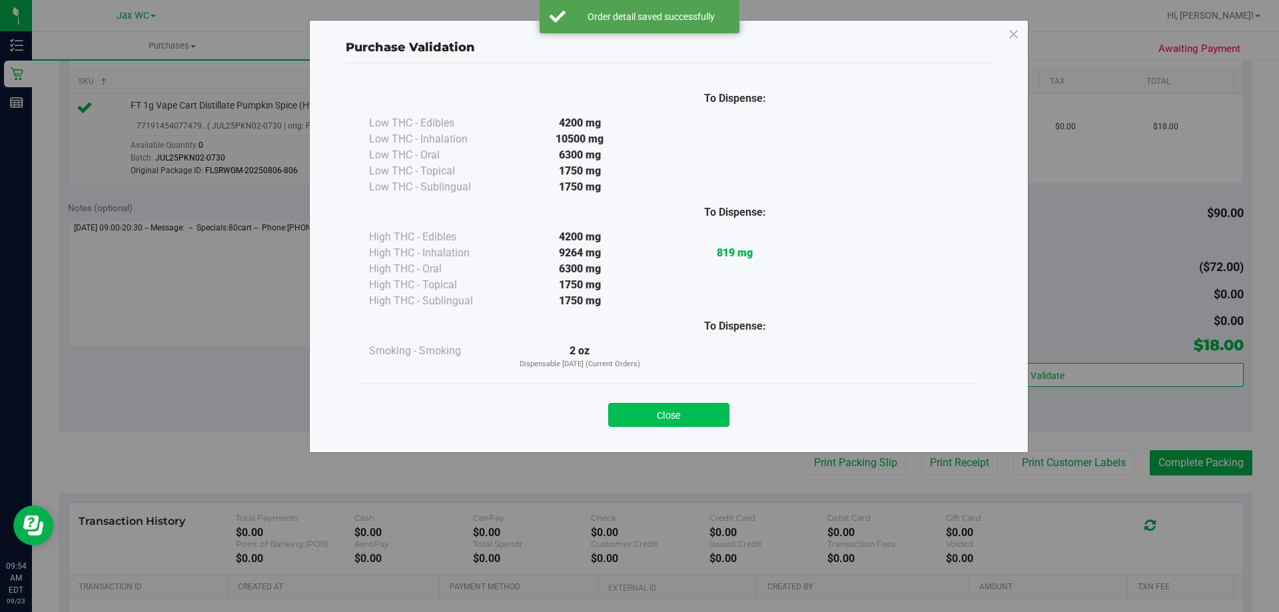
click at [667, 411] on button "Close" at bounding box center [668, 415] width 121 height 24
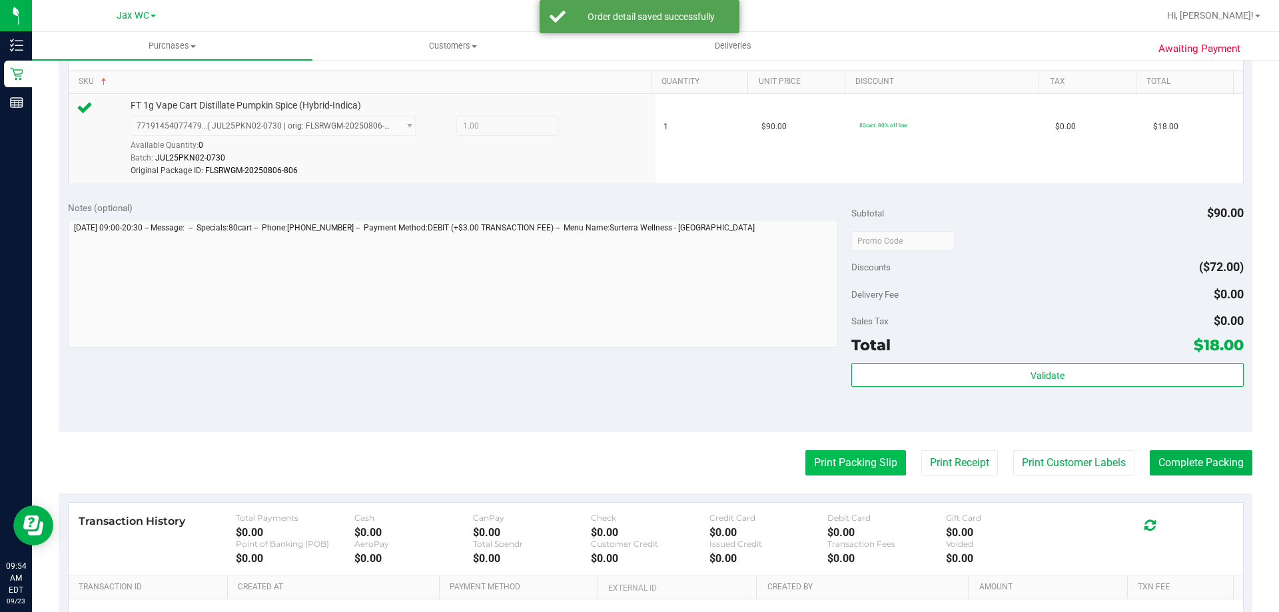
click at [829, 464] on button "Print Packing Slip" at bounding box center [855, 462] width 101 height 25
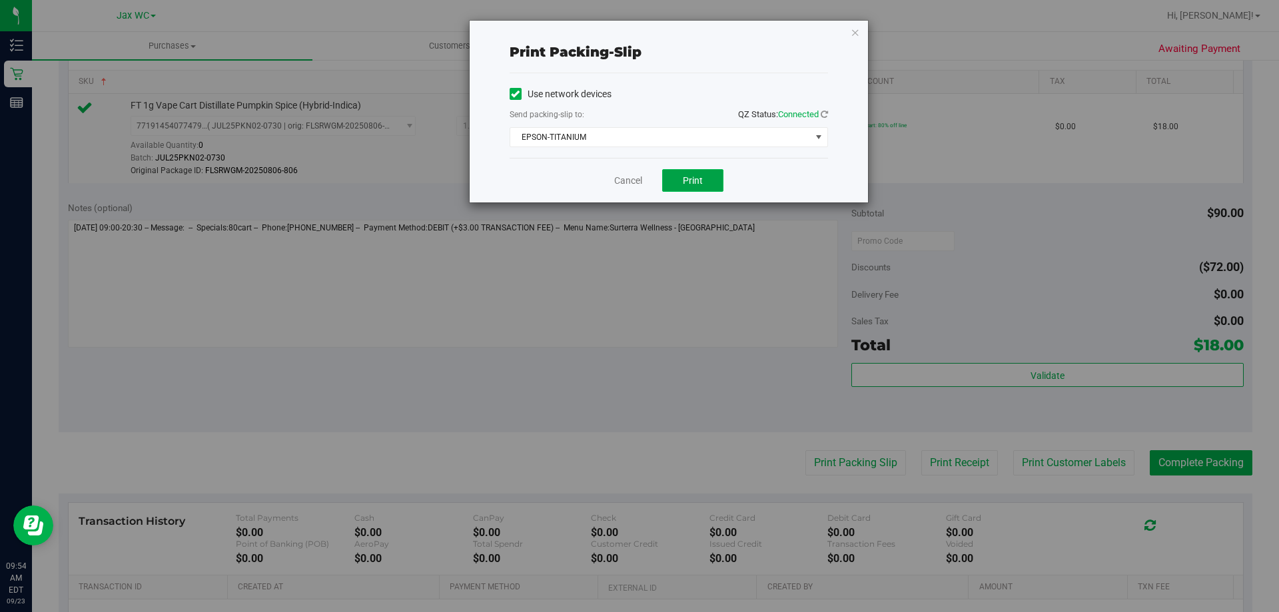
click at [680, 172] on button "Print" at bounding box center [692, 180] width 61 height 23
click at [841, 34] on div "Print packing-slip Use network devices Send packing-slip to: QZ Status: Connect…" at bounding box center [669, 112] width 398 height 182
click at [858, 33] on icon "button" at bounding box center [855, 32] width 9 height 16
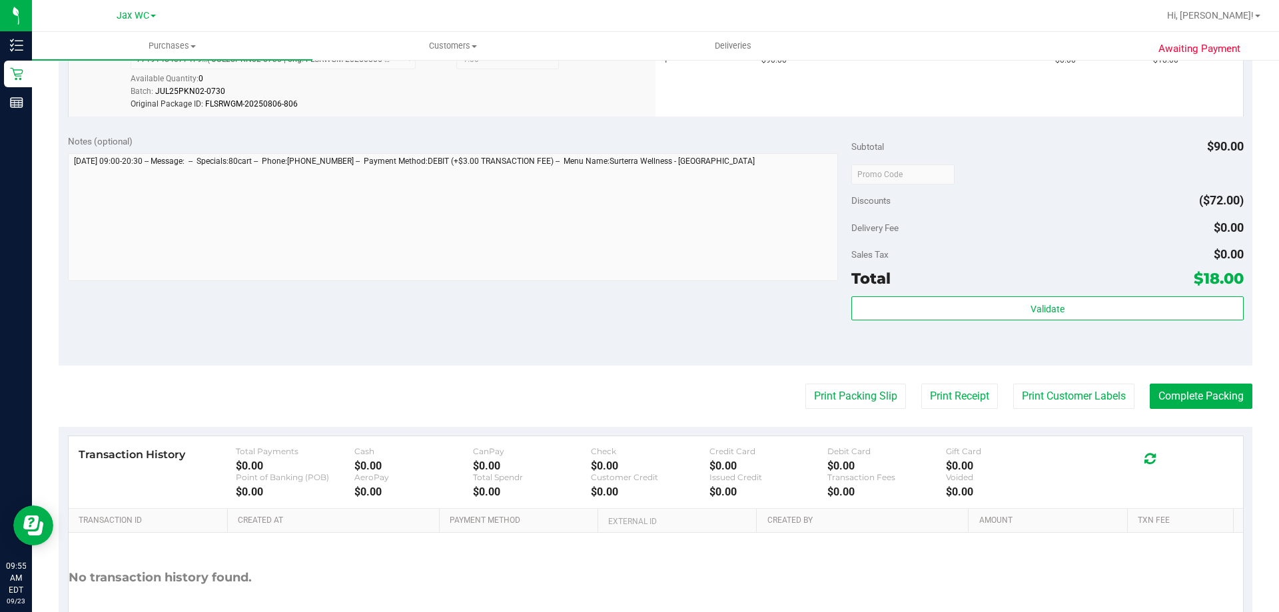
scroll to position [490, 0]
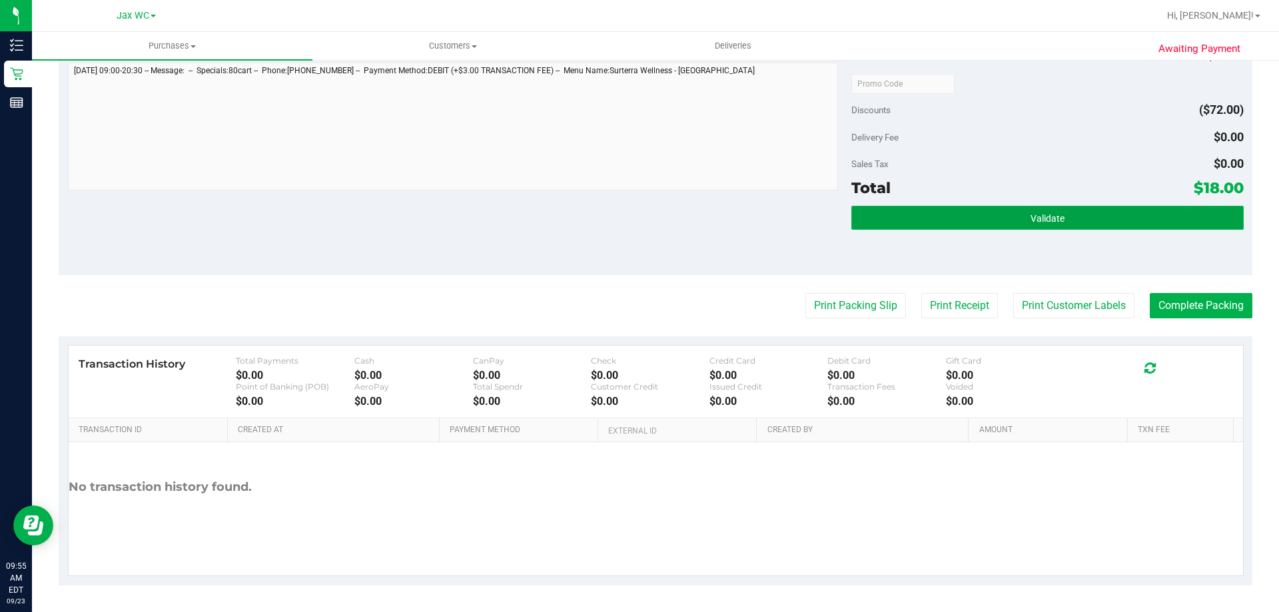
click at [1039, 230] on button "Validate" at bounding box center [1047, 218] width 392 height 24
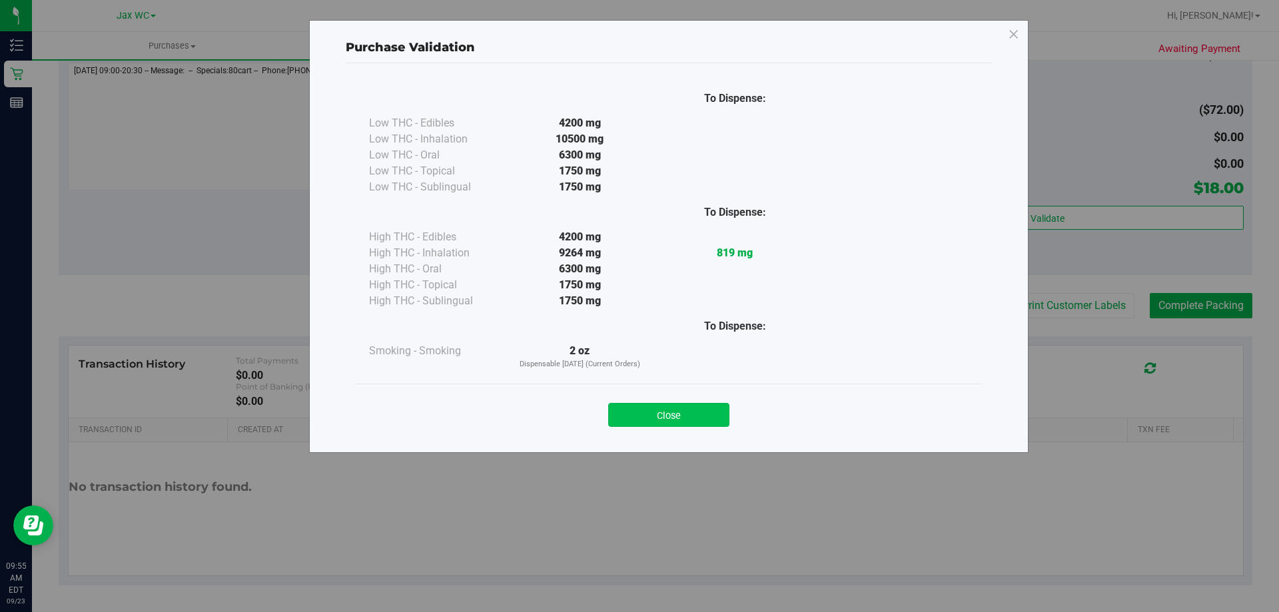
click at [699, 414] on button "Close" at bounding box center [668, 415] width 121 height 24
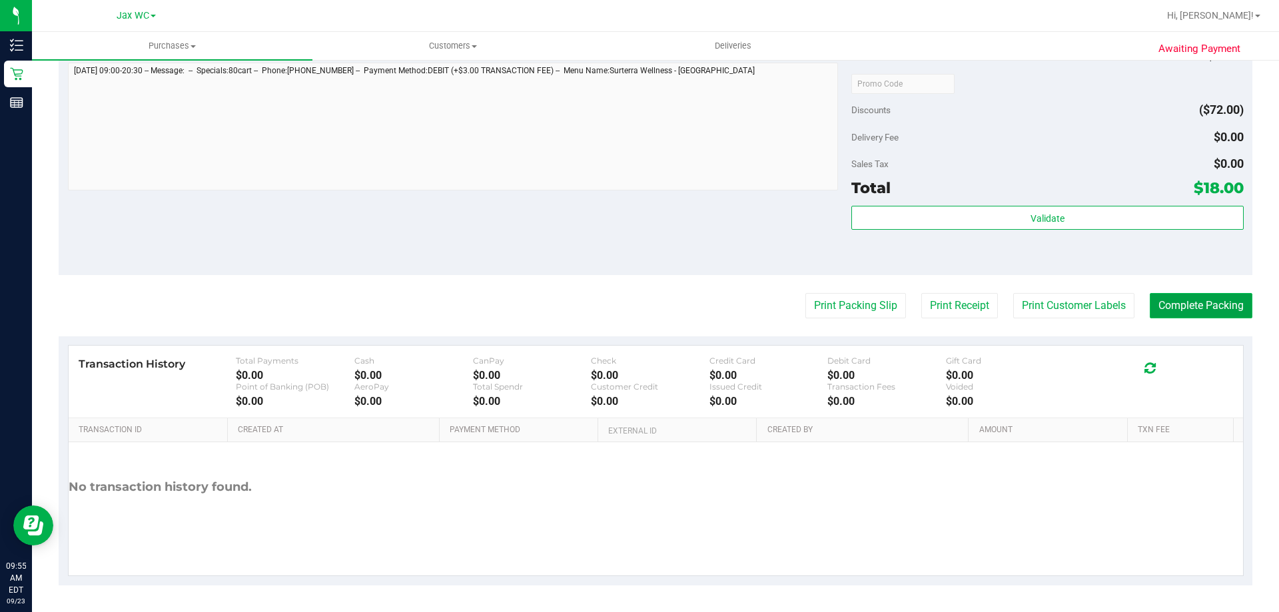
click at [1218, 312] on button "Complete Packing" at bounding box center [1201, 305] width 103 height 25
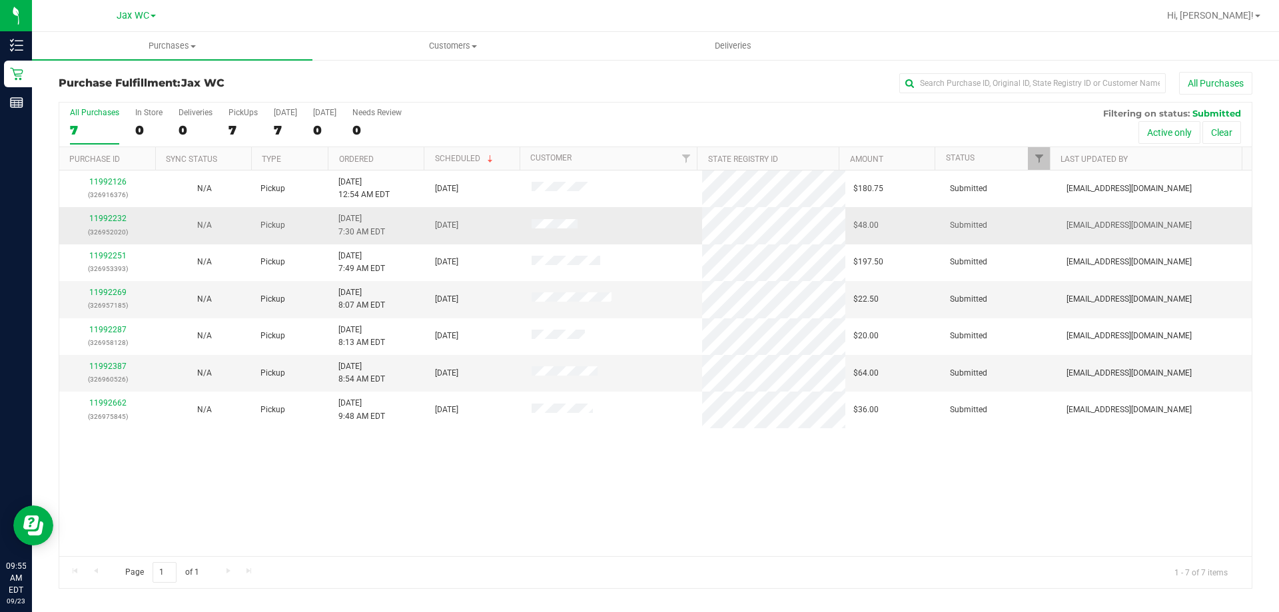
click at [100, 212] on div "11992232 (326952020)" at bounding box center [107, 224] width 81 height 25
click at [103, 215] on link "11992232" at bounding box center [107, 218] width 37 height 9
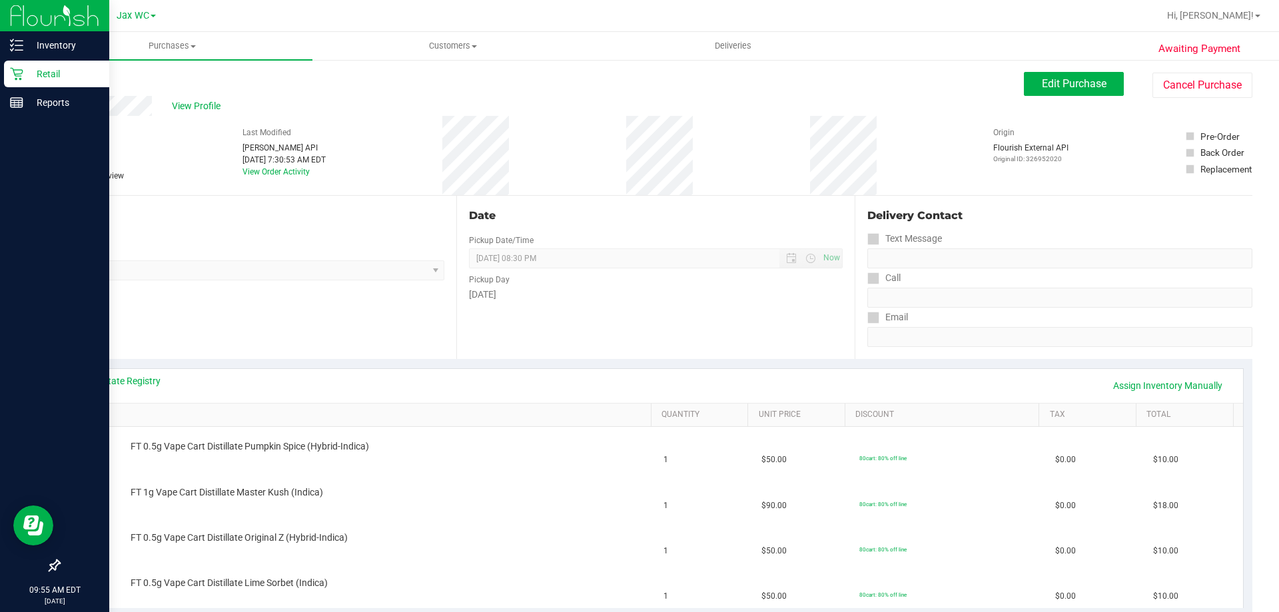
scroll to position [266, 0]
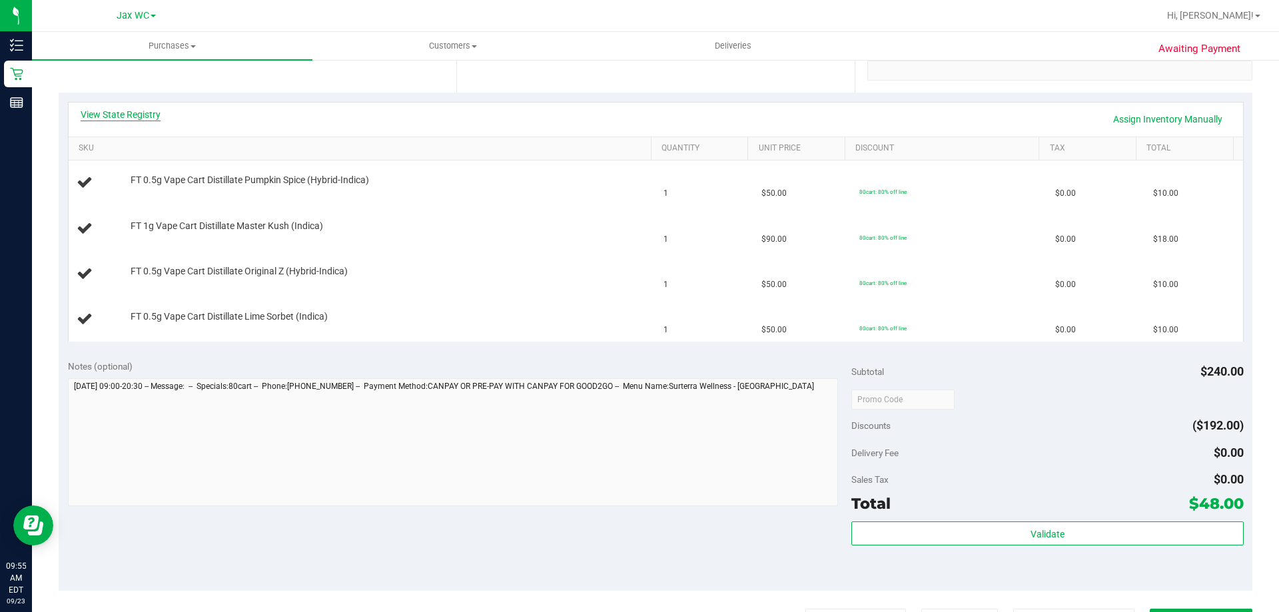
click at [93, 120] on link "View State Registry" at bounding box center [121, 114] width 80 height 13
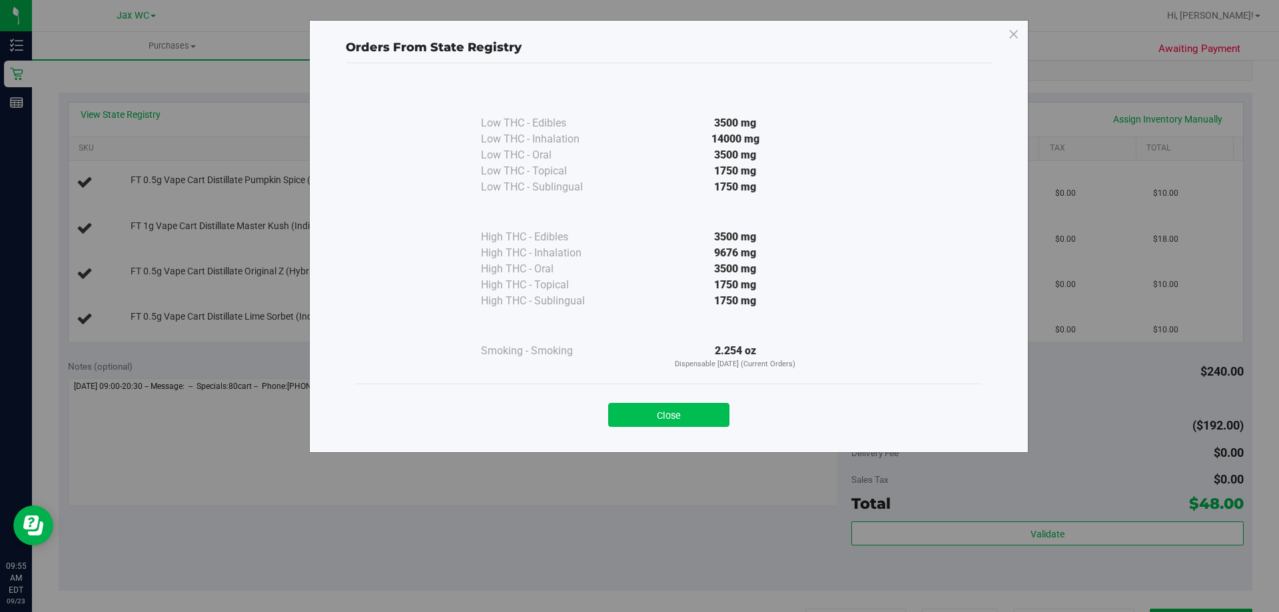
click at [667, 410] on button "Close" at bounding box center [668, 415] width 121 height 24
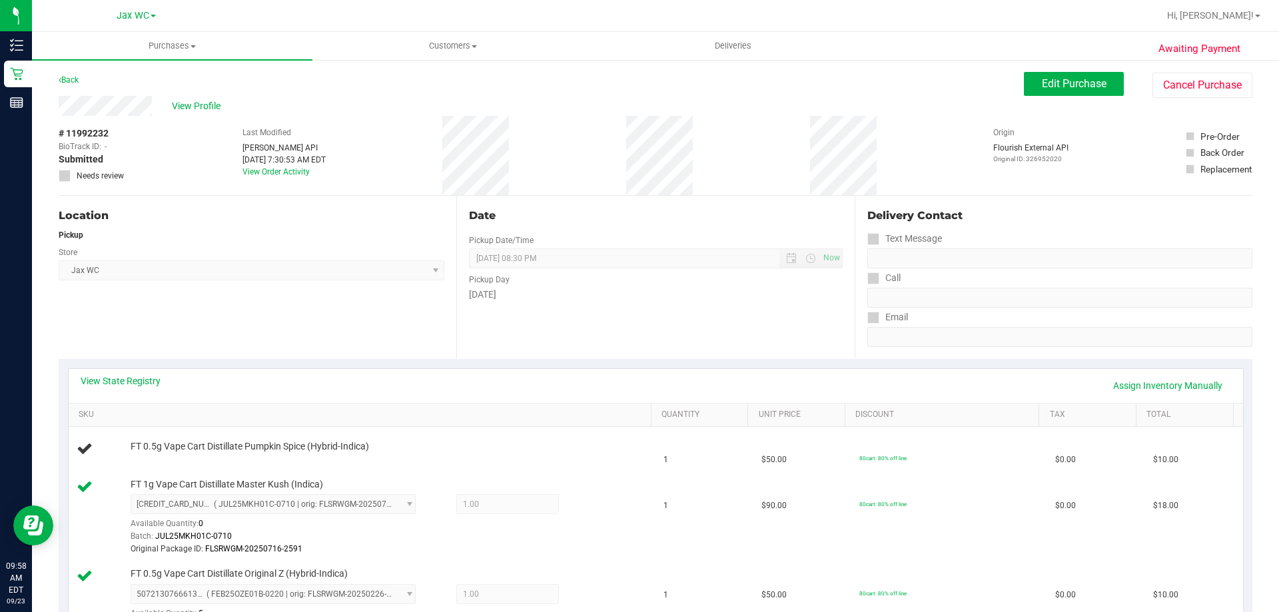
click at [636, 366] on div "View State Registry Assign Inventory Manually SKU Quantity Unit Price Discount …" at bounding box center [656, 554] width 1194 height 391
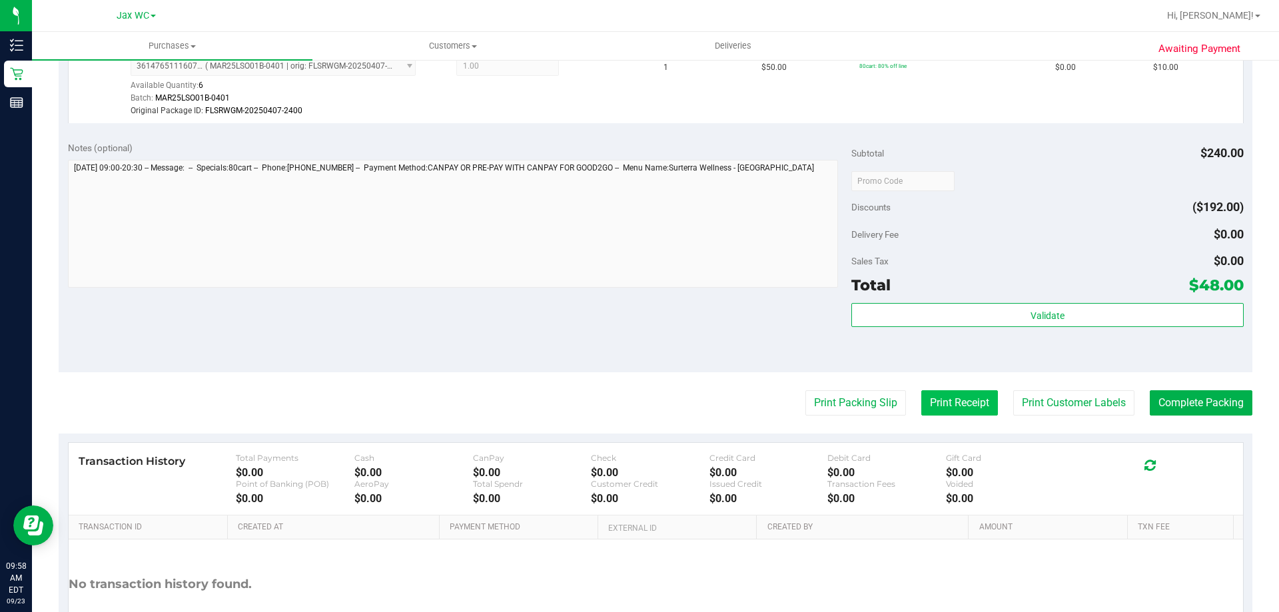
scroll to position [666, 0]
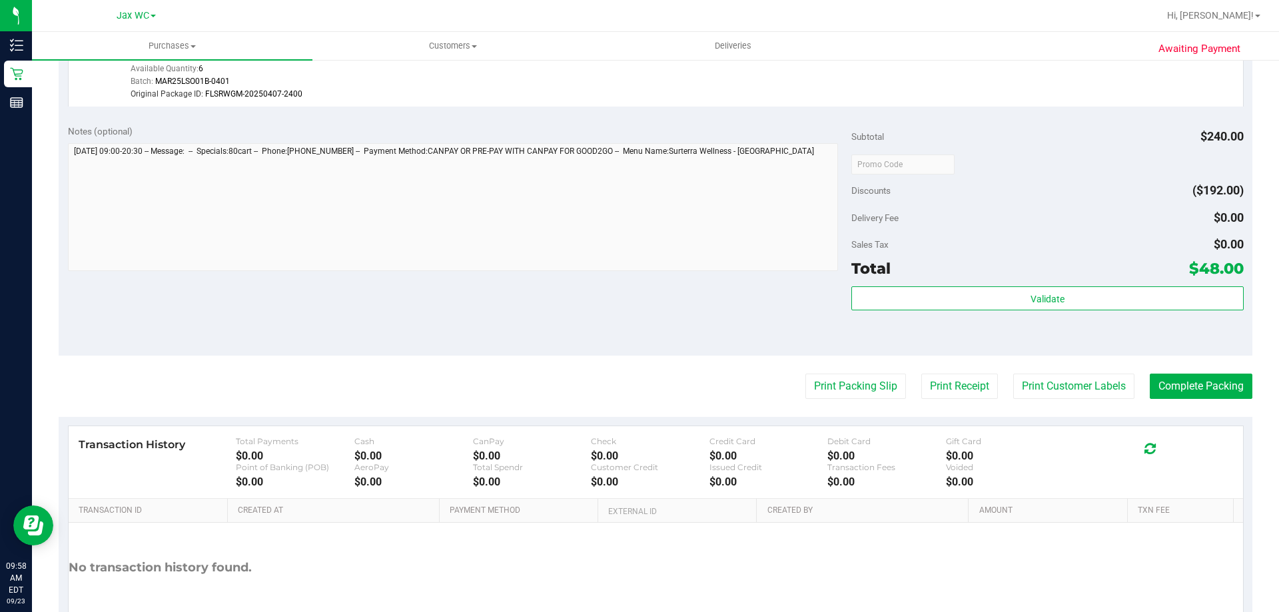
click at [988, 264] on div "Total $48.00" at bounding box center [1047, 268] width 392 height 24
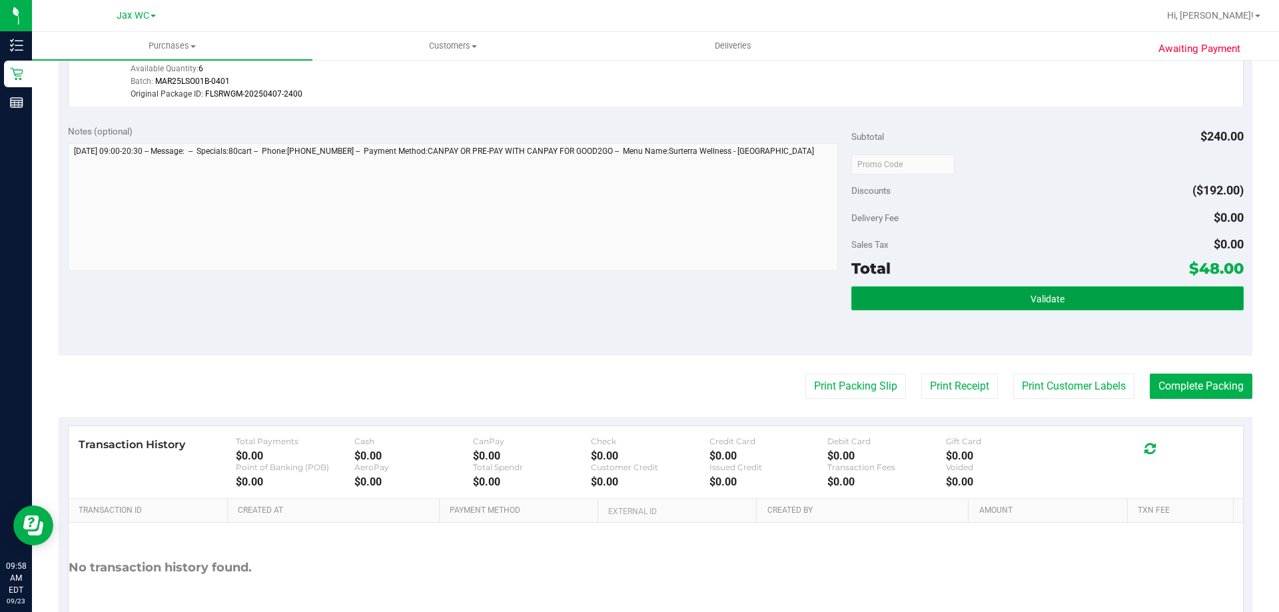
click at [995, 308] on button "Validate" at bounding box center [1047, 298] width 392 height 24
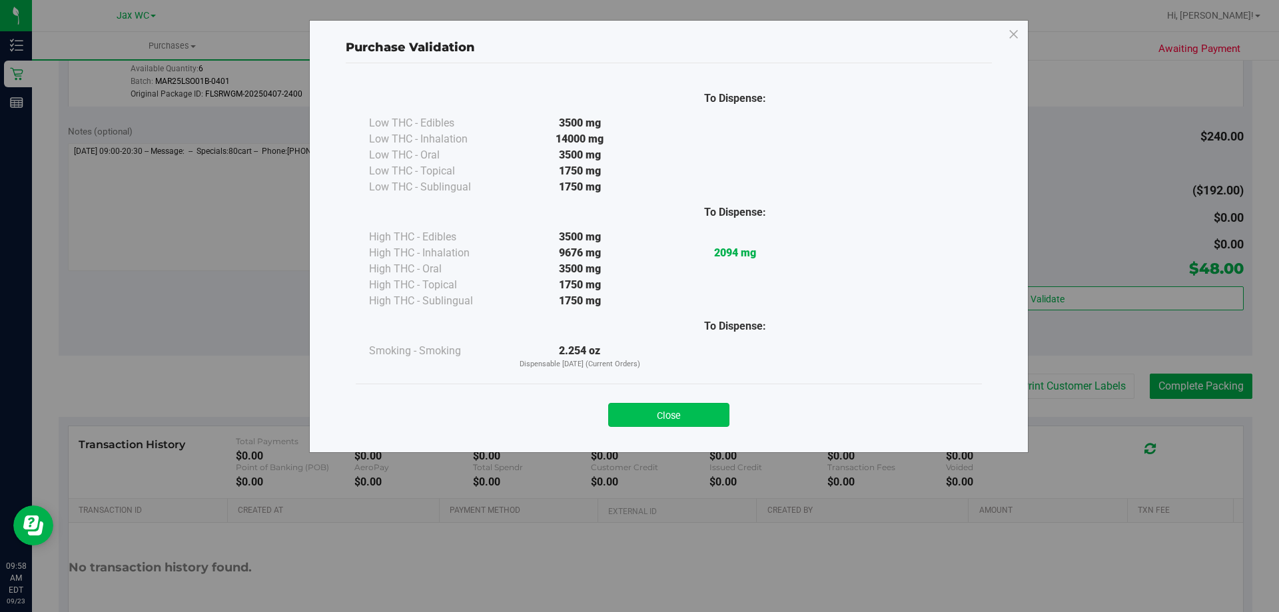
click at [675, 426] on button "Close" at bounding box center [668, 415] width 121 height 24
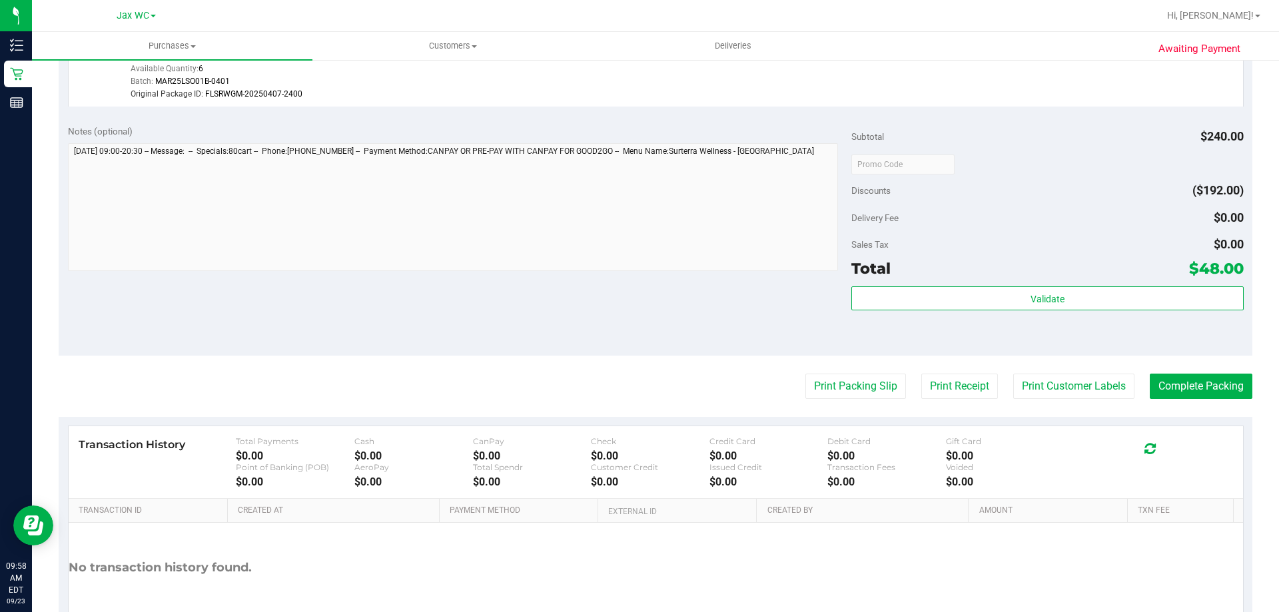
click at [820, 368] on purchase-details "Back Edit Purchase Cancel Purchase View Profile # 11992232 BioTrack ID: - Submi…" at bounding box center [656, 36] width 1194 height 1260
click at [825, 375] on button "Print Packing Slip" at bounding box center [855, 386] width 101 height 25
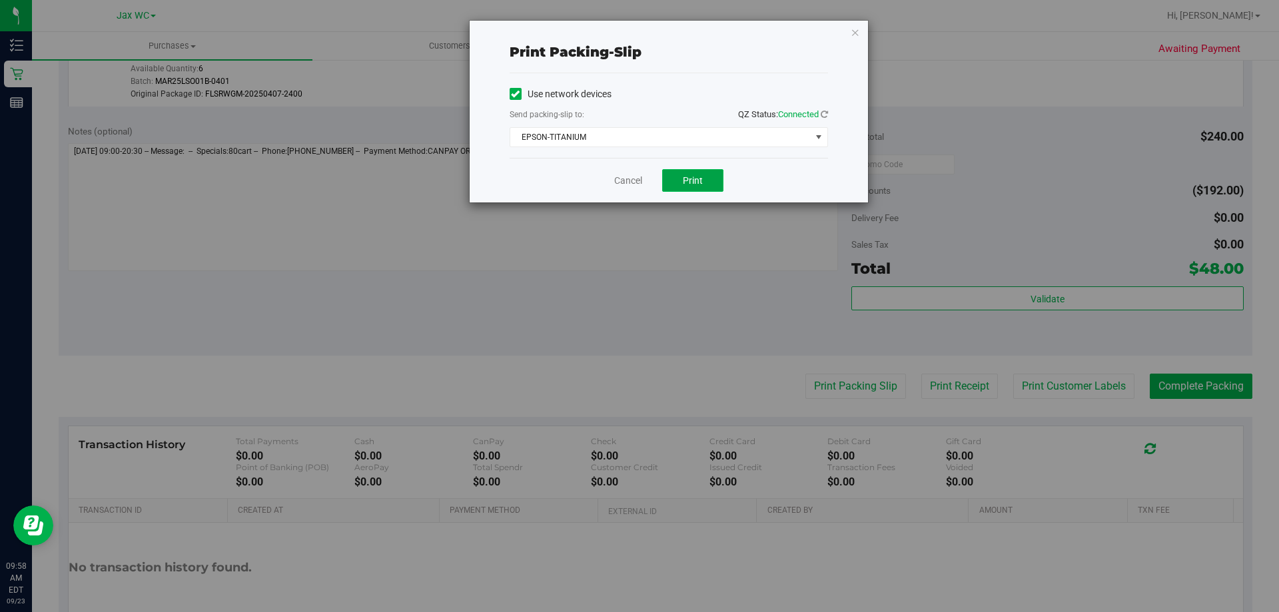
click at [706, 174] on button "Print" at bounding box center [692, 180] width 61 height 23
click at [855, 32] on icon "button" at bounding box center [855, 32] width 9 height 16
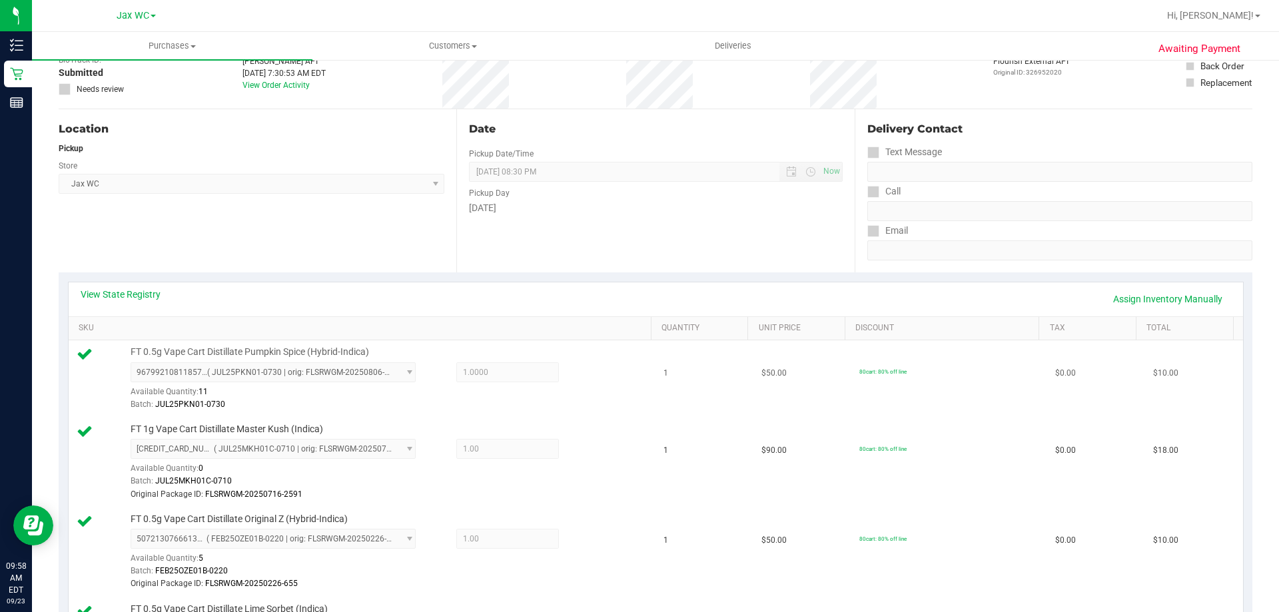
scroll to position [0, 0]
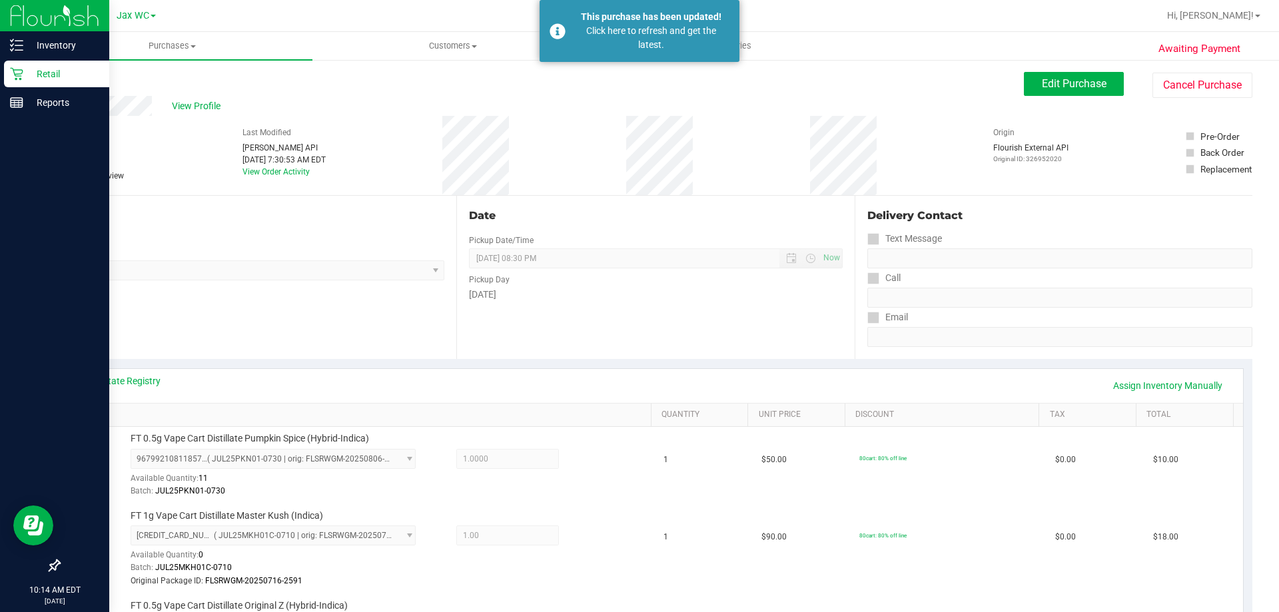
click at [25, 73] on p "Retail" at bounding box center [63, 74] width 80 height 16
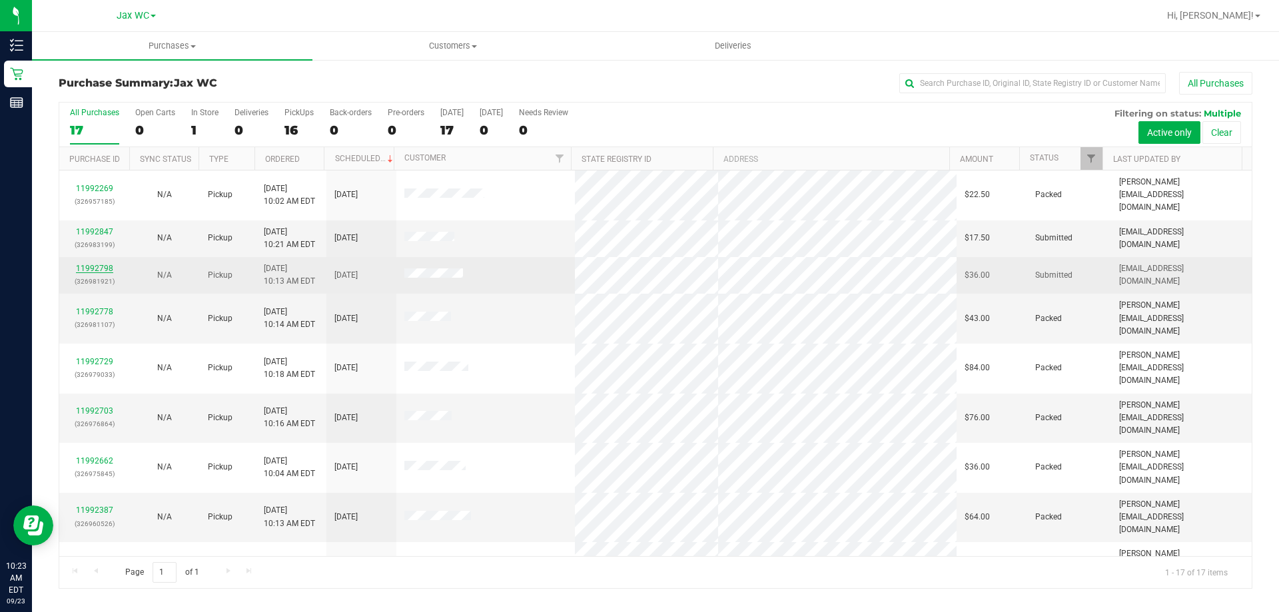
click at [87, 264] on link "11992798" at bounding box center [94, 268] width 37 height 9
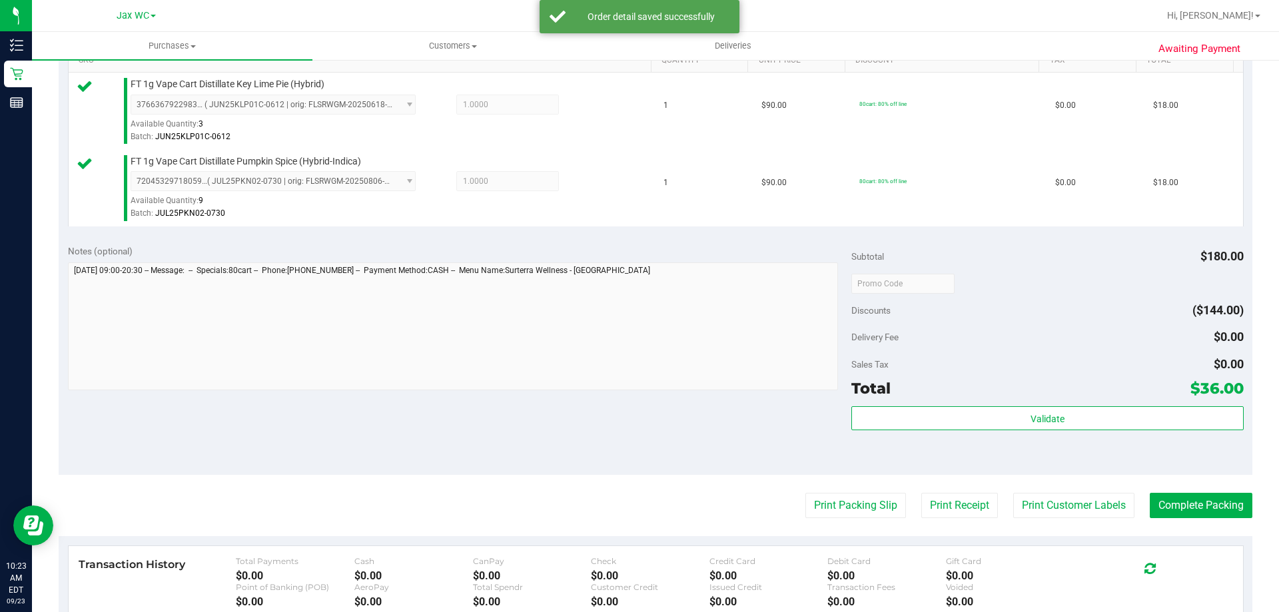
scroll to position [533, 0]
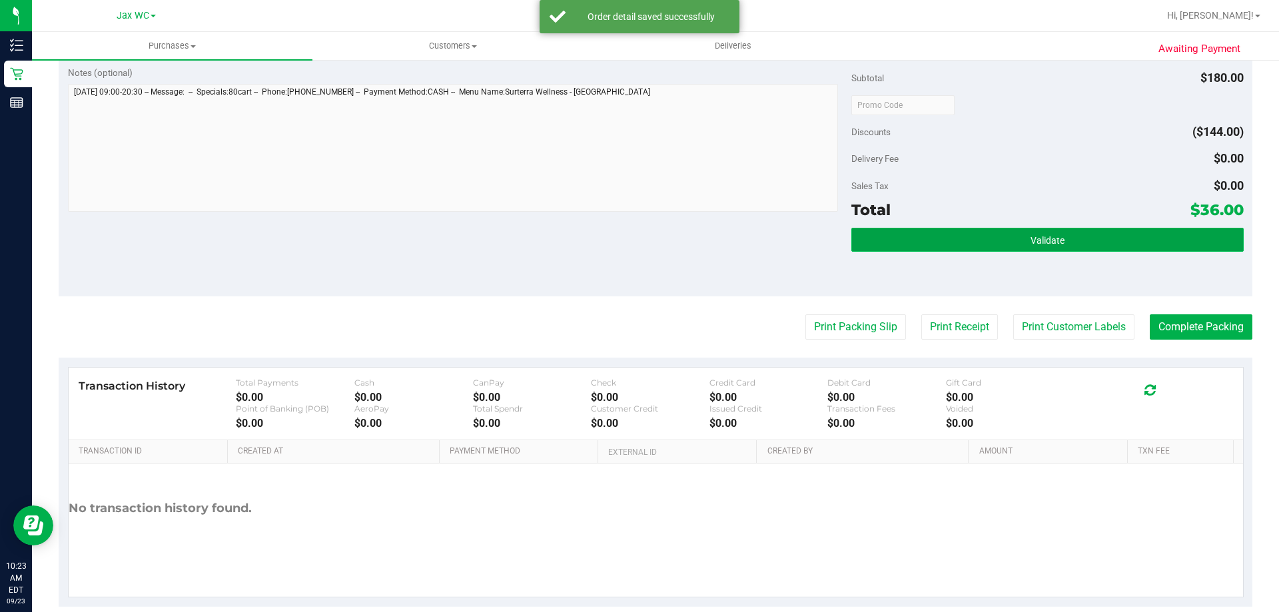
click at [988, 238] on button "Validate" at bounding box center [1047, 240] width 392 height 24
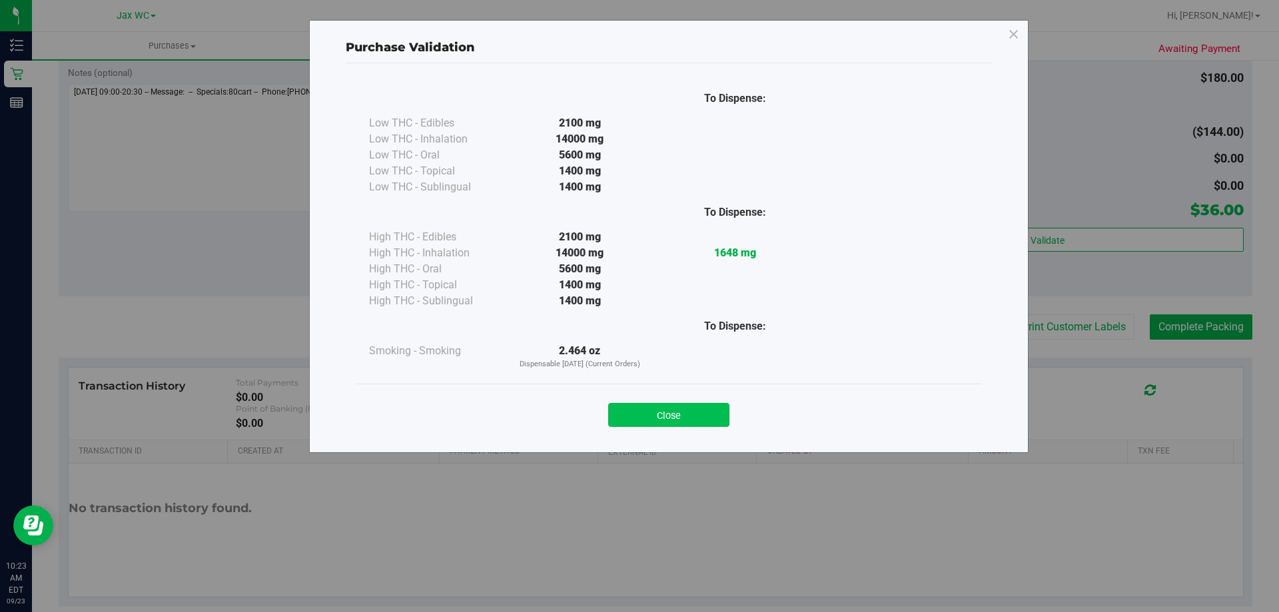
click at [687, 407] on button "Close" at bounding box center [668, 415] width 121 height 24
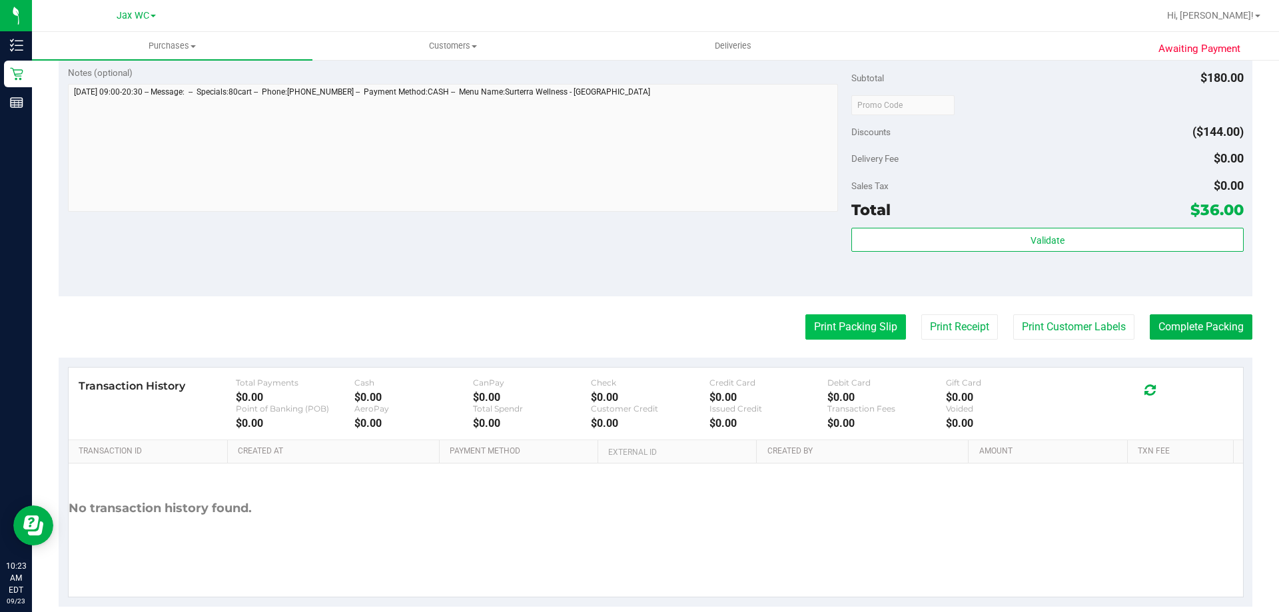
click at [855, 322] on button "Print Packing Slip" at bounding box center [855, 326] width 101 height 25
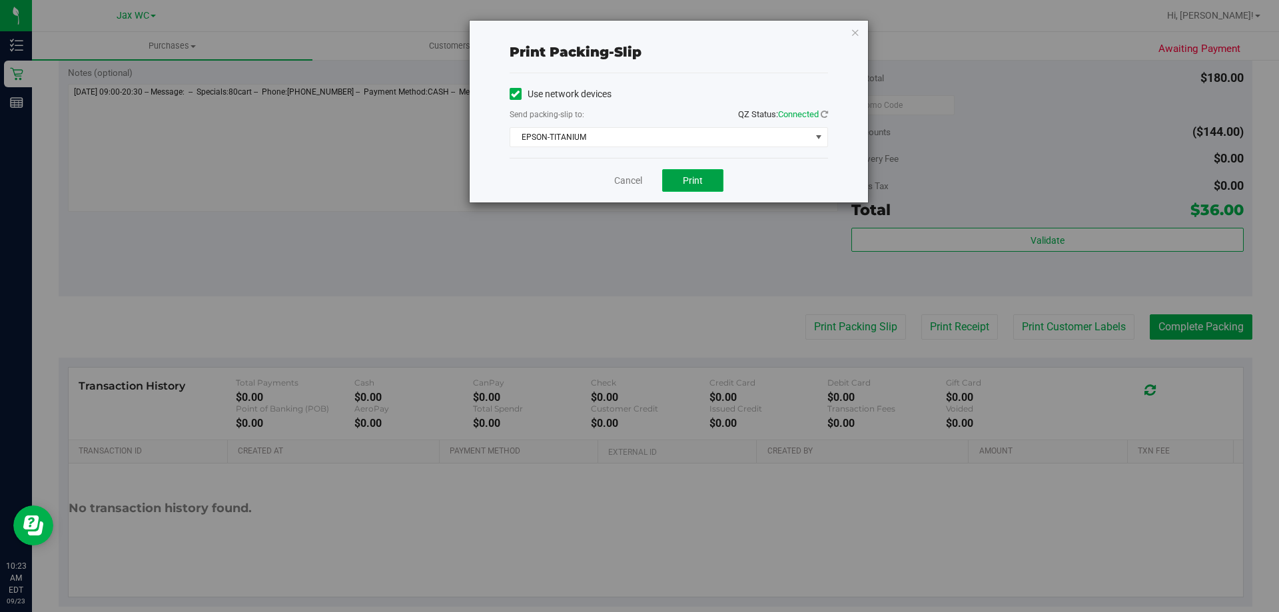
click at [679, 178] on button "Print" at bounding box center [692, 180] width 61 height 23
click at [846, 35] on div "Print packing-slip Use network devices Send packing-slip to: QZ Status: Connect…" at bounding box center [669, 112] width 398 height 182
click at [850, 35] on div "Print packing-slip Use network devices Send packing-slip to: QZ Status: Connect…" at bounding box center [669, 112] width 398 height 182
click at [855, 35] on icon "button" at bounding box center [855, 32] width 9 height 16
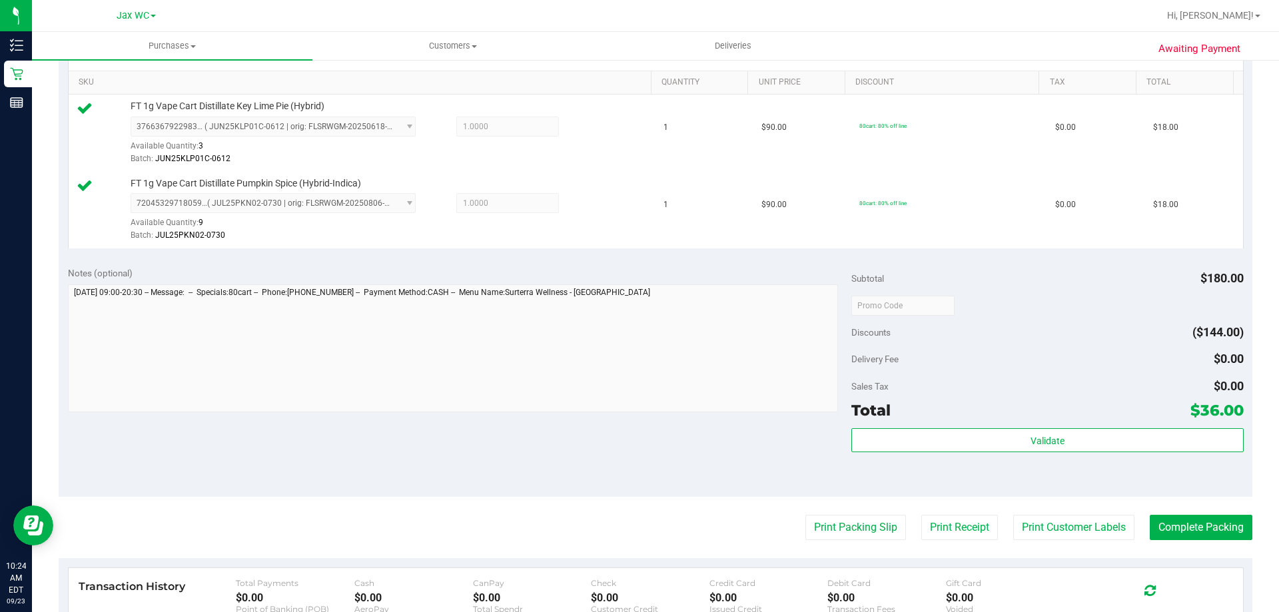
scroll to position [333, 0]
click at [1085, 426] on div "Subtotal $180.00 Discounts ($144.00) Delivery Fee $0.00 Sales Tax $0.00 Total $…" at bounding box center [1047, 377] width 392 height 222
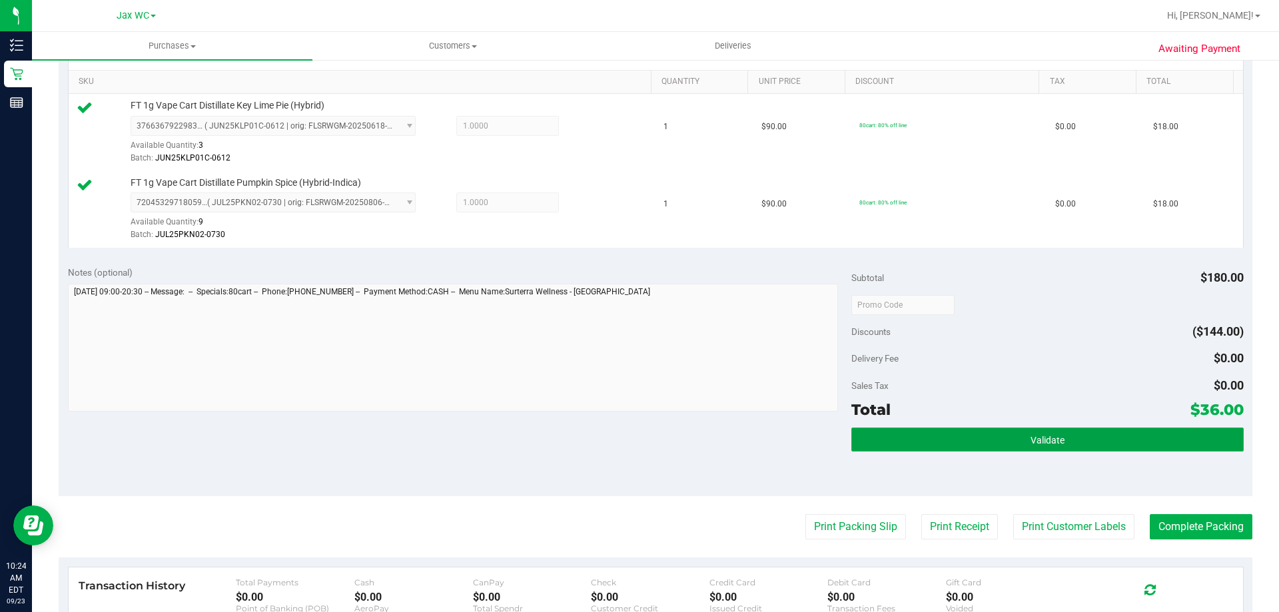
click at [1080, 434] on button "Validate" at bounding box center [1047, 440] width 392 height 24
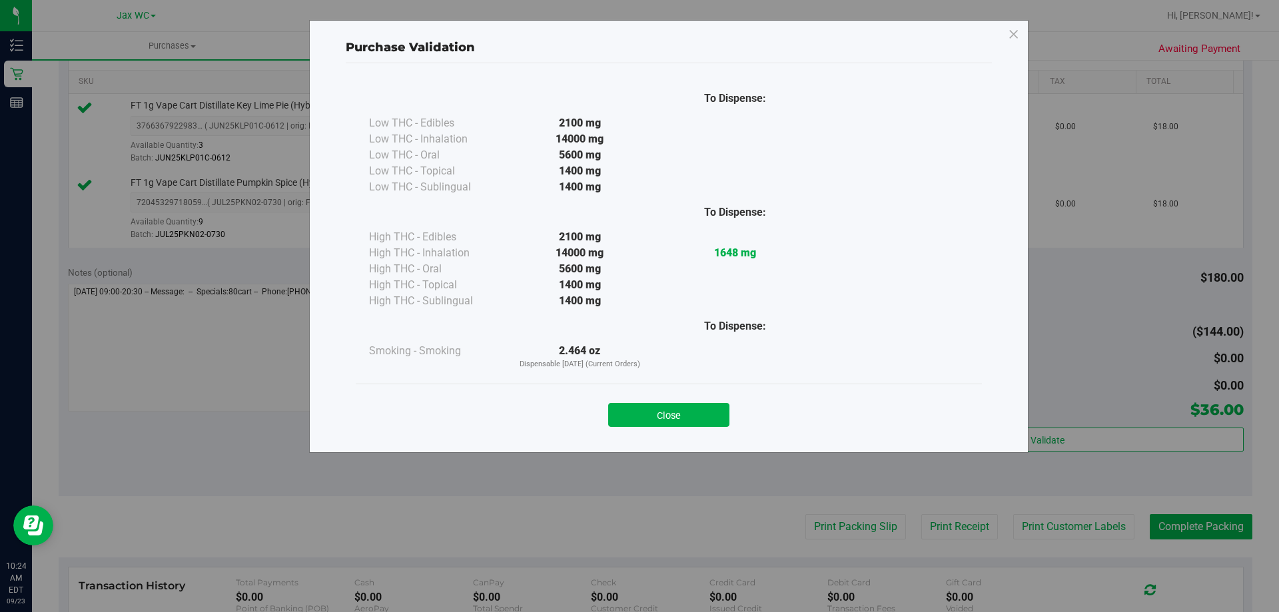
click at [675, 402] on div "Close" at bounding box center [669, 410] width 606 height 33
click at [683, 428] on div "Close" at bounding box center [669, 411] width 626 height 54
click at [684, 420] on button "Close" at bounding box center [668, 415] width 121 height 24
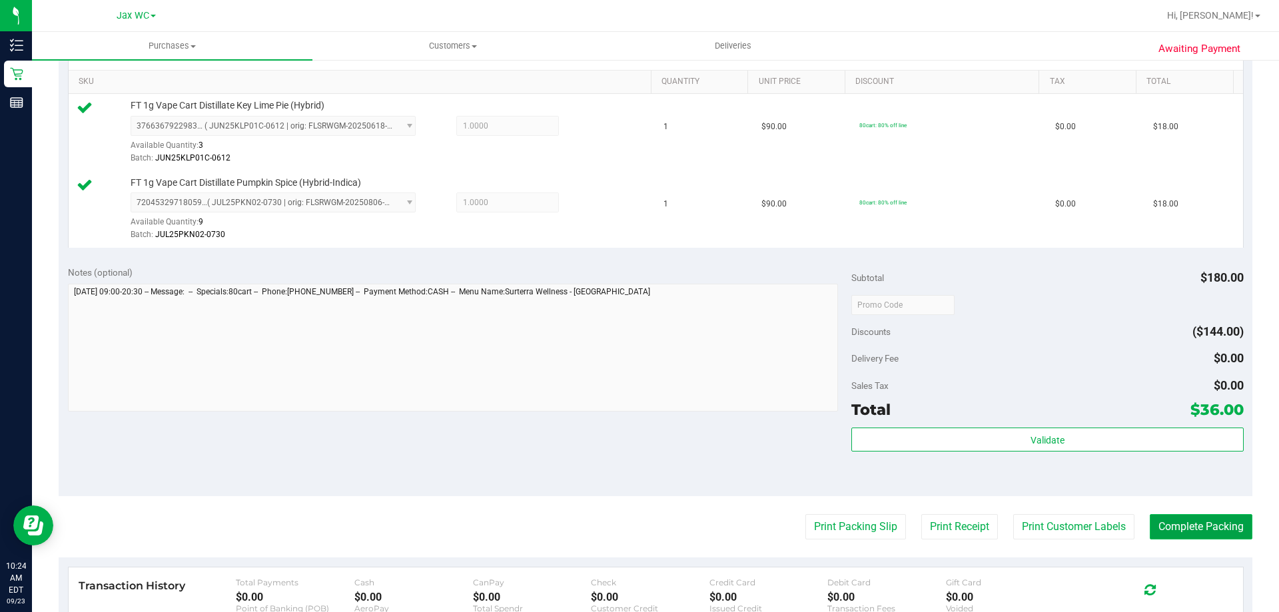
click at [1204, 524] on button "Complete Packing" at bounding box center [1201, 526] width 103 height 25
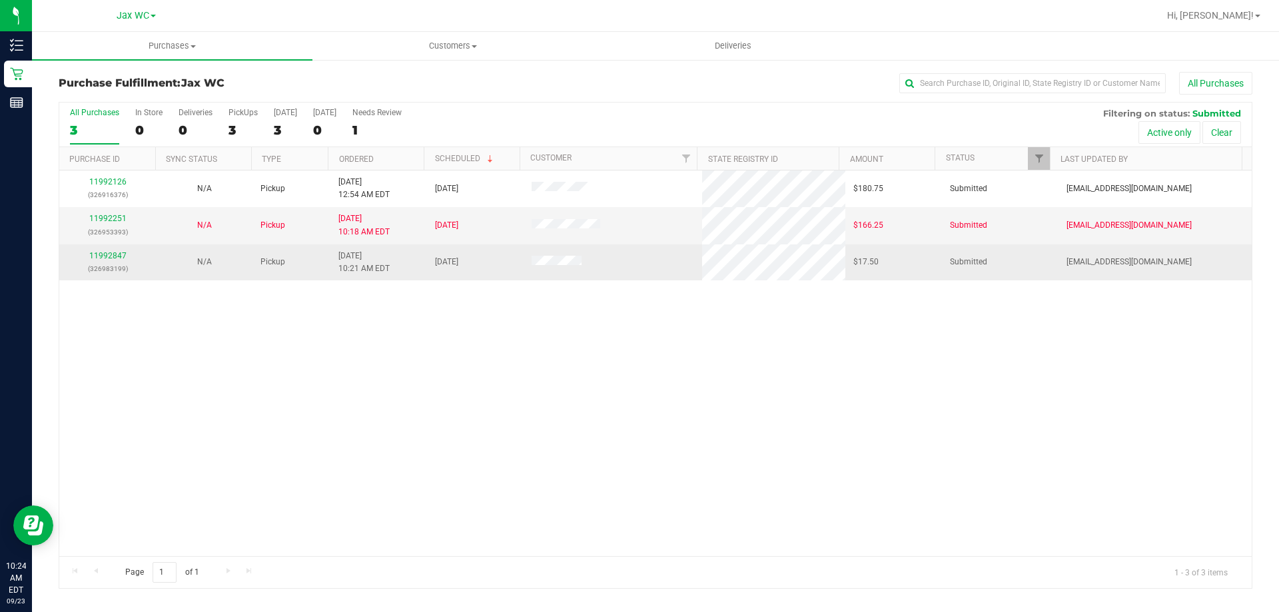
click at [120, 245] on td "11992847 (326983199)" at bounding box center [107, 262] width 97 height 36
click at [119, 252] on link "11992847" at bounding box center [107, 255] width 37 height 9
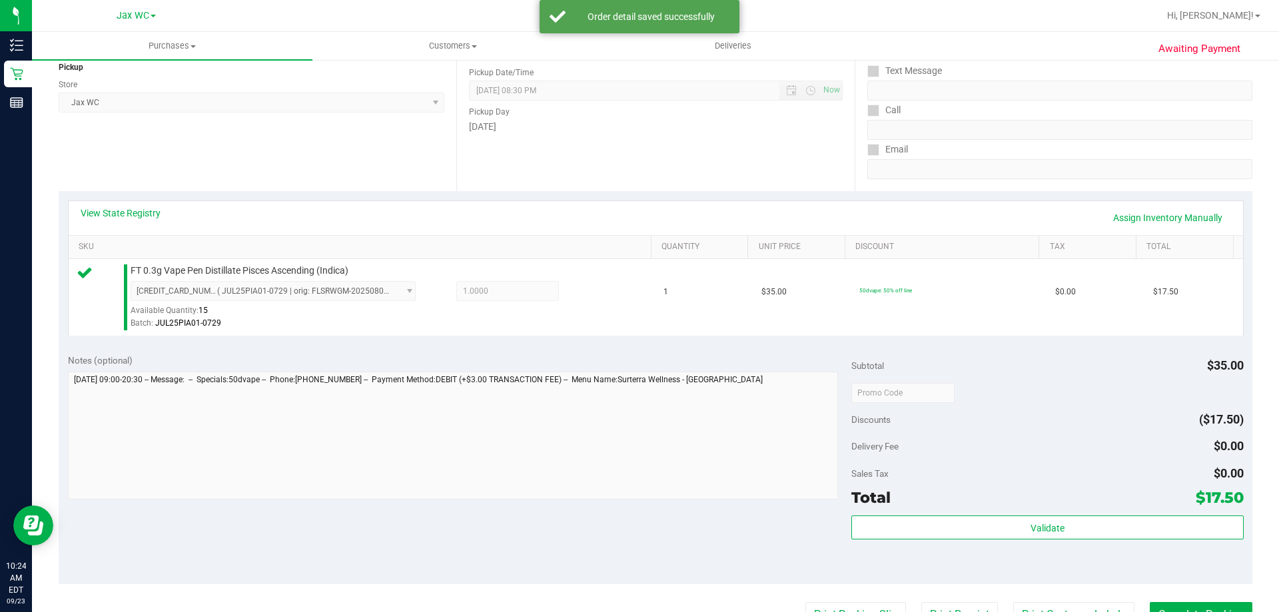
scroll to position [266, 0]
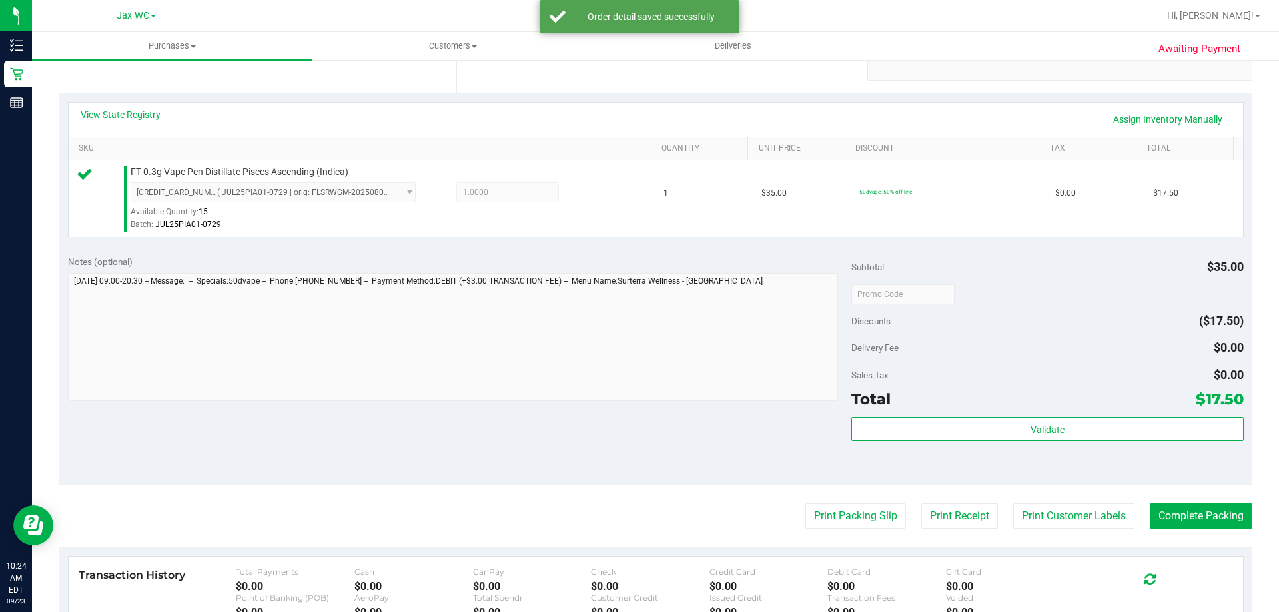
click at [948, 442] on div "Validate" at bounding box center [1047, 447] width 392 height 60
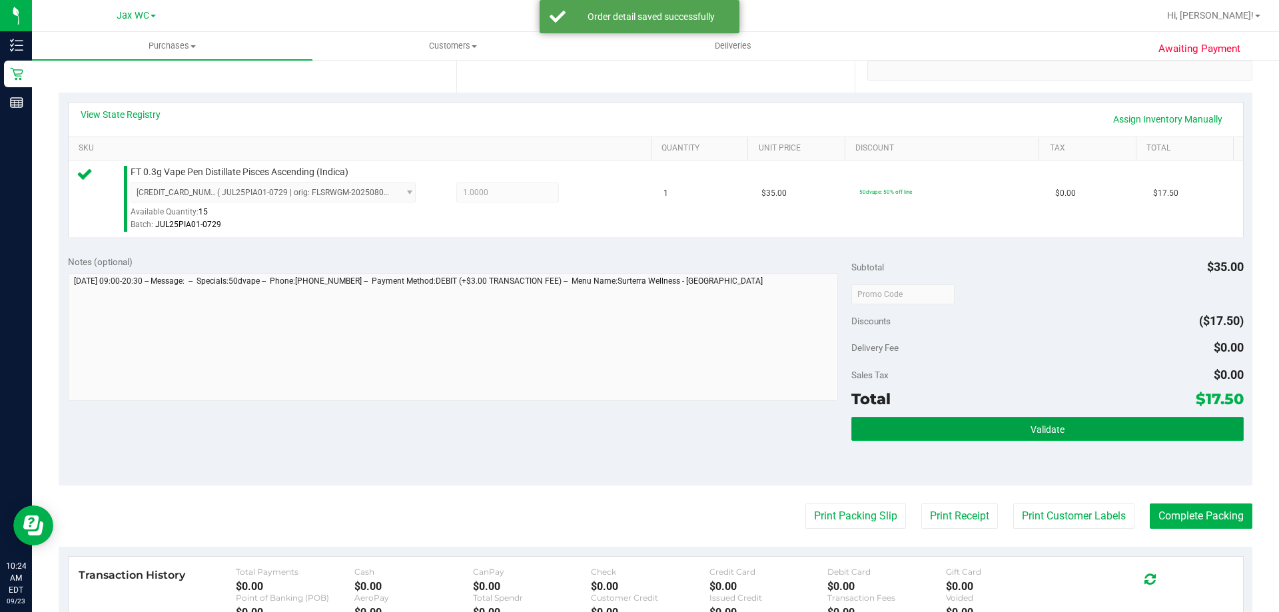
click at [954, 425] on button "Validate" at bounding box center [1047, 429] width 392 height 24
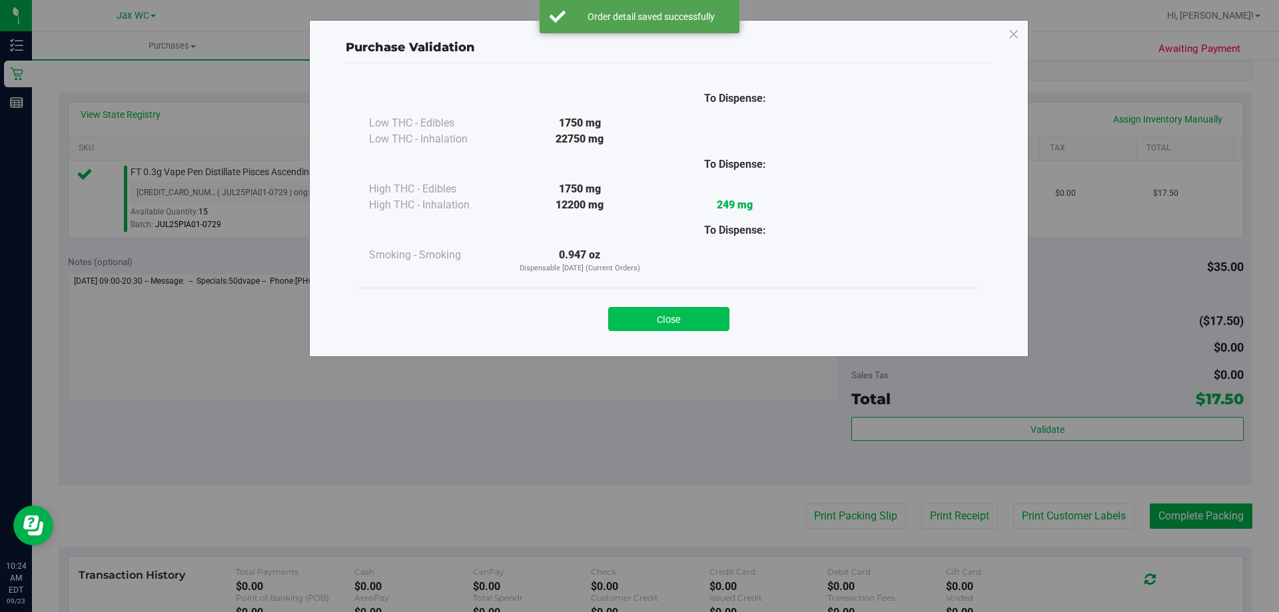
click at [693, 320] on button "Close" at bounding box center [668, 319] width 121 height 24
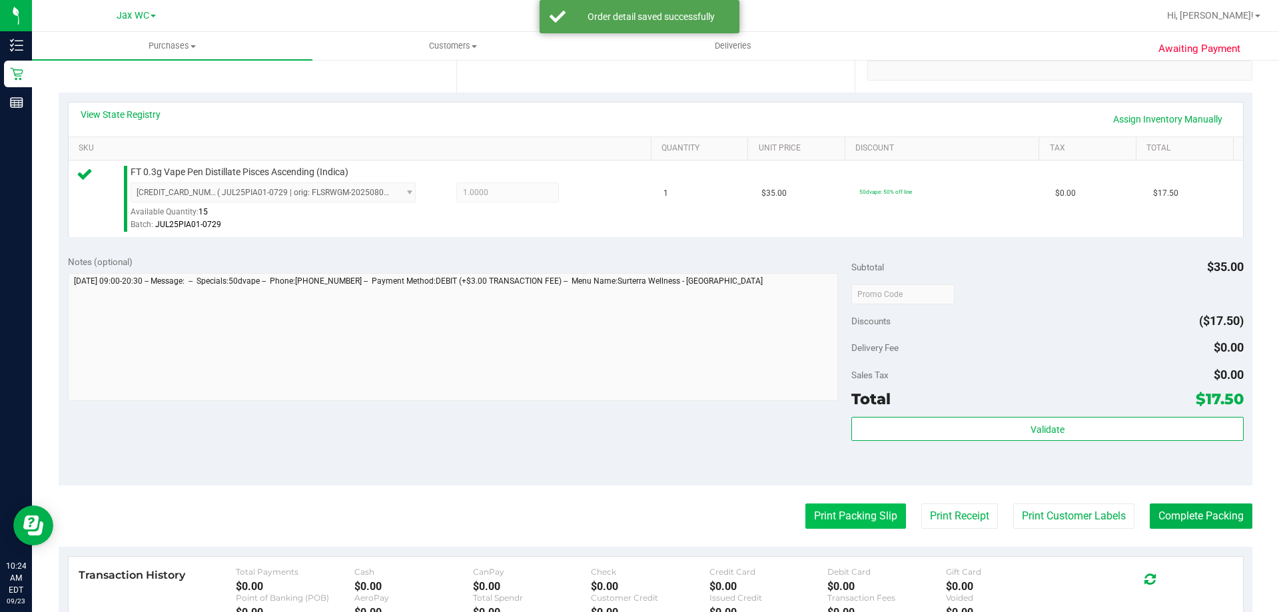
click at [805, 520] on button "Print Packing Slip" at bounding box center [855, 516] width 101 height 25
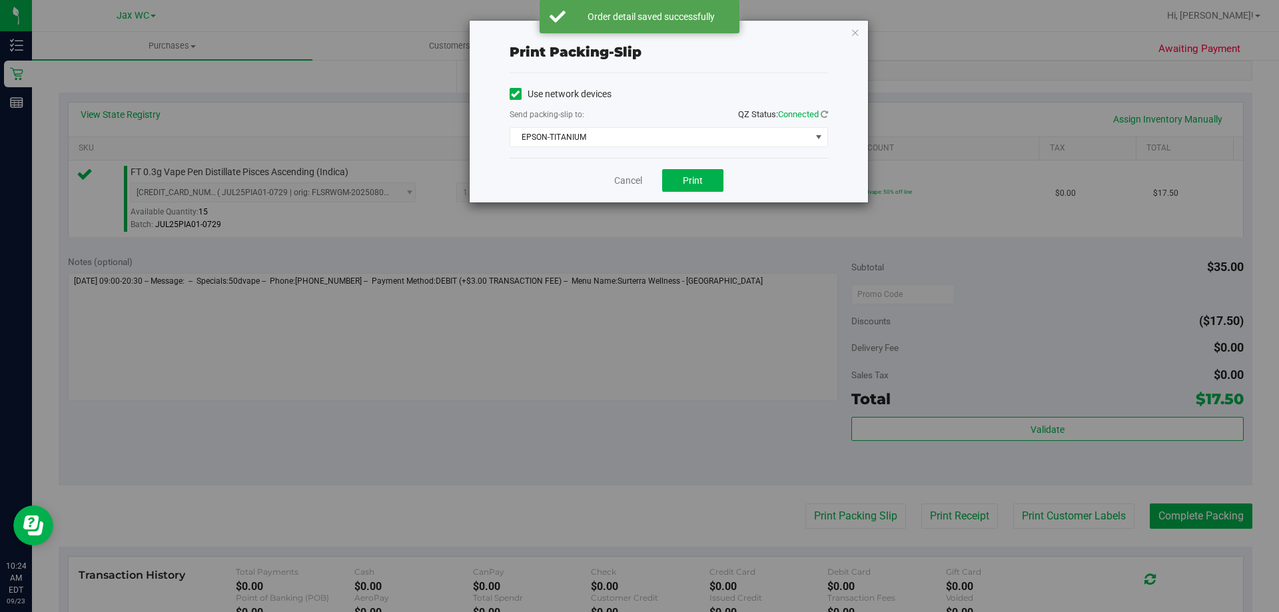
click at [700, 194] on div "Cancel Print" at bounding box center [669, 180] width 318 height 45
click at [700, 188] on button "Print" at bounding box center [692, 180] width 61 height 23
click at [852, 34] on icon "button" at bounding box center [855, 32] width 9 height 16
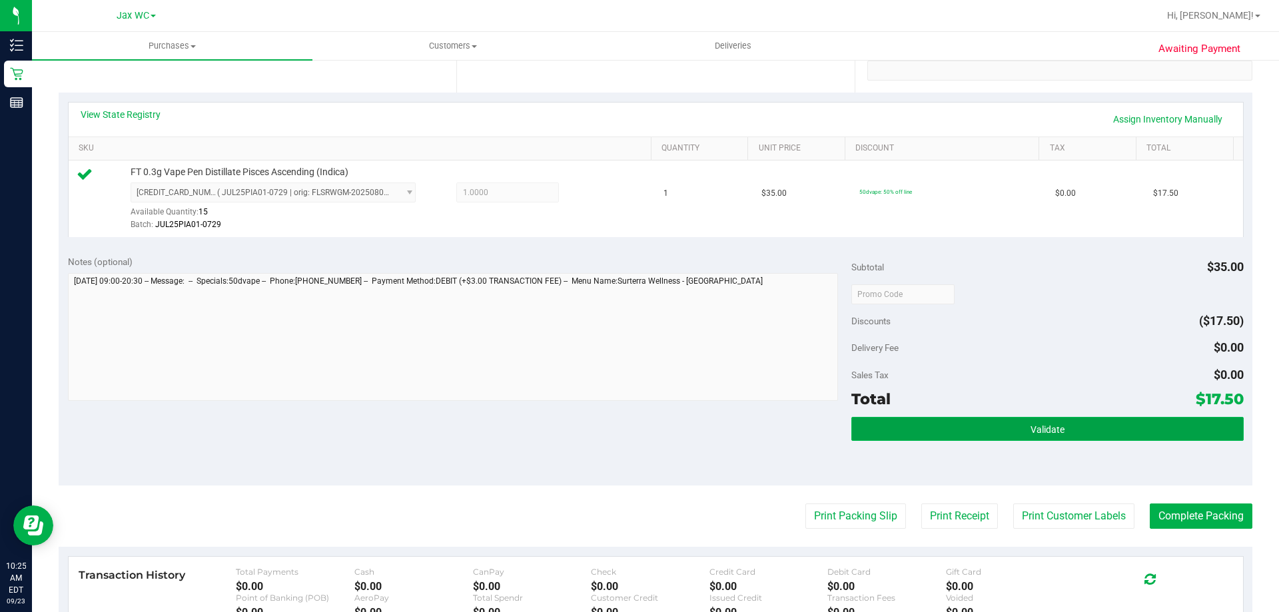
click at [1097, 422] on button "Validate" at bounding box center [1047, 429] width 392 height 24
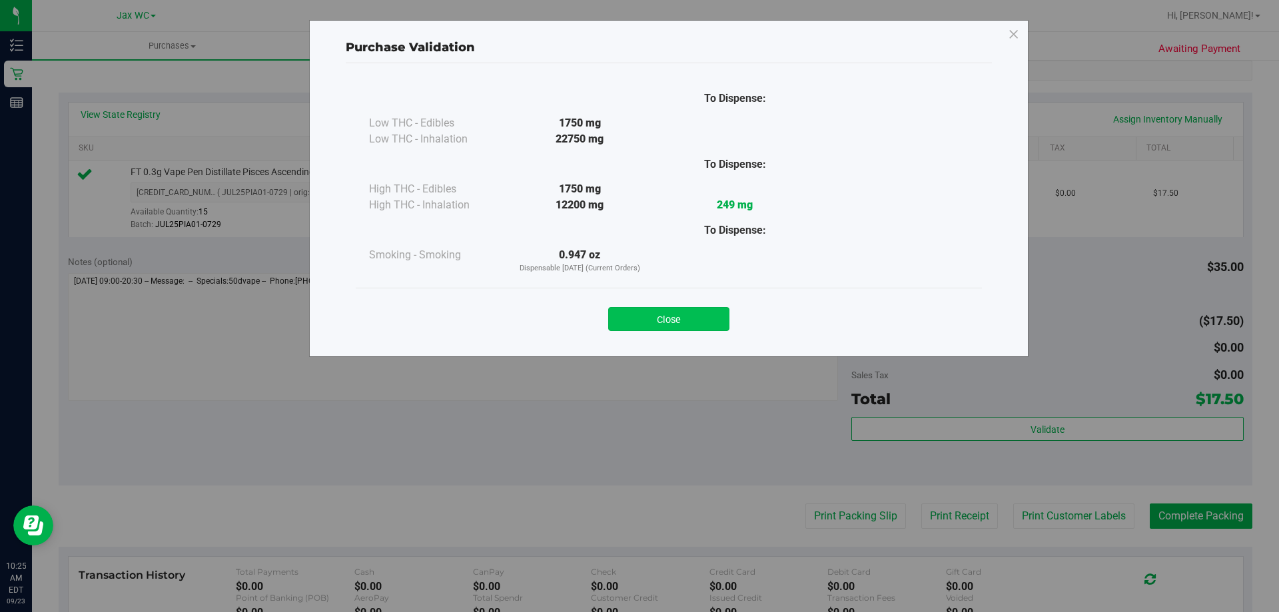
click at [708, 326] on button "Close" at bounding box center [668, 319] width 121 height 24
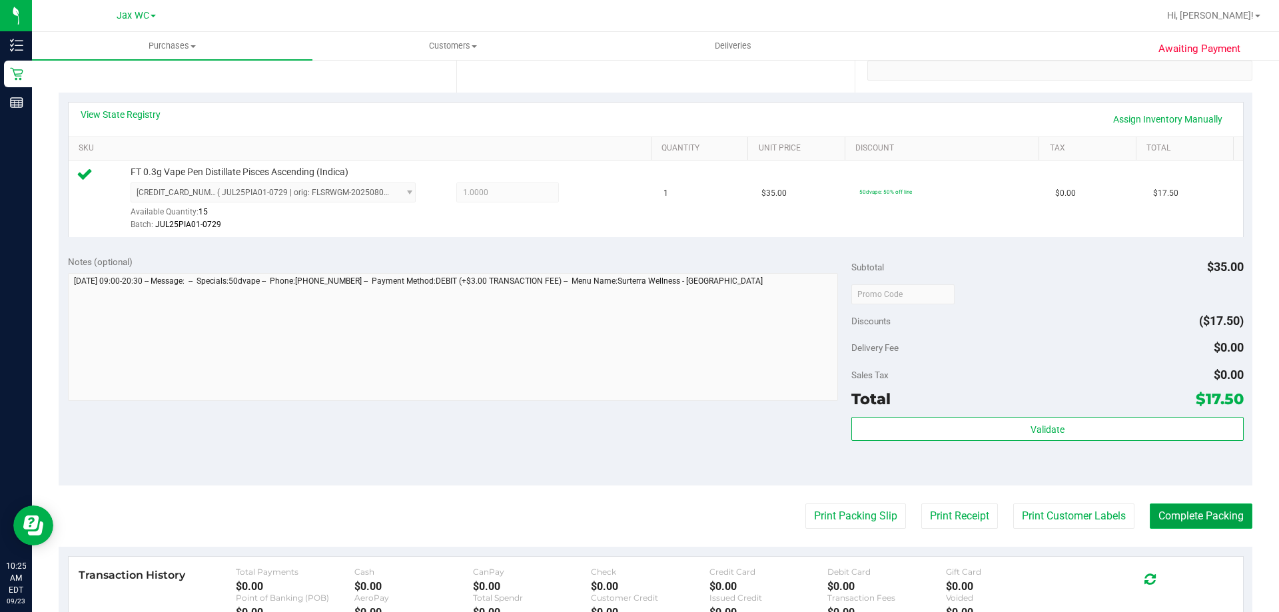
click at [1188, 514] on button "Complete Packing" at bounding box center [1201, 516] width 103 height 25
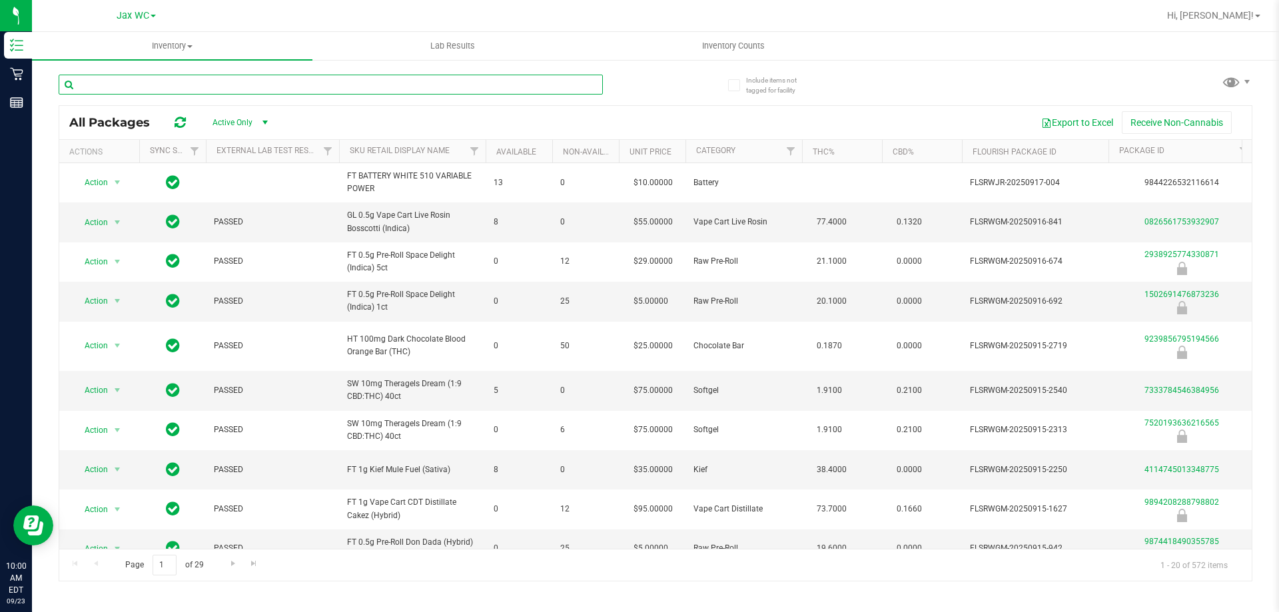
click at [203, 83] on input "text" at bounding box center [331, 85] width 544 height 20
type input "ya hemi"
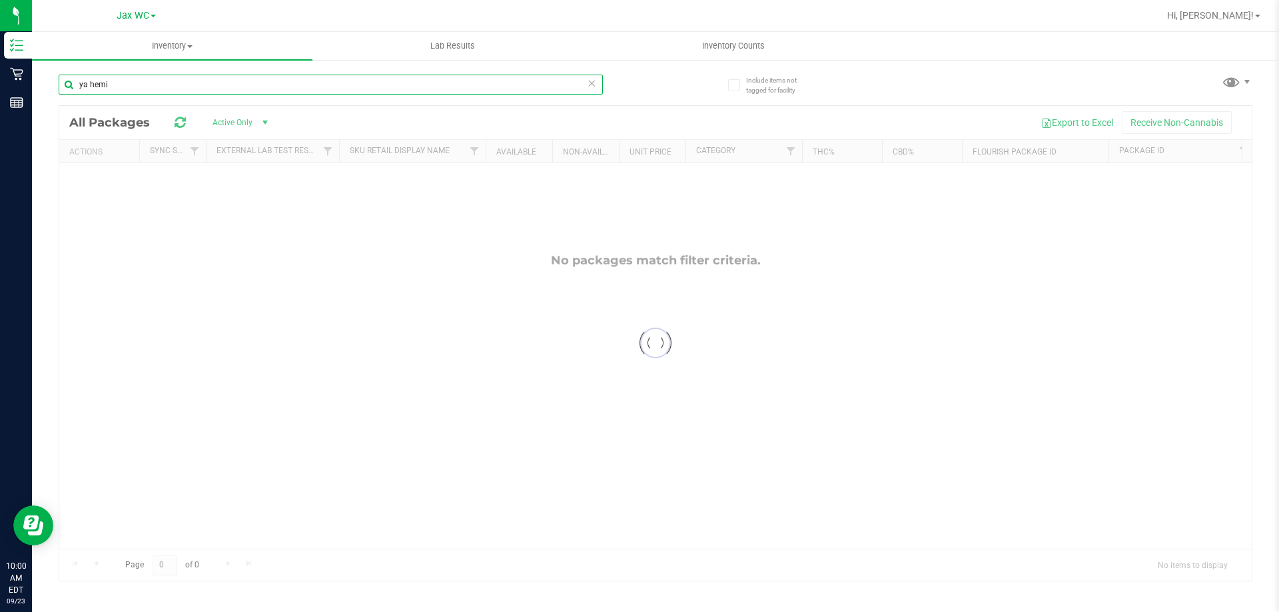
click at [141, 86] on input "ya hemi" at bounding box center [331, 85] width 544 height 20
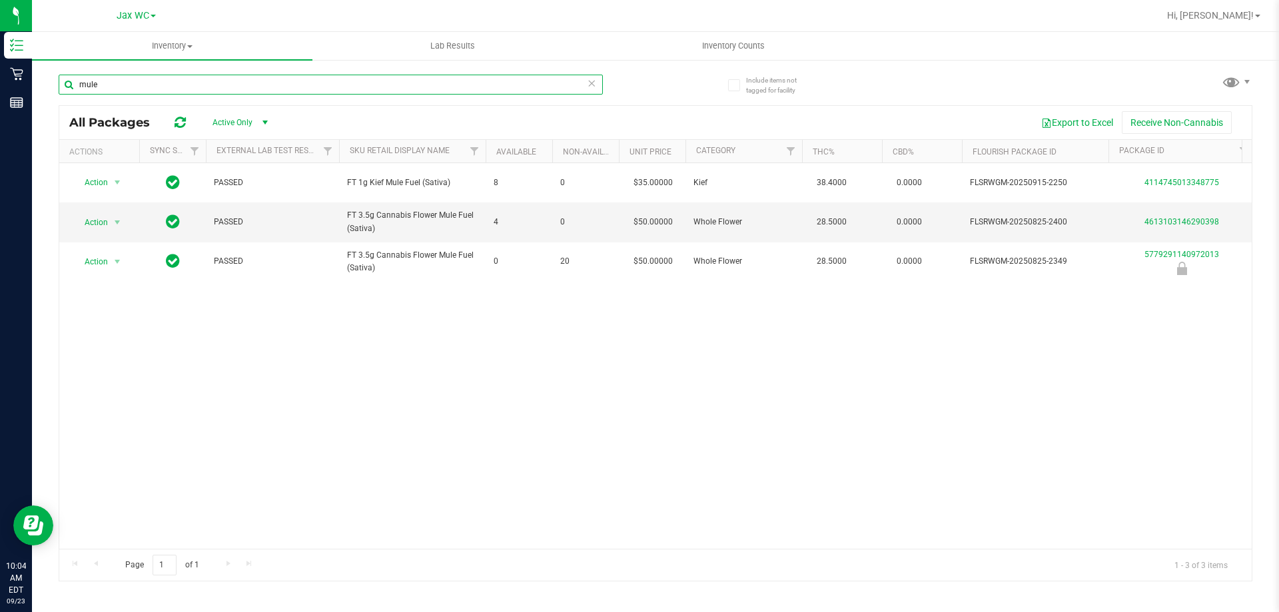
click at [209, 91] on input "mule" at bounding box center [331, 85] width 544 height 20
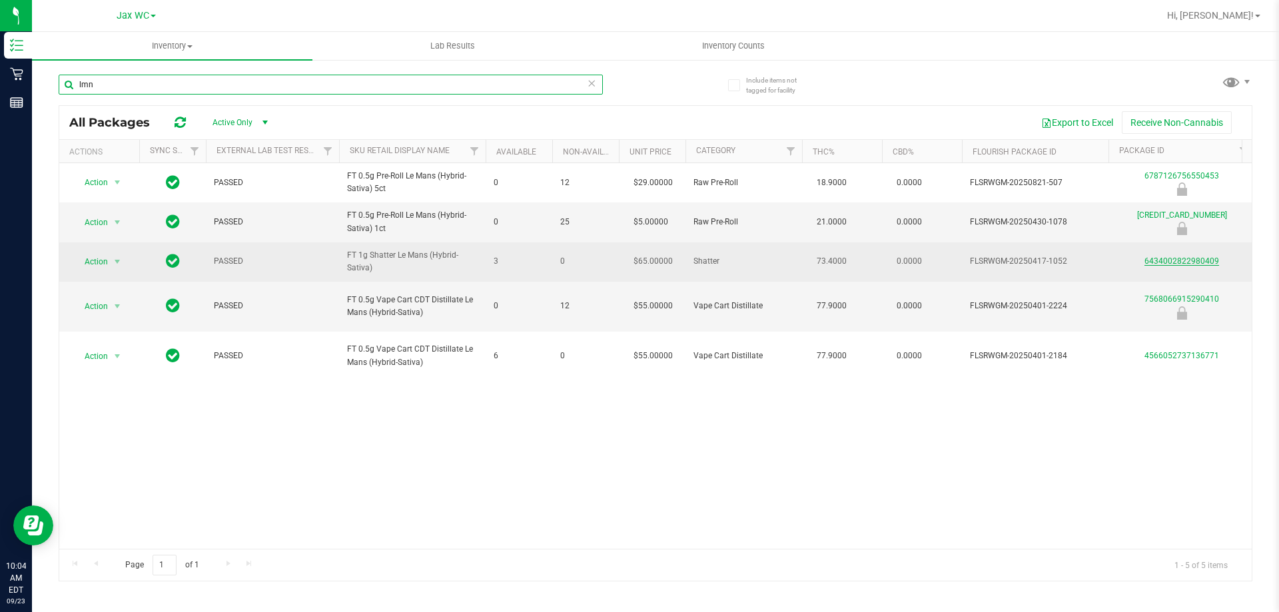
type input "lmn"
click at [1216, 260] on link "6434002822980409" at bounding box center [1181, 260] width 75 height 9
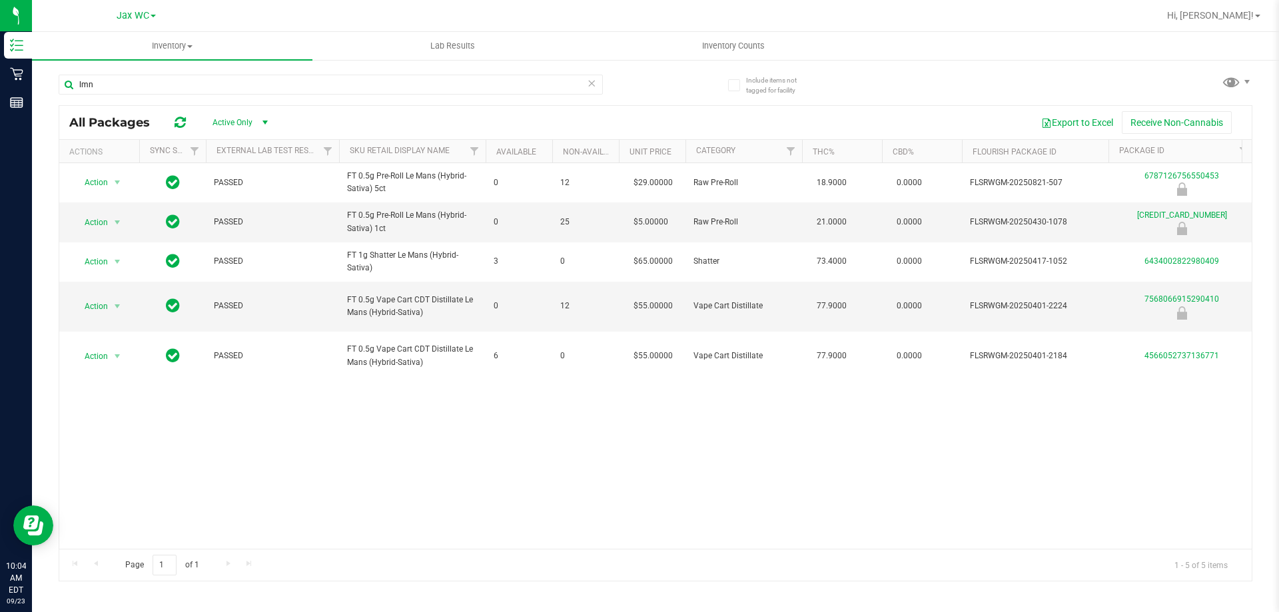
click at [284, 69] on div "lmn" at bounding box center [357, 84] width 597 height 43
click at [274, 87] on input "lmn" at bounding box center [331, 85] width 544 height 20
type input "shatter"
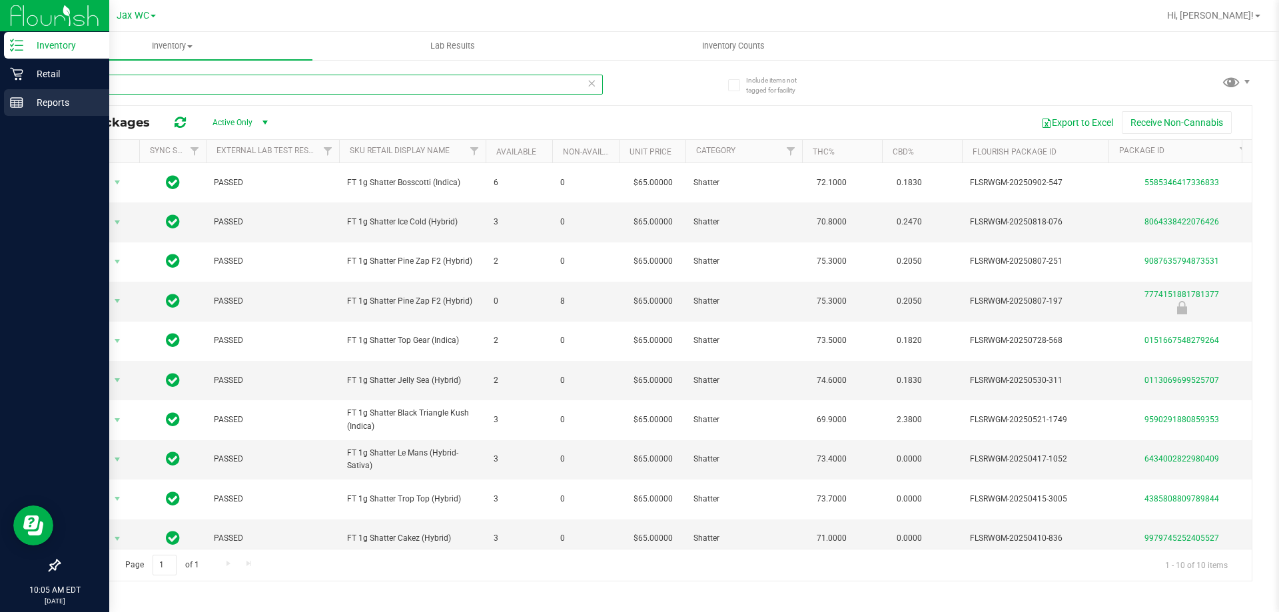
drag, startPoint x: 148, startPoint y: 85, endPoint x: 0, endPoint y: 111, distance: 150.2
click at [0, 111] on div "Inventory Retail Reports 10:05 AM EDT 09/23/2025 09/23 Jax WC Hi, Angela! Inven…" at bounding box center [639, 306] width 1279 height 612
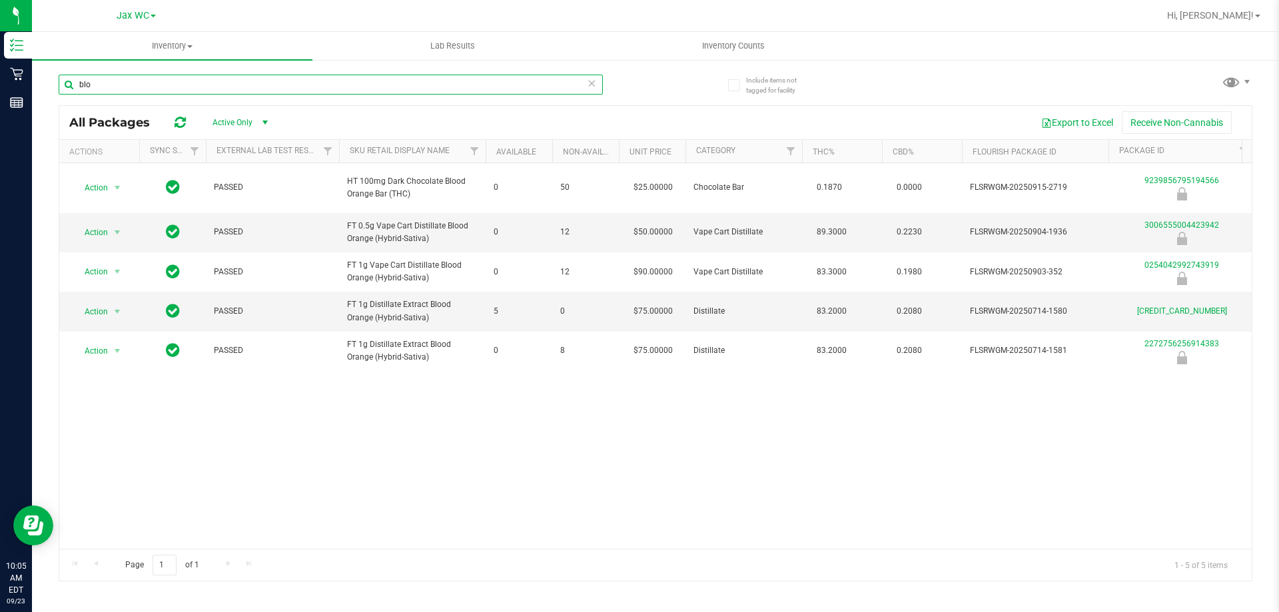
click at [163, 85] on input "blo" at bounding box center [331, 85] width 544 height 20
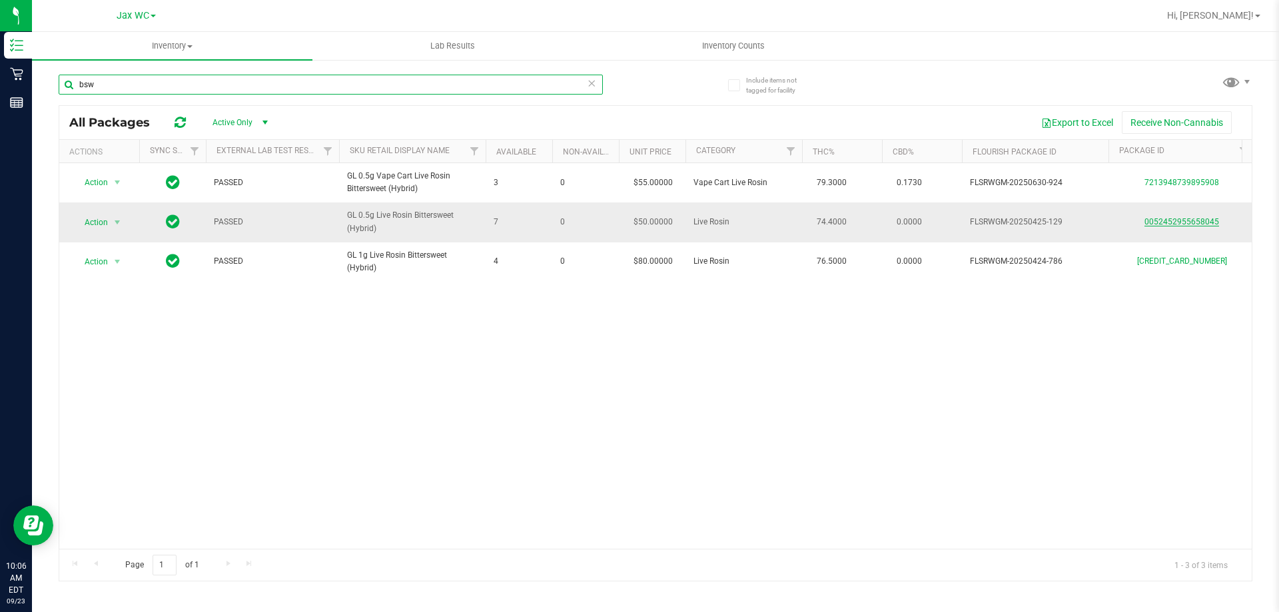
type input "bsw"
click at [1188, 220] on link "0052452955658045" at bounding box center [1181, 221] width 75 height 9
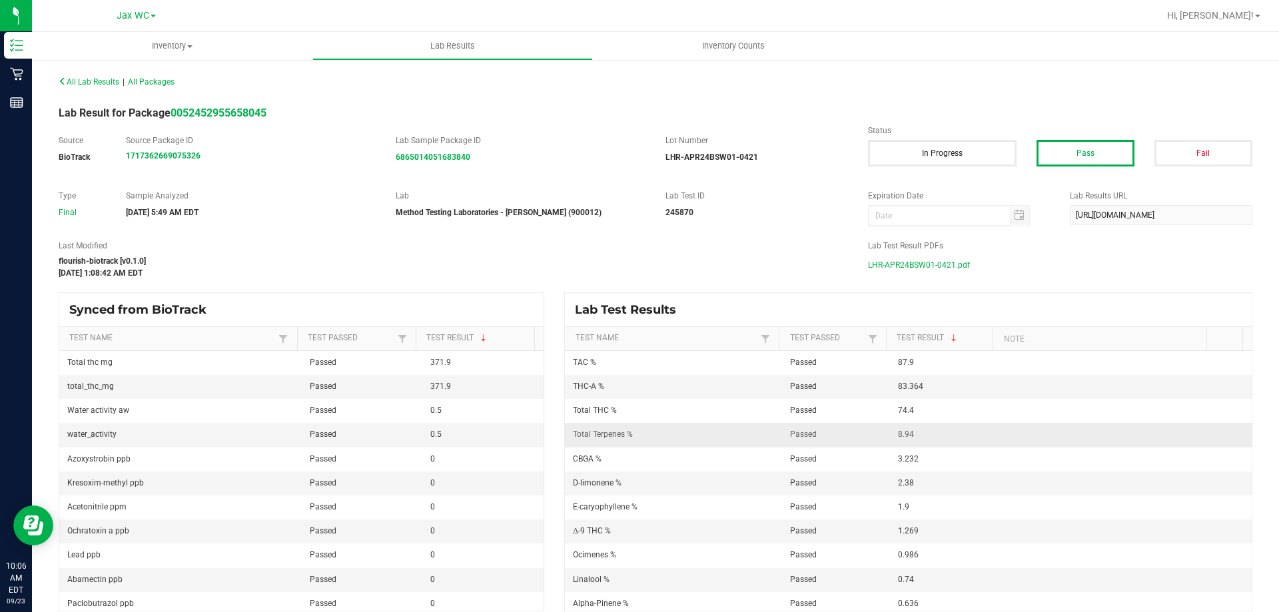
drag, startPoint x: 567, startPoint y: 435, endPoint x: 943, endPoint y: 438, distance: 376.3
click at [943, 438] on tr "Total Terpenes % Passed 8.94" at bounding box center [908, 435] width 687 height 24
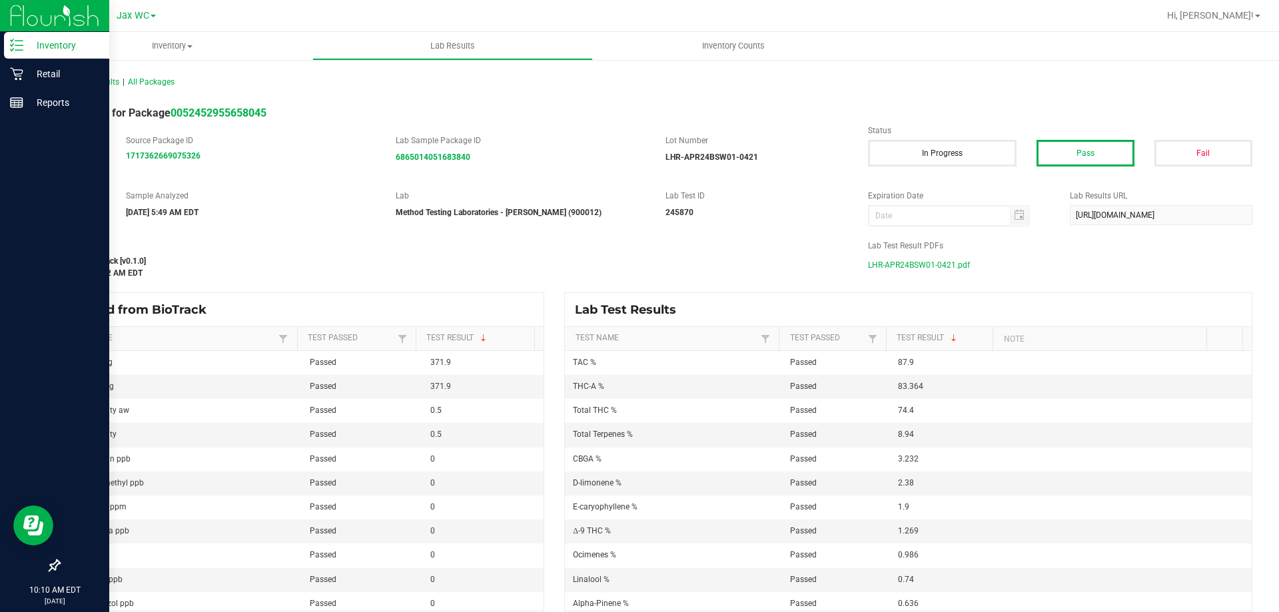
click at [6, 42] on div "Inventory" at bounding box center [56, 45] width 105 height 27
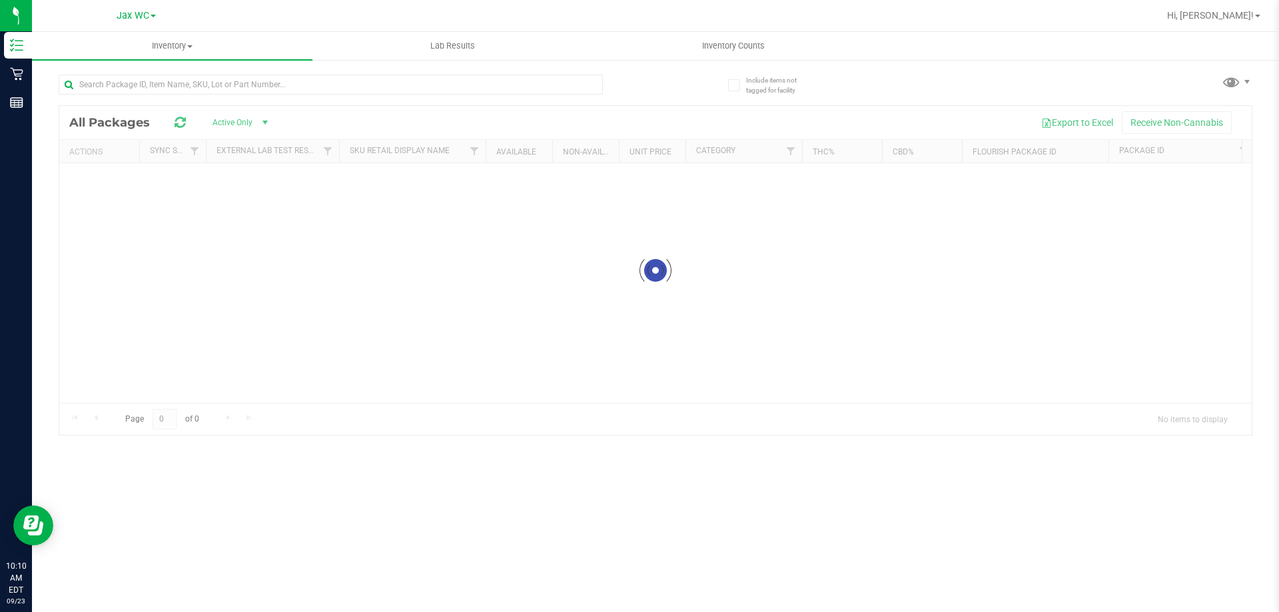
click at [263, 73] on div at bounding box center [357, 84] width 597 height 43
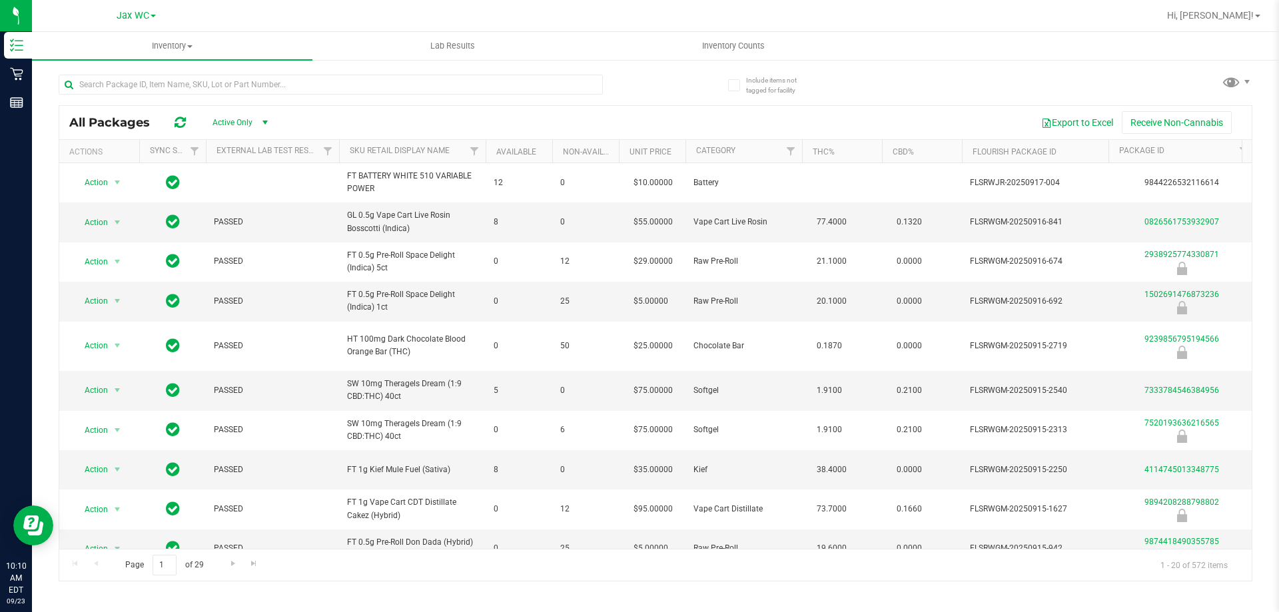
click at [383, 99] on div at bounding box center [331, 90] width 544 height 31
click at [390, 96] on div at bounding box center [331, 90] width 544 height 31
click at [389, 91] on input "text" at bounding box center [331, 85] width 544 height 20
type input "a"
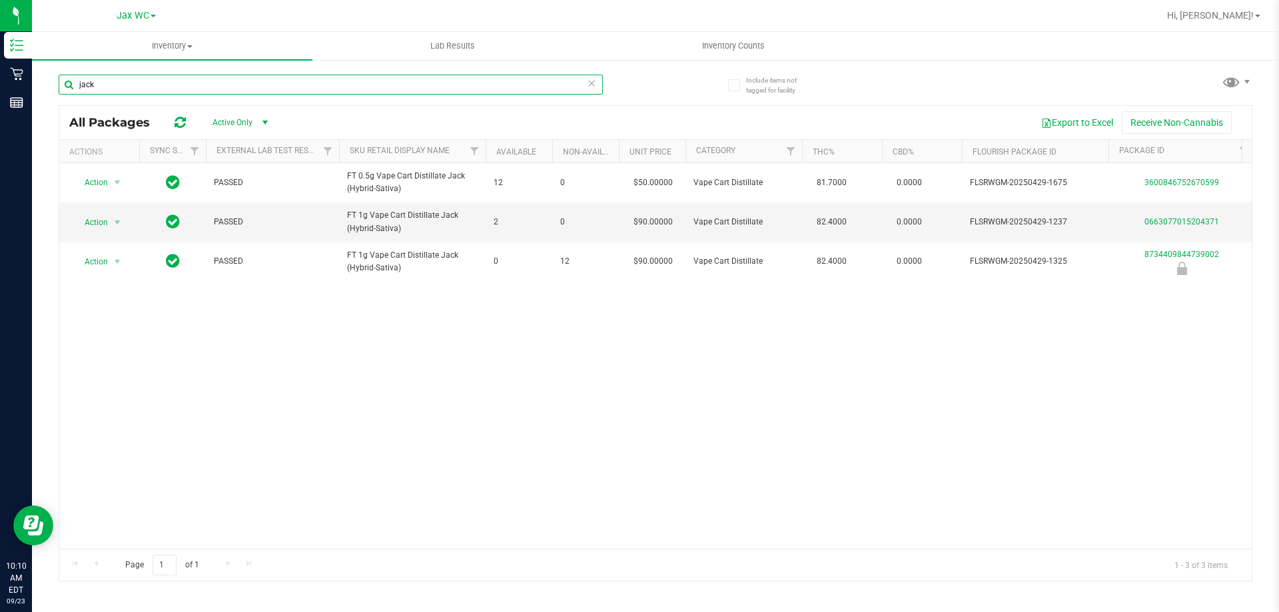
click at [181, 82] on input "jack" at bounding box center [331, 85] width 544 height 20
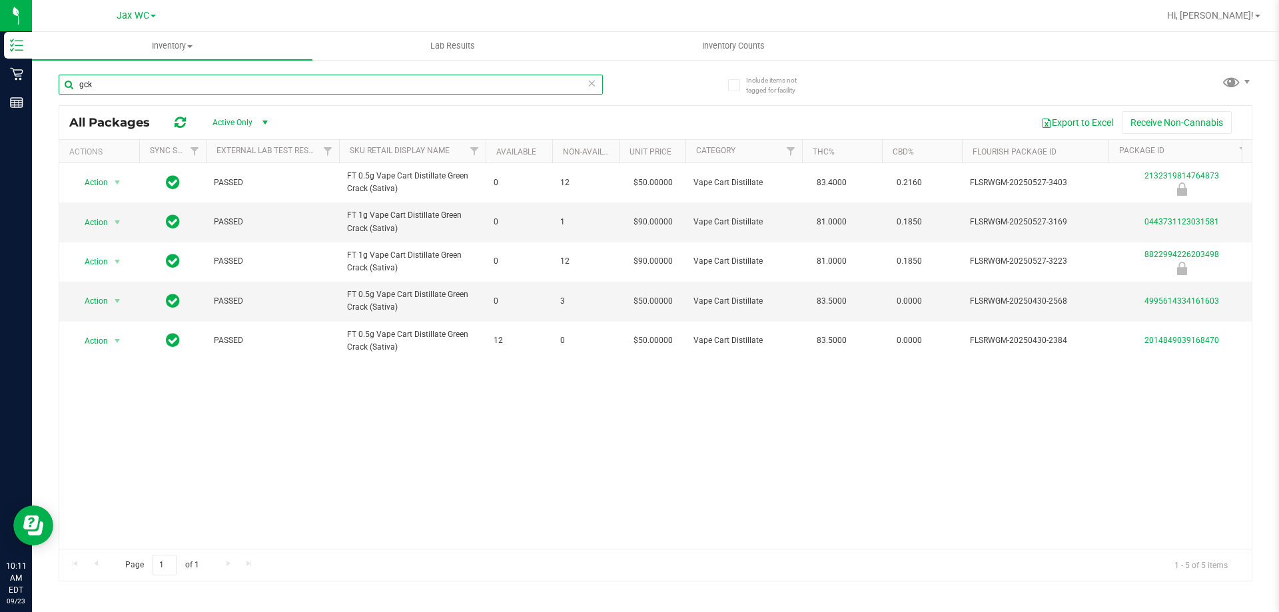
click at [195, 93] on input "gck" at bounding box center [331, 85] width 544 height 20
click at [210, 87] on input "gck" at bounding box center [331, 85] width 544 height 20
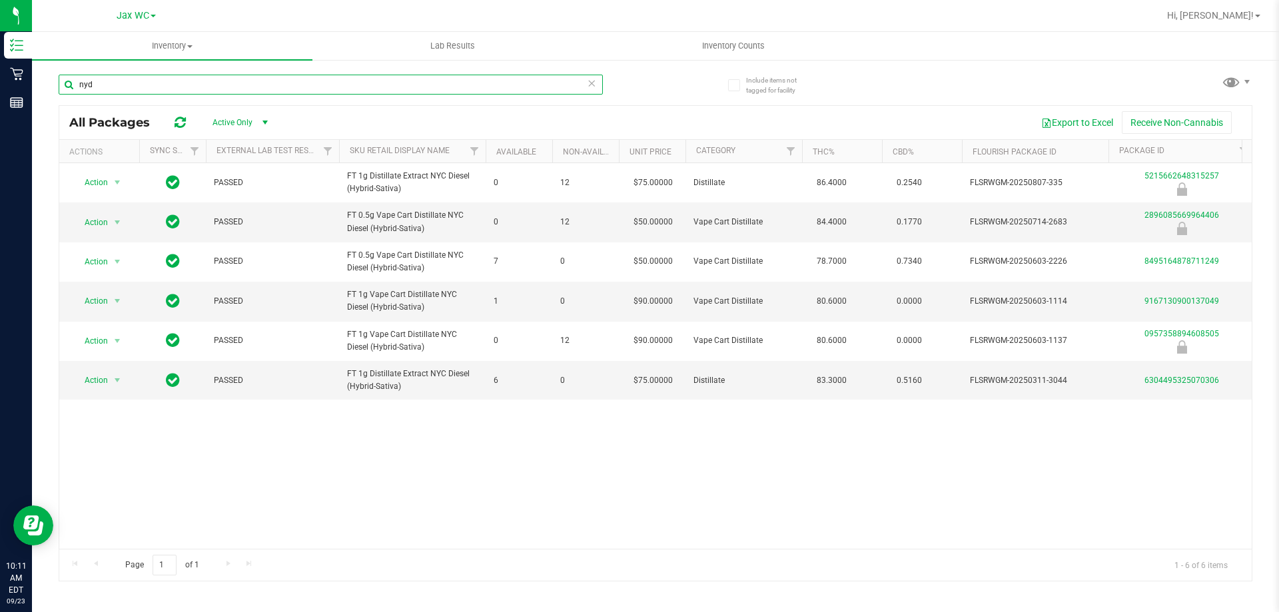
click at [280, 81] on input "nyd" at bounding box center [331, 85] width 544 height 20
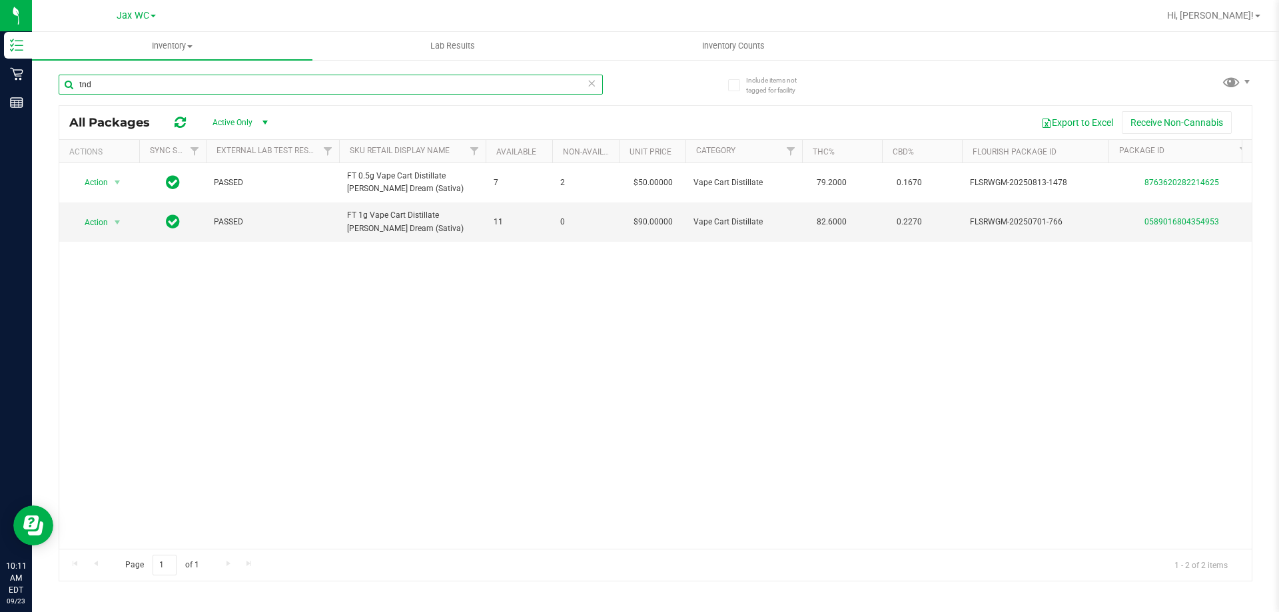
click at [145, 85] on input "tnd" at bounding box center [331, 85] width 544 height 20
click at [144, 85] on input "tnd" at bounding box center [331, 85] width 544 height 20
type input "r"
type input "trk"
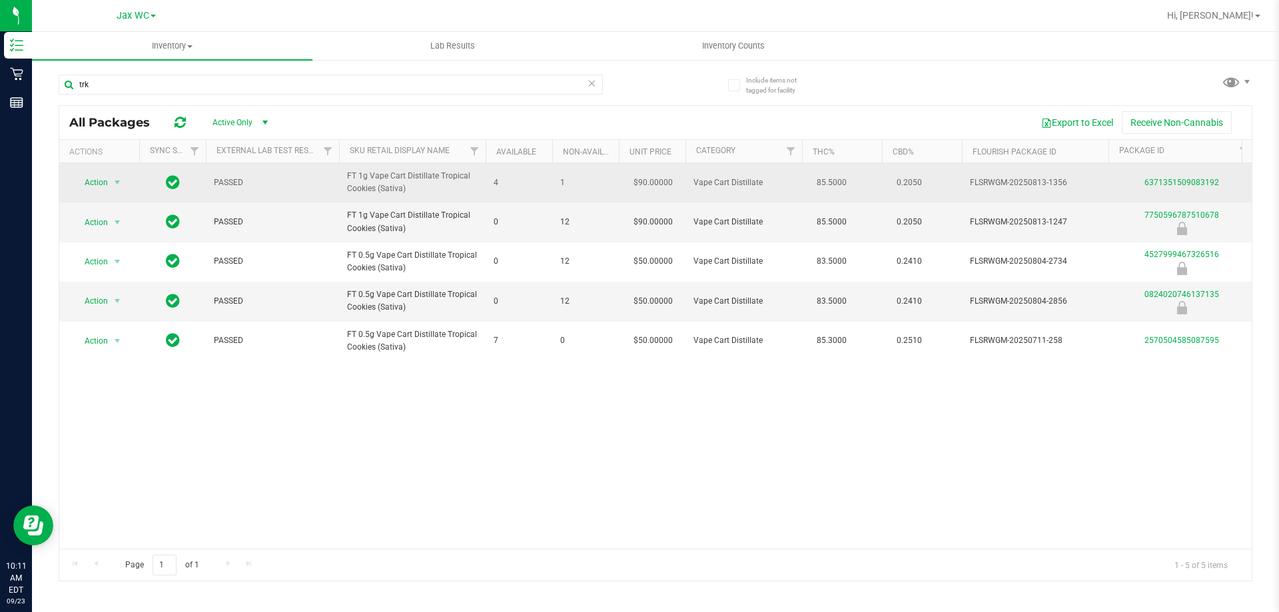
click at [1210, 177] on div "6371351509083192" at bounding box center [1181, 183] width 151 height 13
click at [1210, 180] on link "6371351509083192" at bounding box center [1181, 182] width 75 height 9
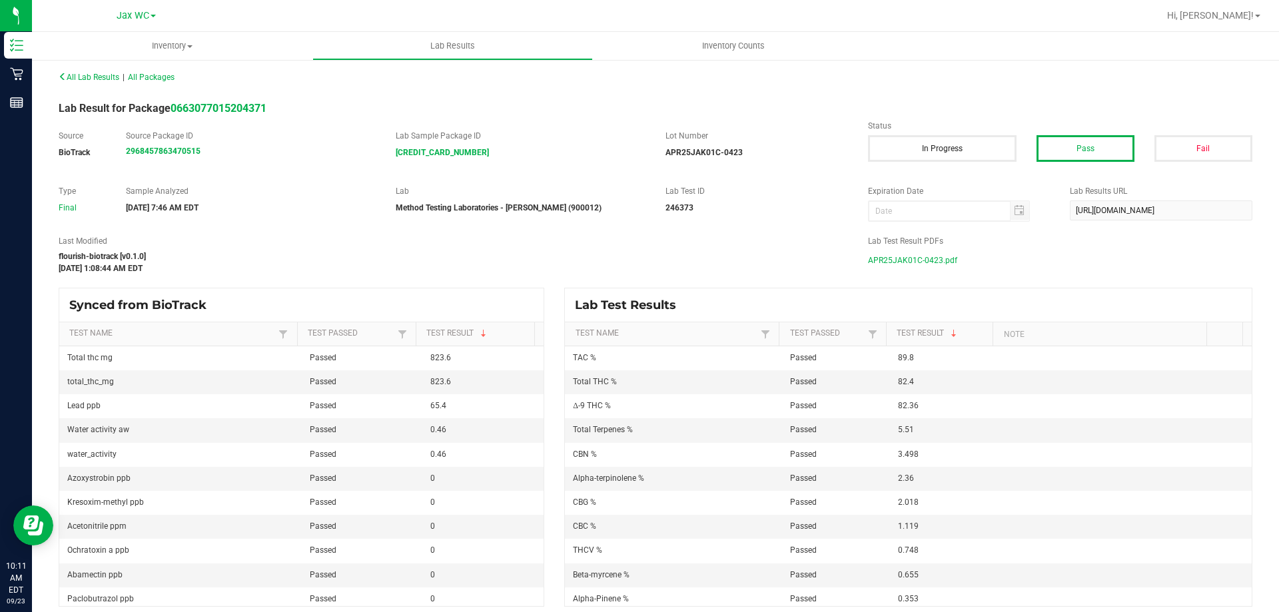
scroll to position [13, 0]
